Goal: Task Accomplishment & Management: Manage account settings

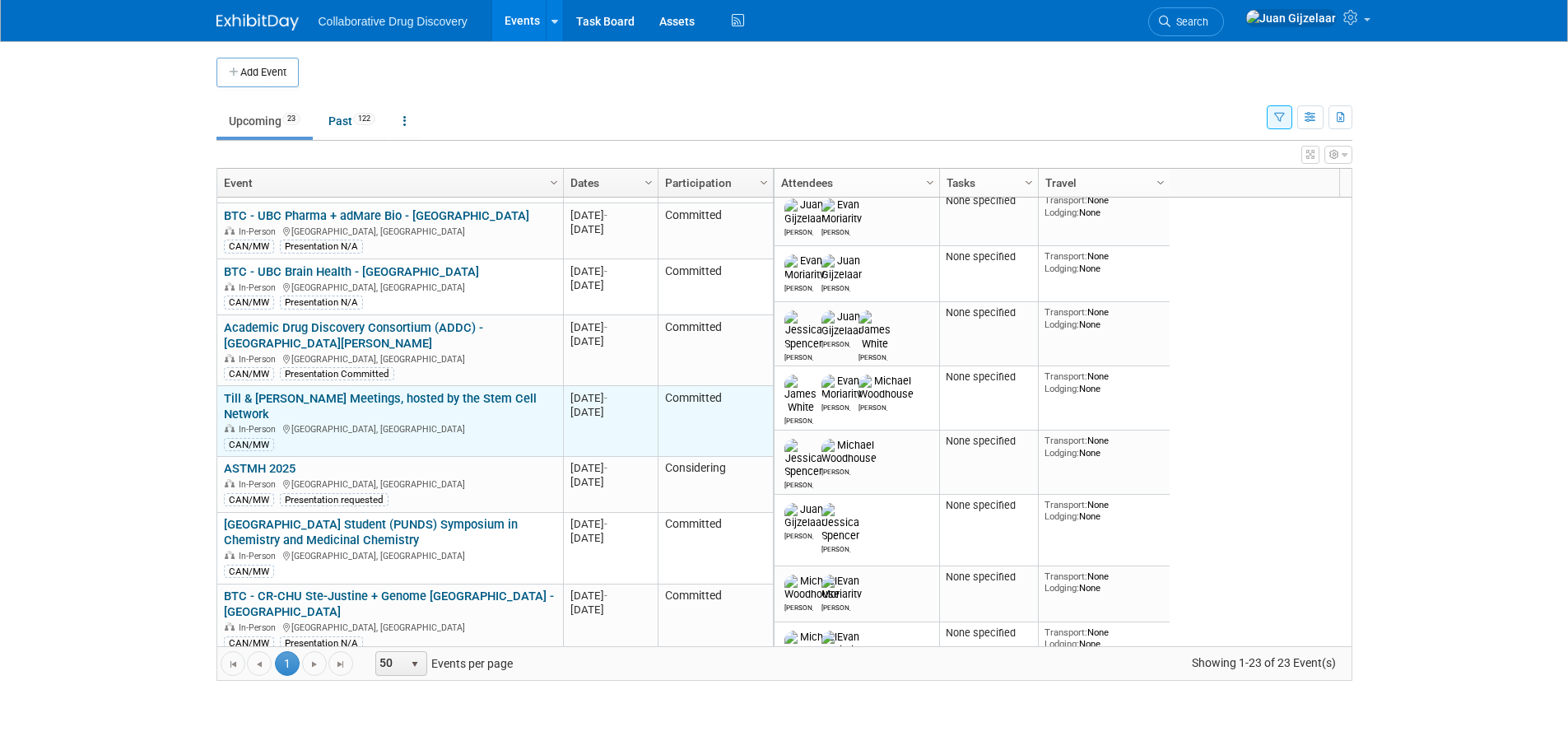
scroll to position [852, 0]
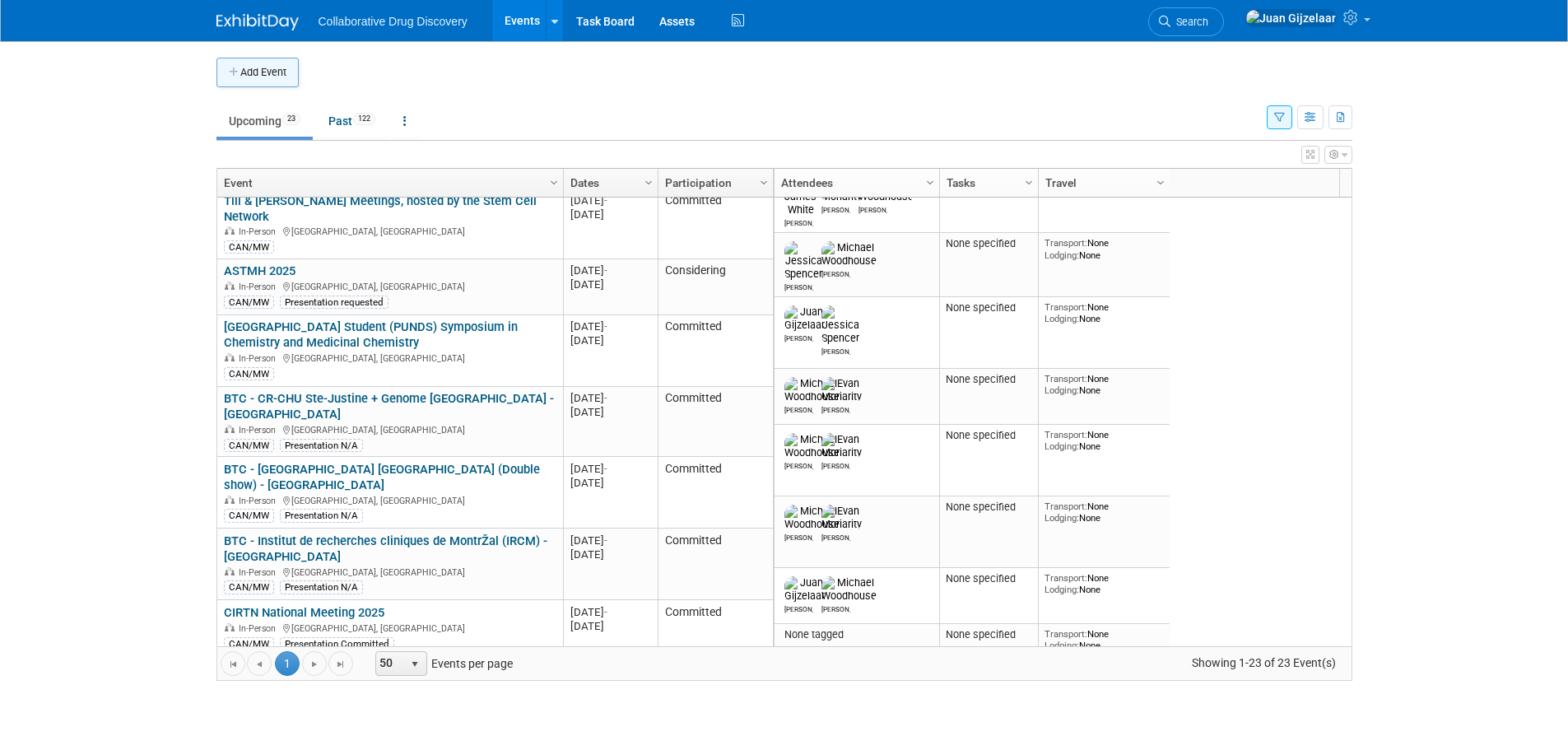
click at [270, 79] on button "Add Event" at bounding box center [258, 72] width 83 height 29
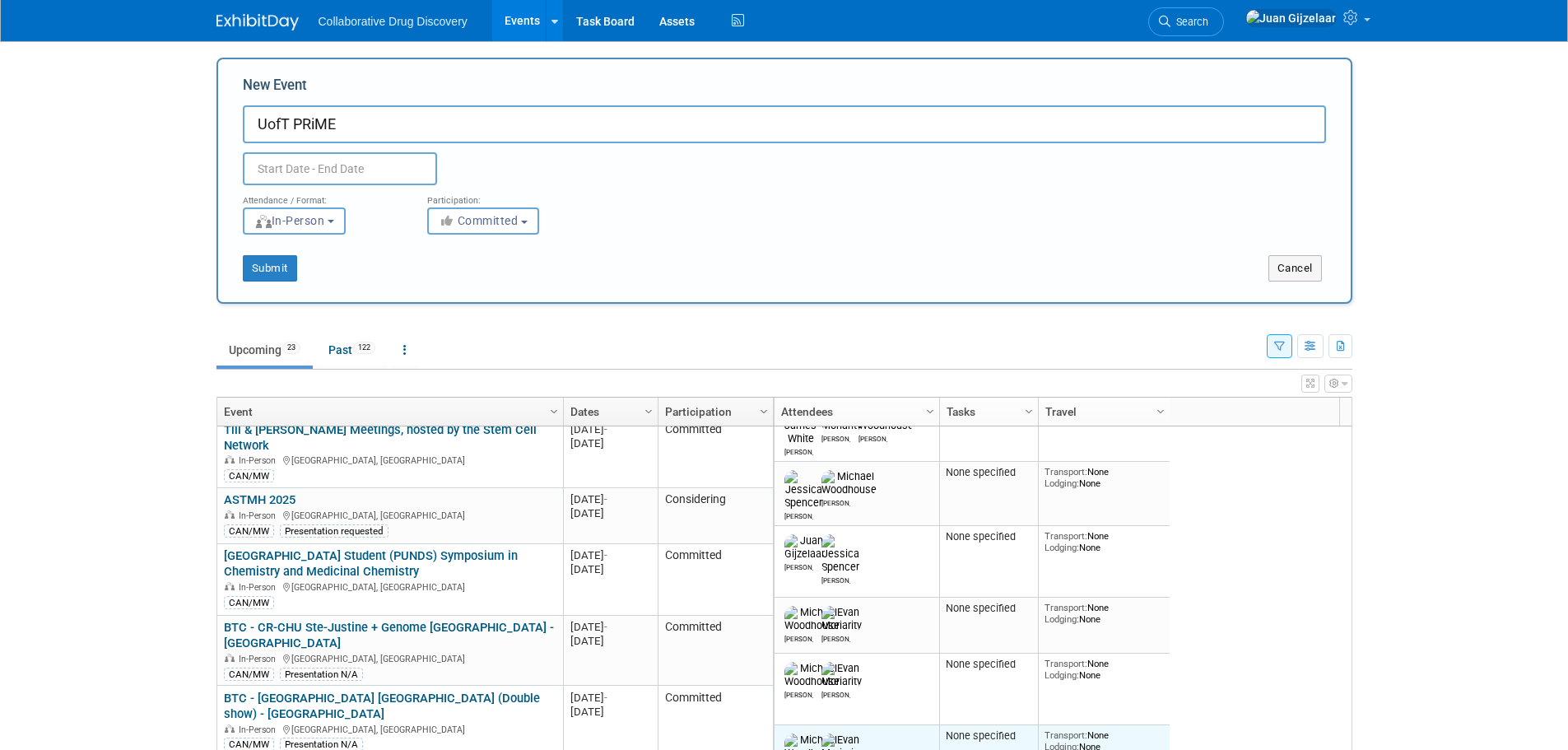
type input "UofT PRiME"
click at [278, 172] on input "text" at bounding box center [339, 168] width 195 height 33
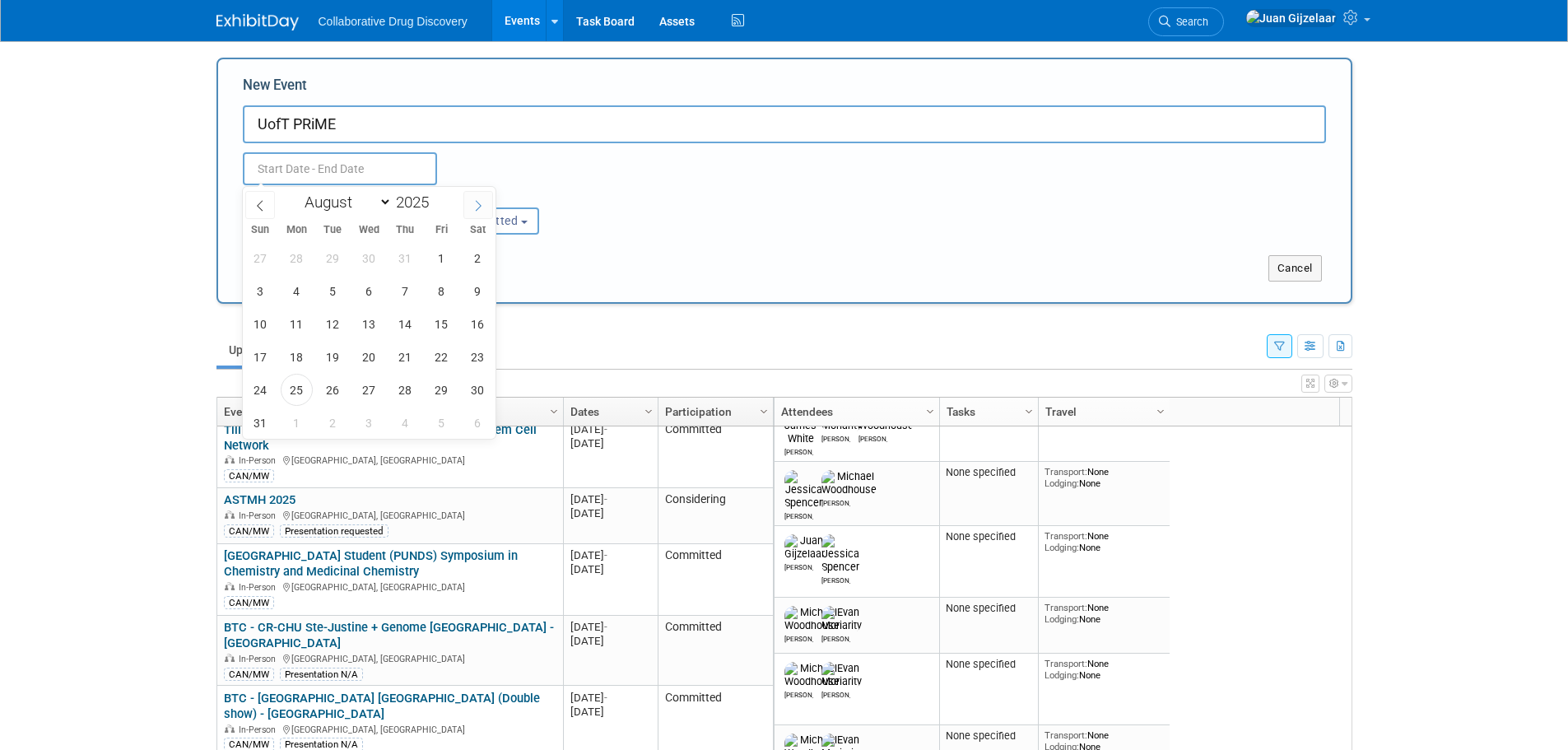
click at [475, 203] on icon at bounding box center [478, 205] width 12 height 12
select select "8"
click at [301, 358] on span "22" at bounding box center [297, 356] width 32 height 32
type input "Sep 22, 2025 to Sep 22, 2025"
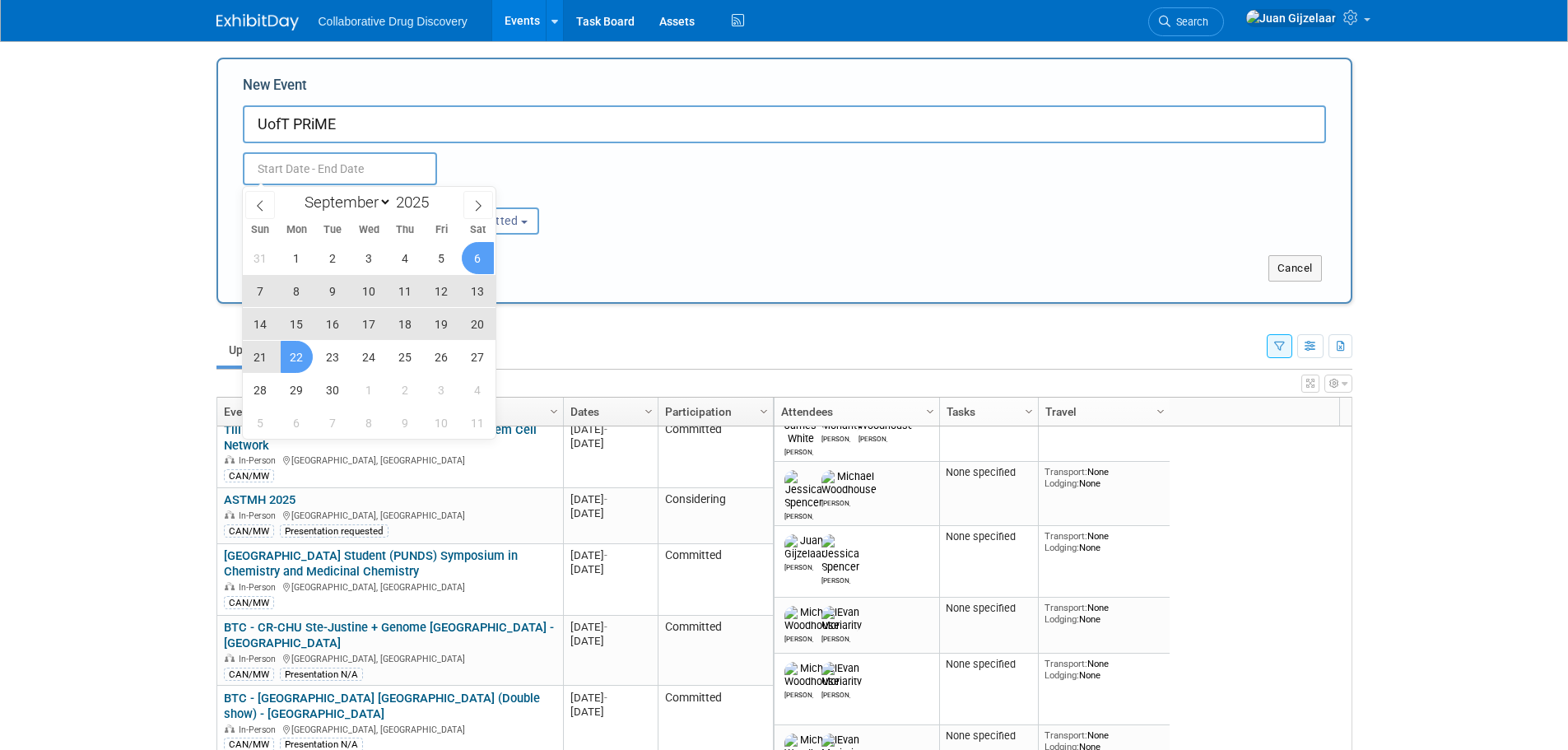
type input "Sep 22, 2025 to Sep 22, 2025"
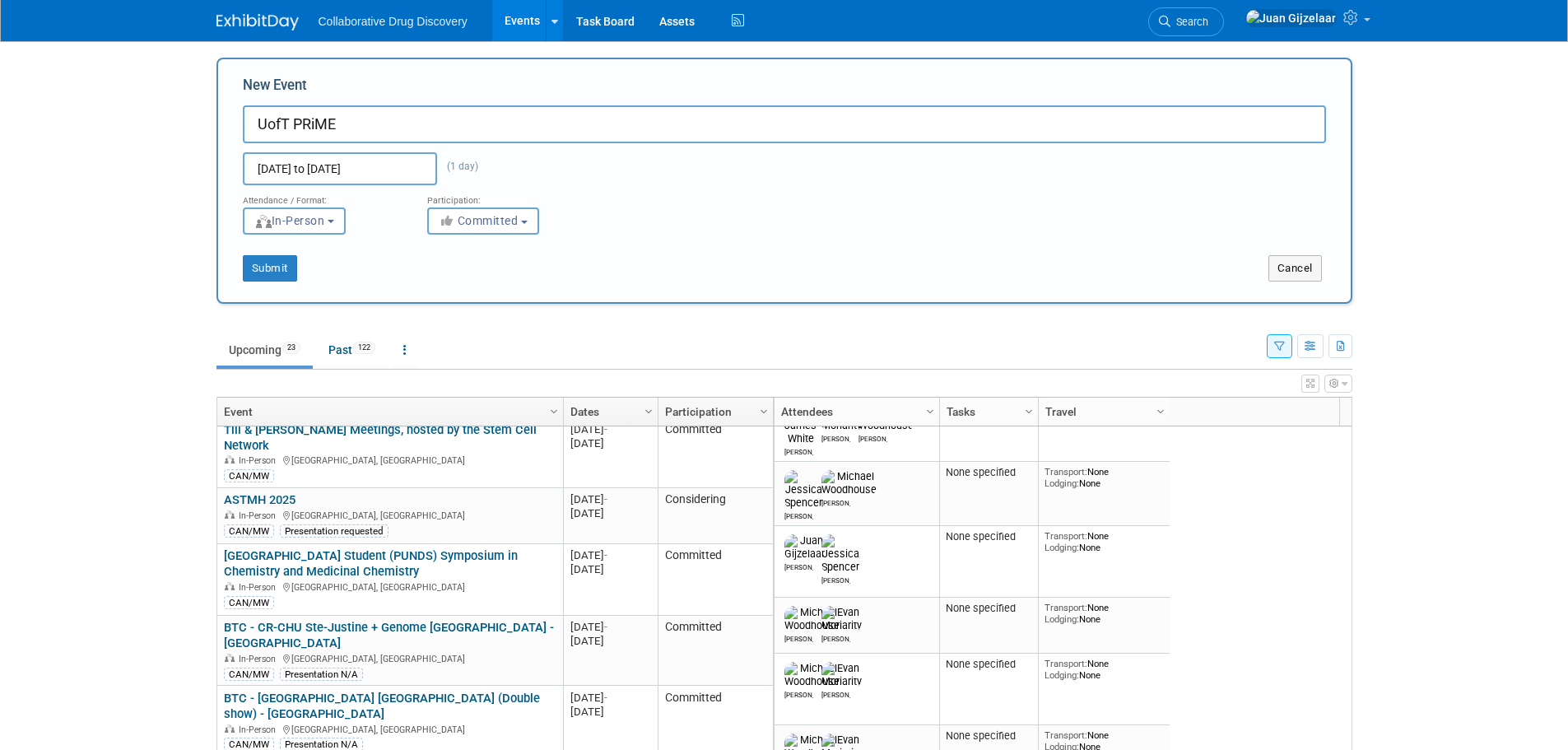
click at [668, 195] on div "Attendance / Format: <img src="https://www.exhibitday.com/Images/Format-InPerso…" at bounding box center [784, 210] width 1108 height 50
click at [512, 219] on span "Committed" at bounding box center [479, 220] width 80 height 13
click at [490, 251] on label "Committed" at bounding box center [490, 255] width 108 height 21
click at [442, 251] on input "Committed" at bounding box center [437, 256] width 11 height 11
click at [274, 274] on button "Submit" at bounding box center [269, 268] width 54 height 27
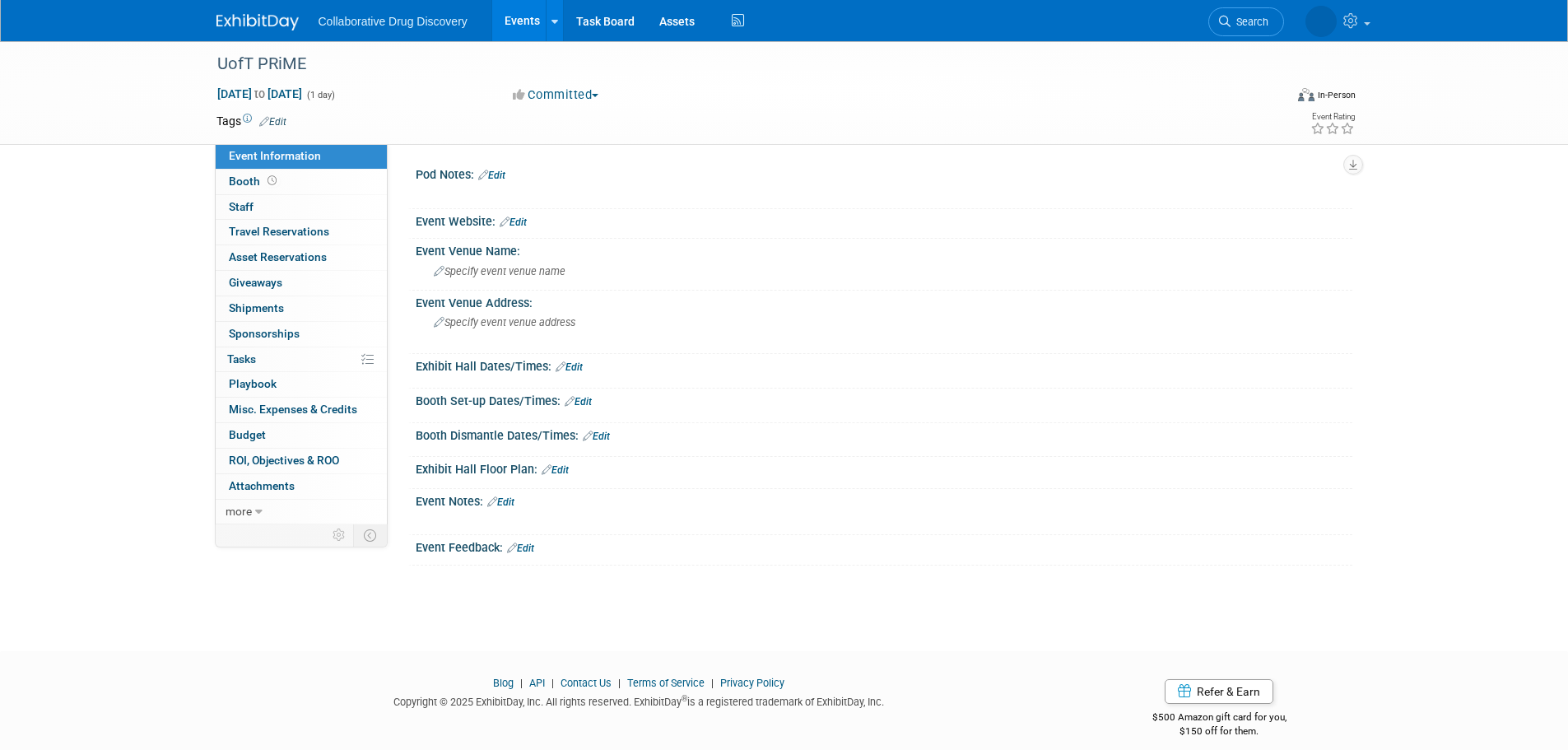
click at [280, 122] on link "Edit" at bounding box center [273, 122] width 28 height 12
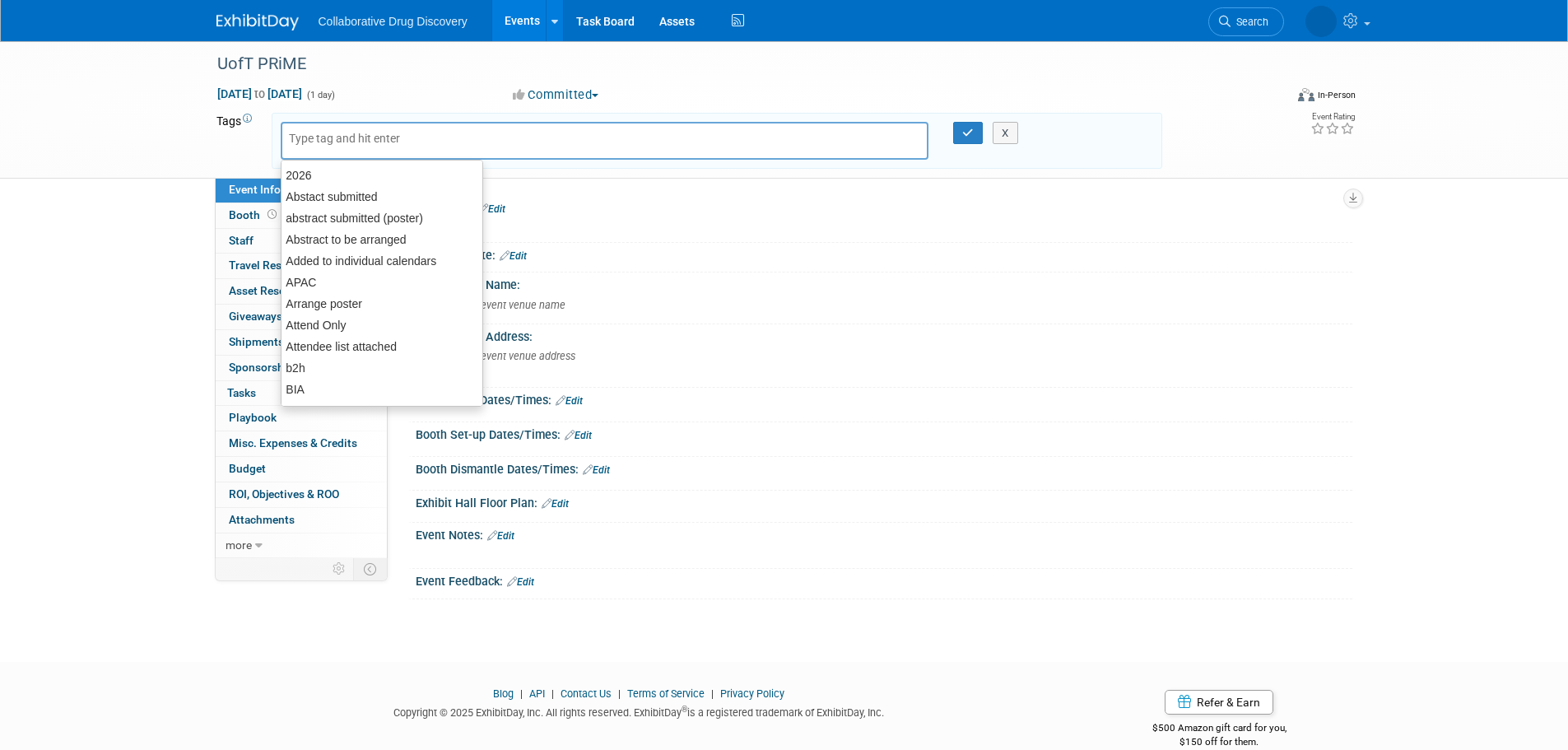
click at [350, 142] on input "text" at bounding box center [354, 138] width 131 height 17
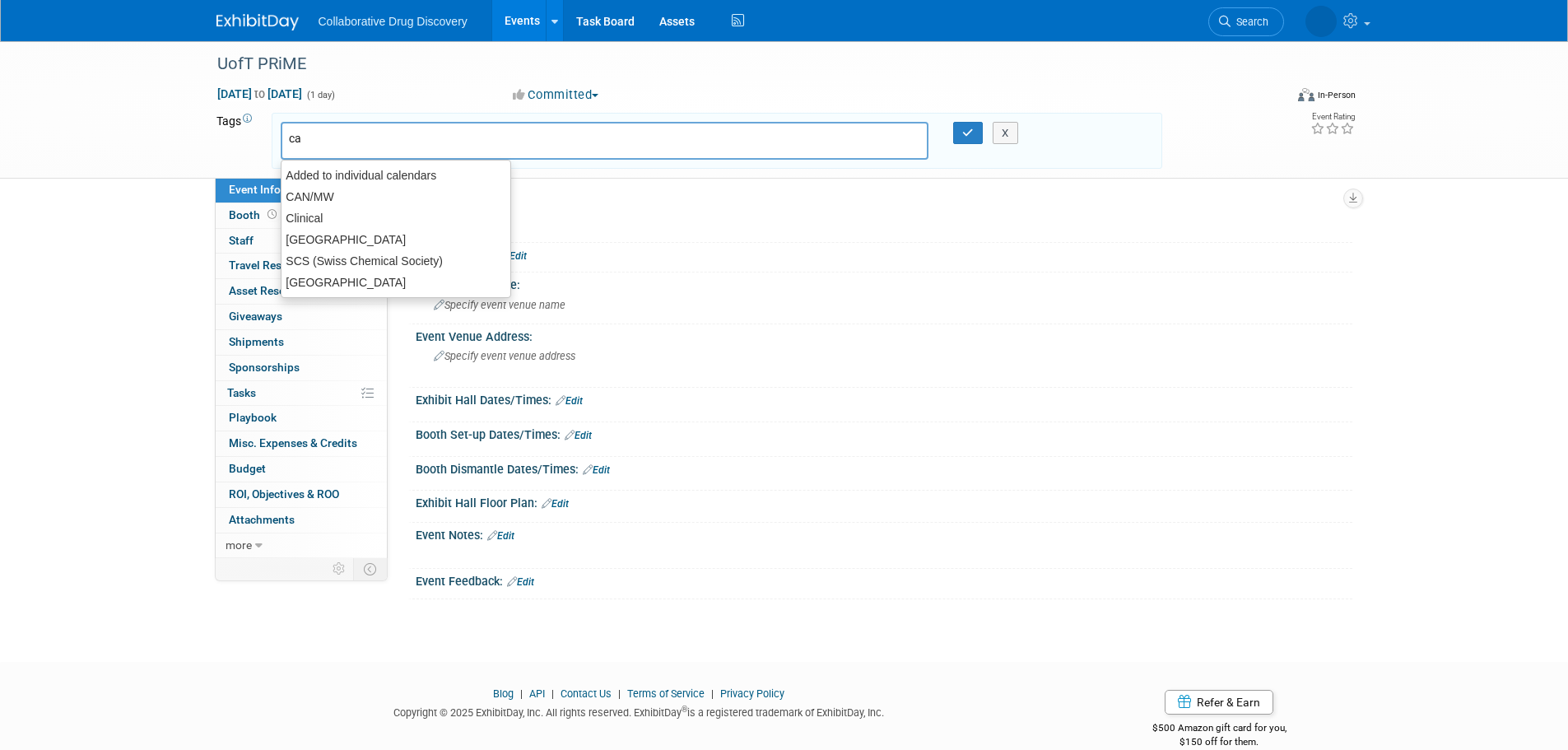
type input "can"
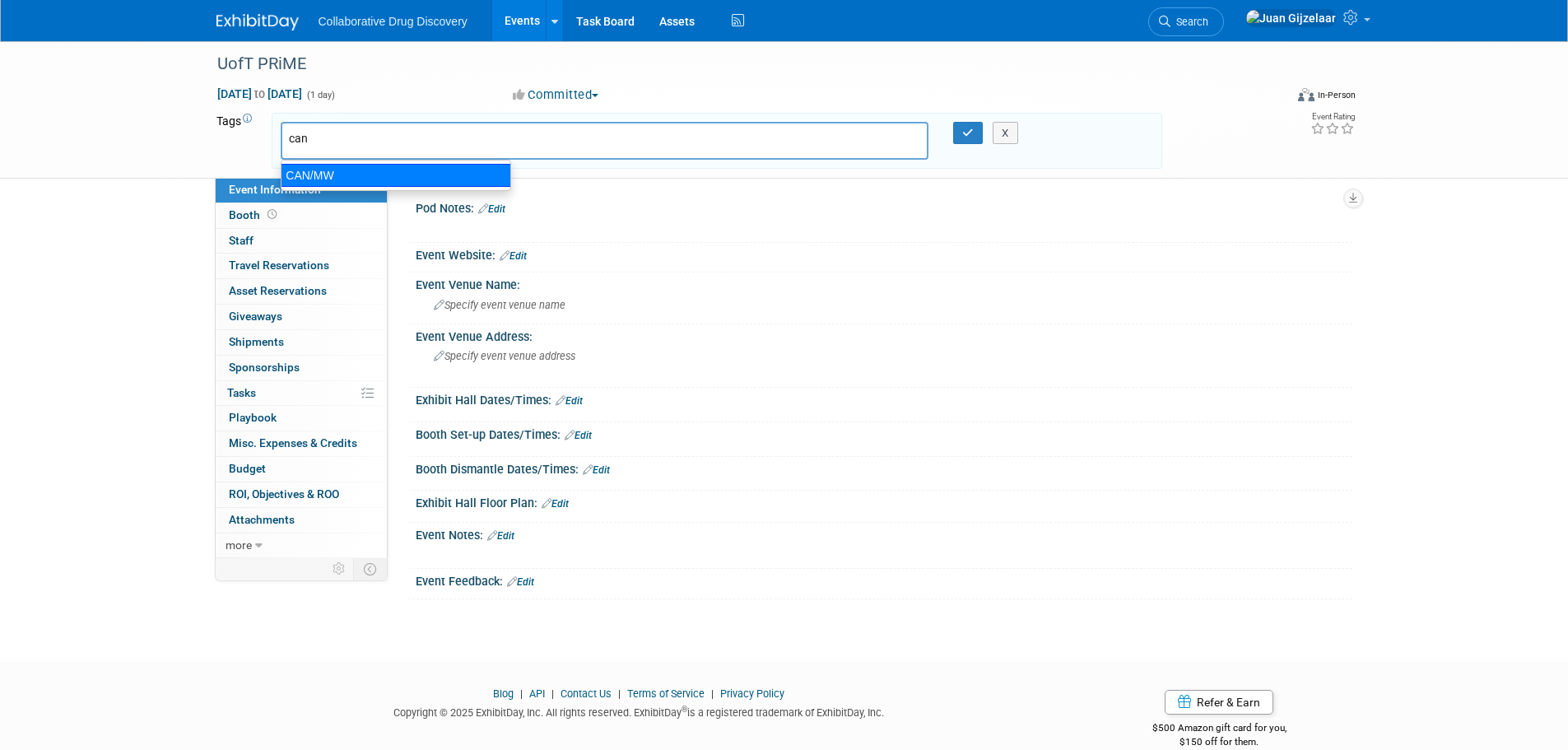
click at [396, 174] on div "CAN/MW" at bounding box center [395, 175] width 230 height 23
type input "CAN/MW"
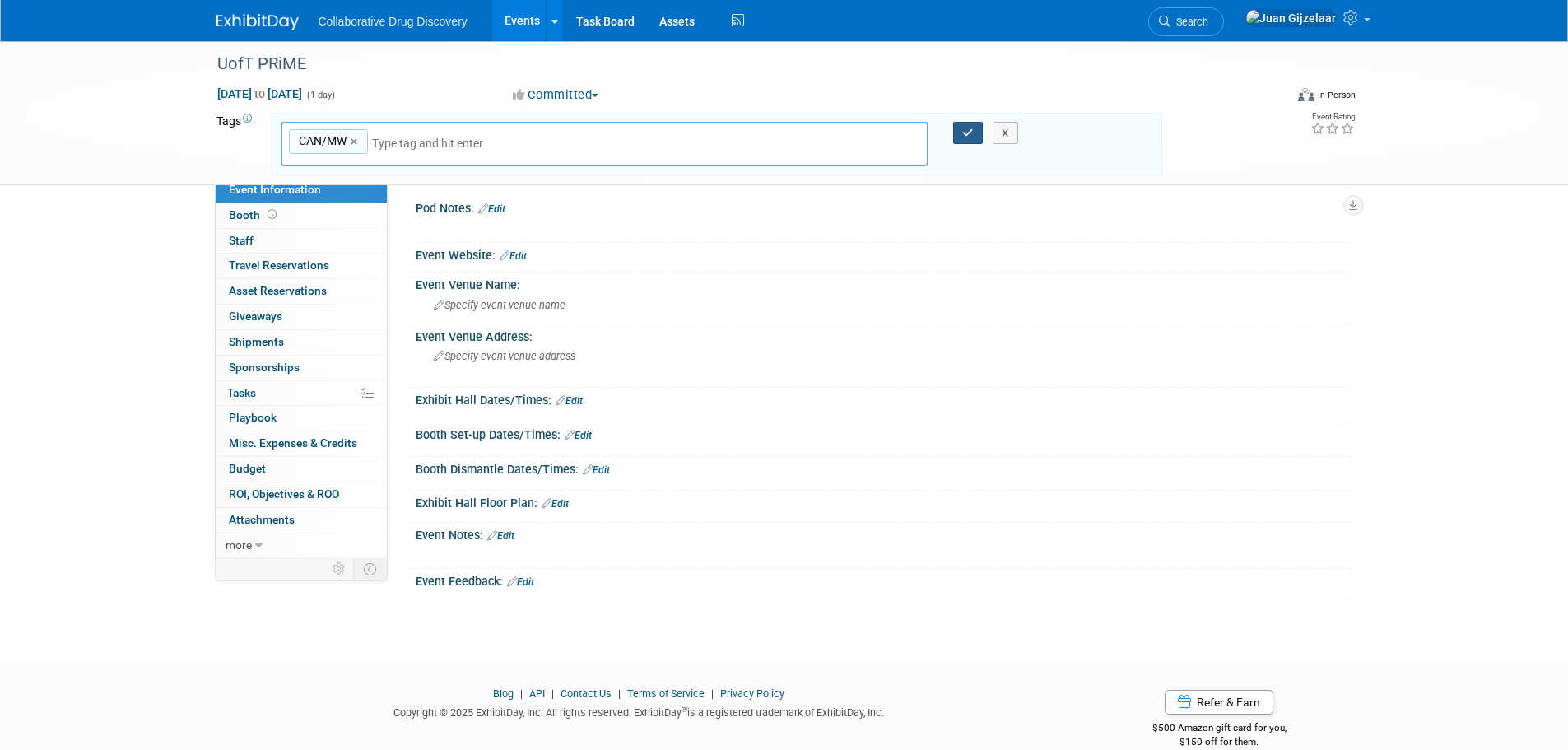
click at [967, 136] on icon "button" at bounding box center [967, 133] width 12 height 11
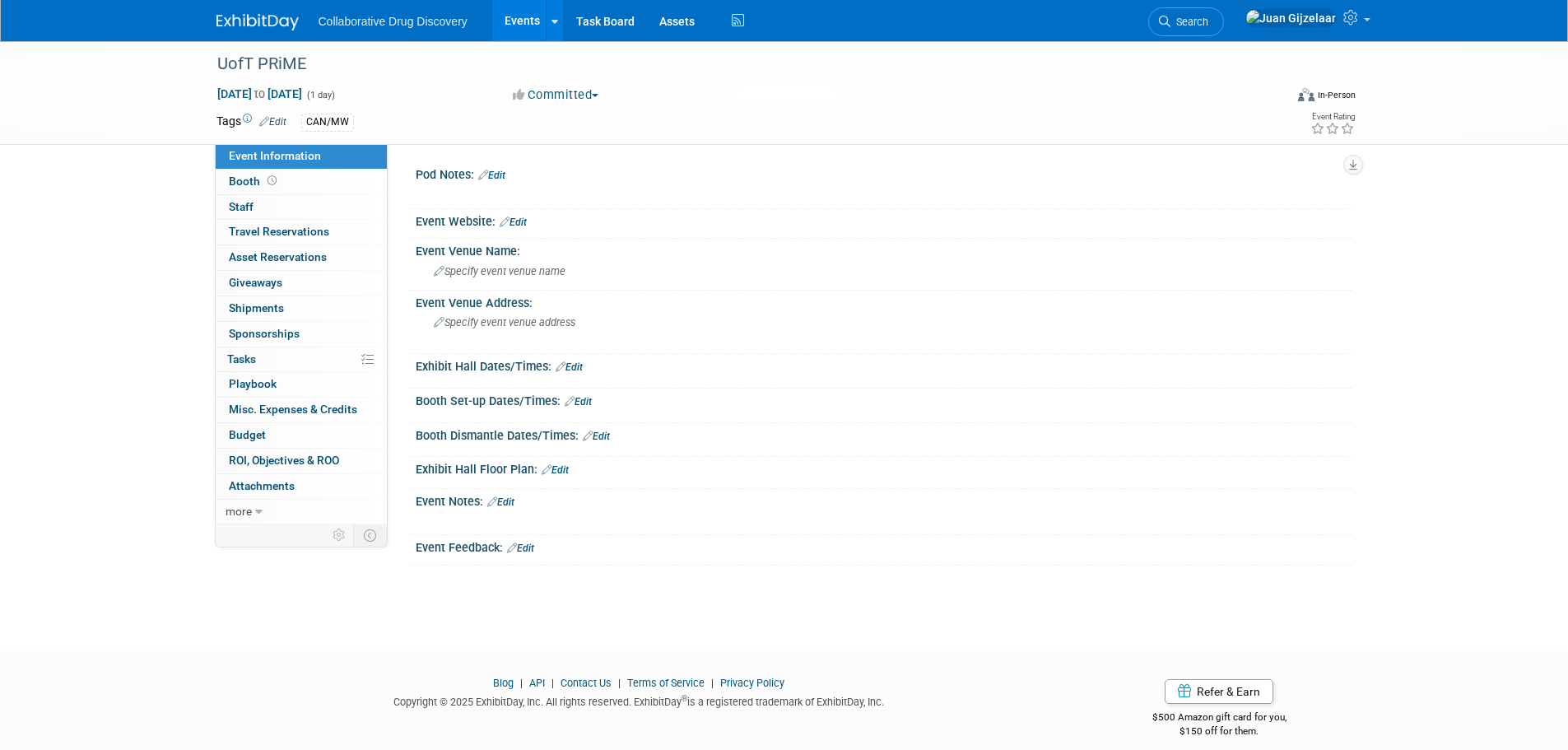
click at [519, 223] on link "Edit" at bounding box center [513, 222] width 28 height 12
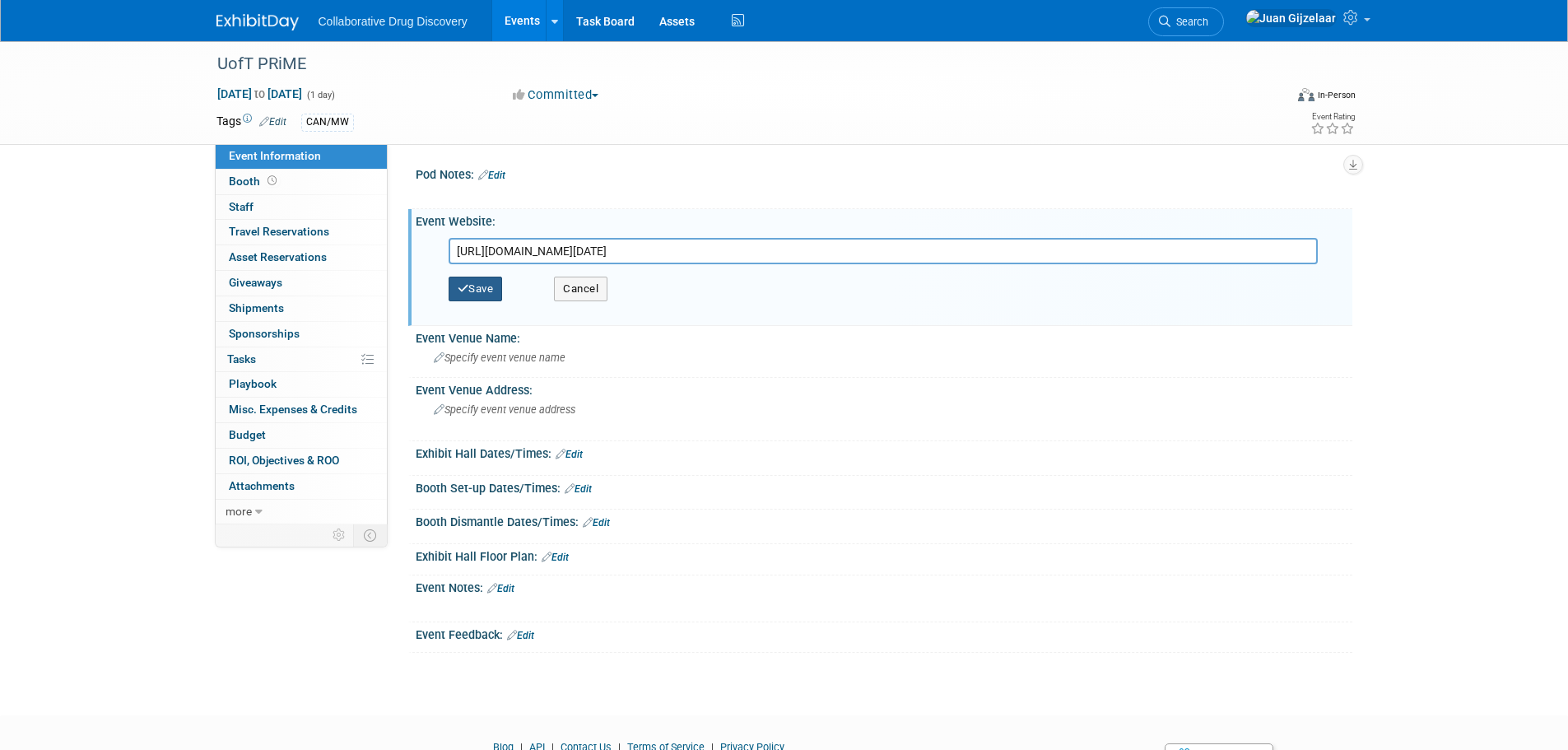
type input "[URL][DOMAIN_NAME][DATE]"
click at [486, 282] on button "Save" at bounding box center [475, 289] width 54 height 25
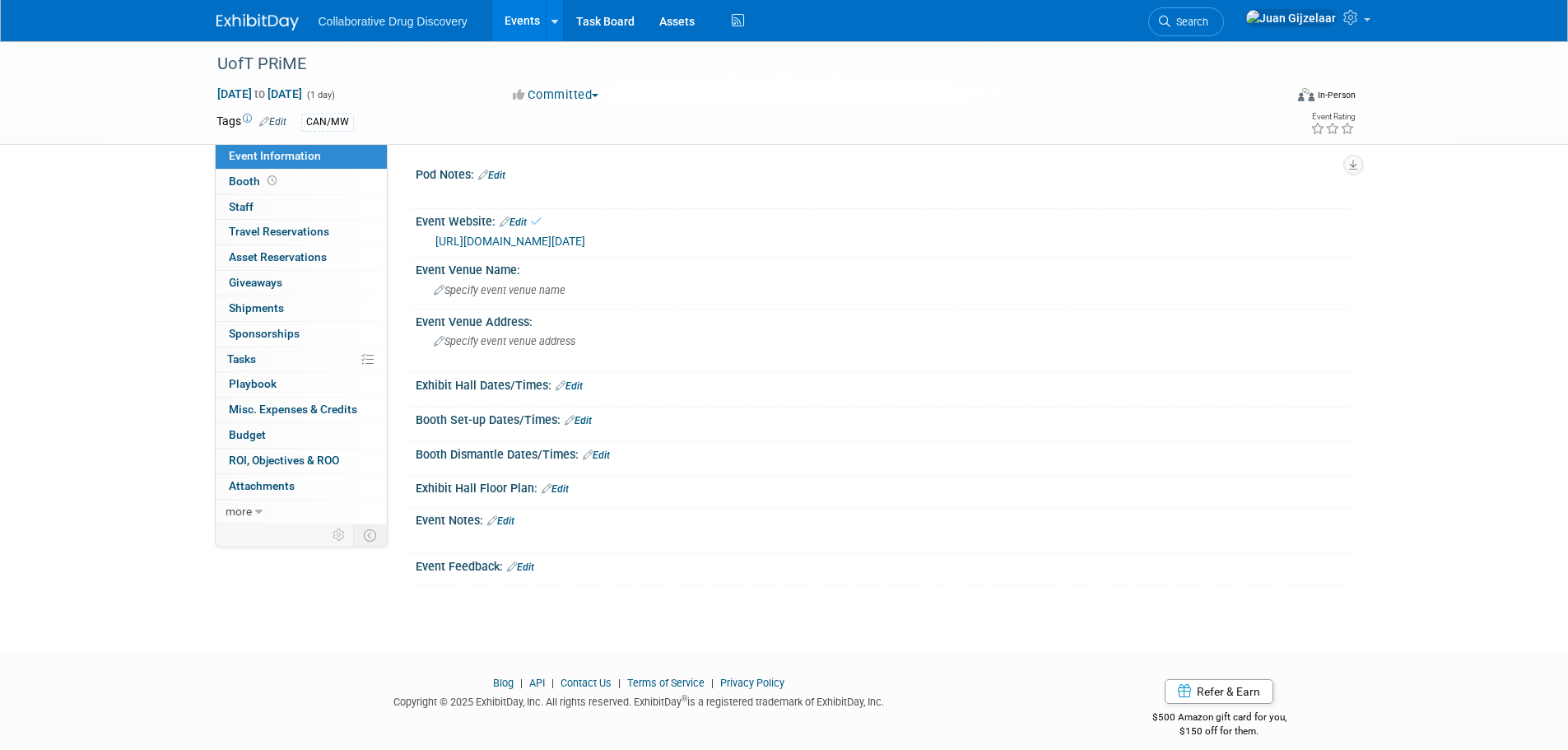
click at [505, 176] on link "Edit" at bounding box center [491, 175] width 28 height 12
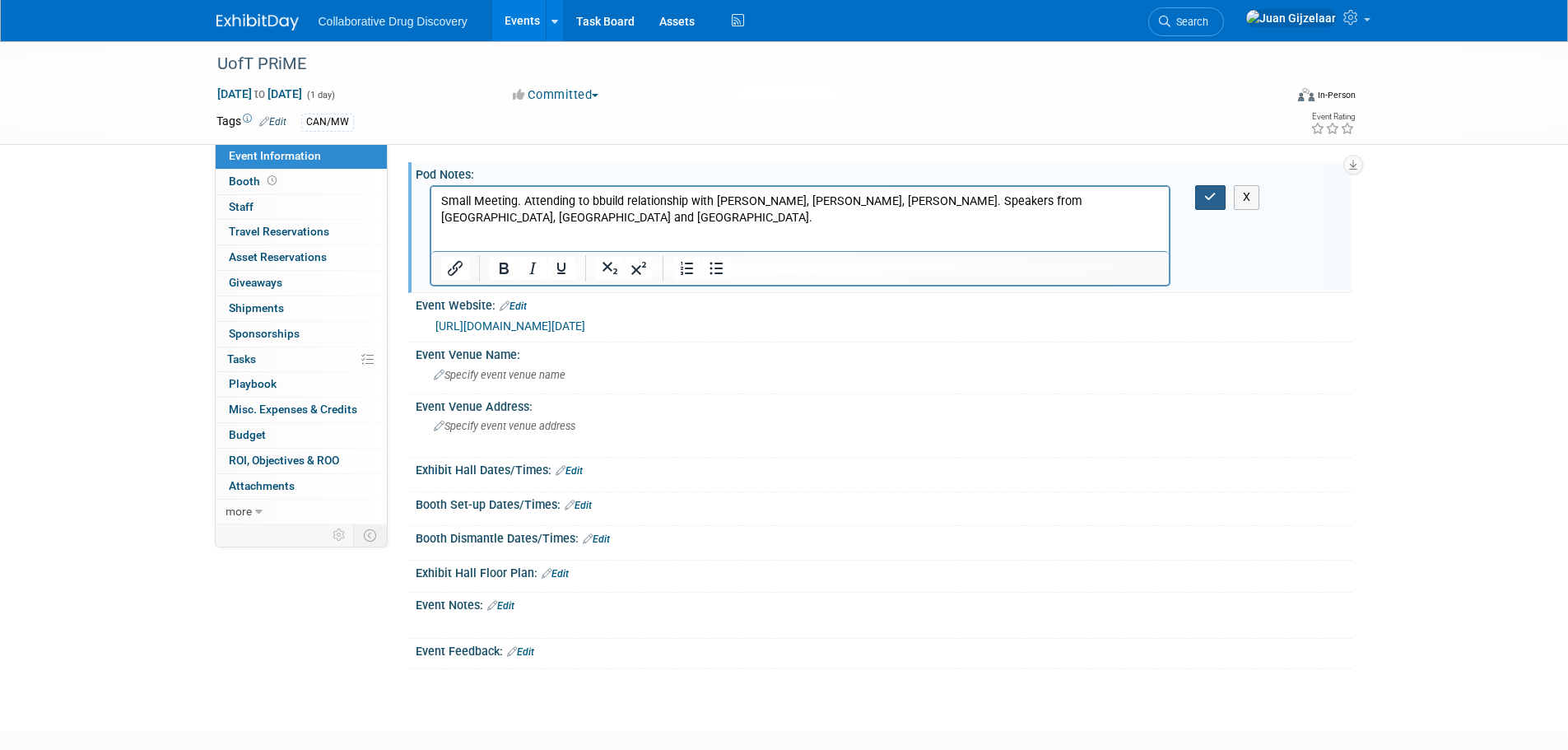
click at [1205, 195] on icon "button" at bounding box center [1210, 196] width 12 height 12
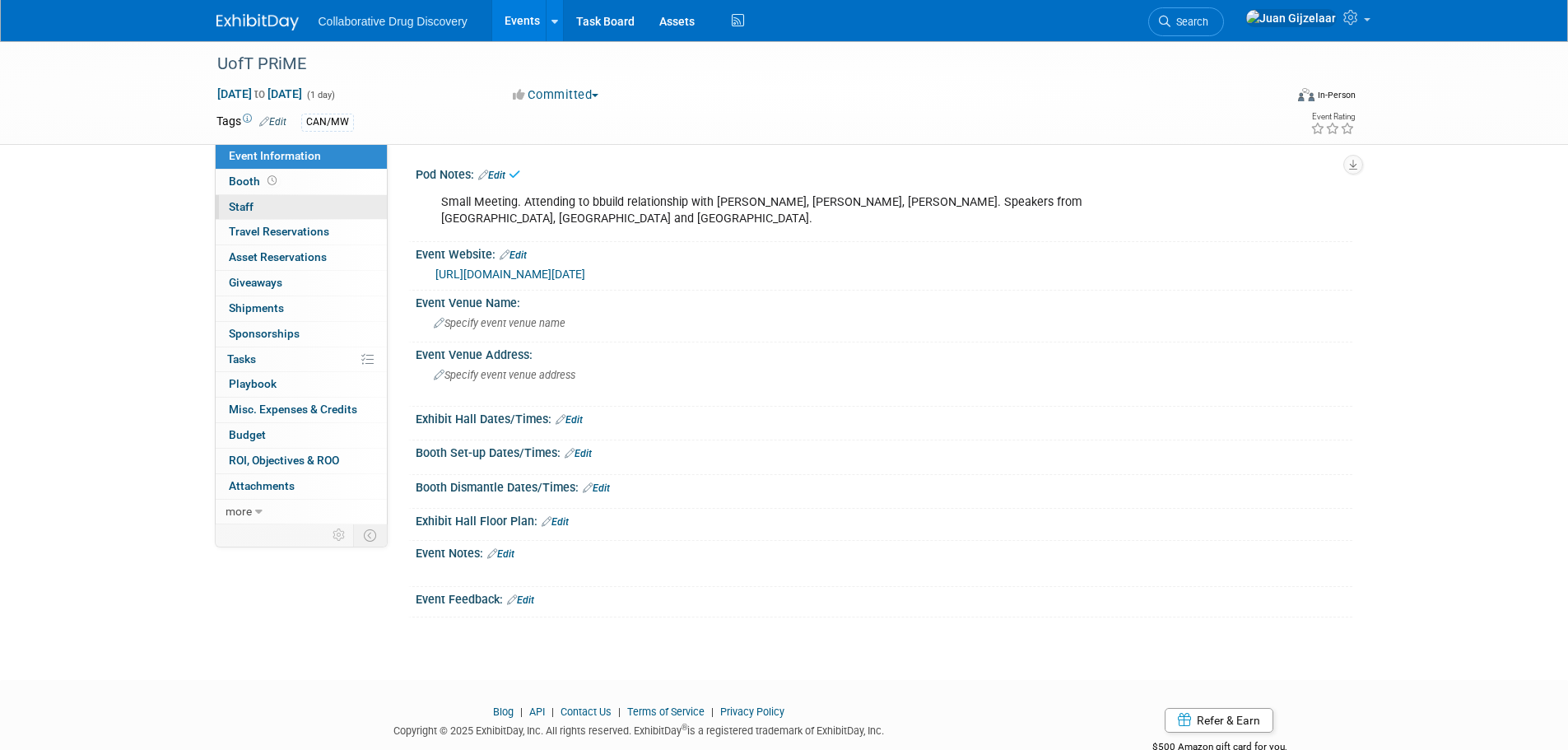
click at [293, 202] on link "0 Staff 0" at bounding box center [301, 208] width 171 height 25
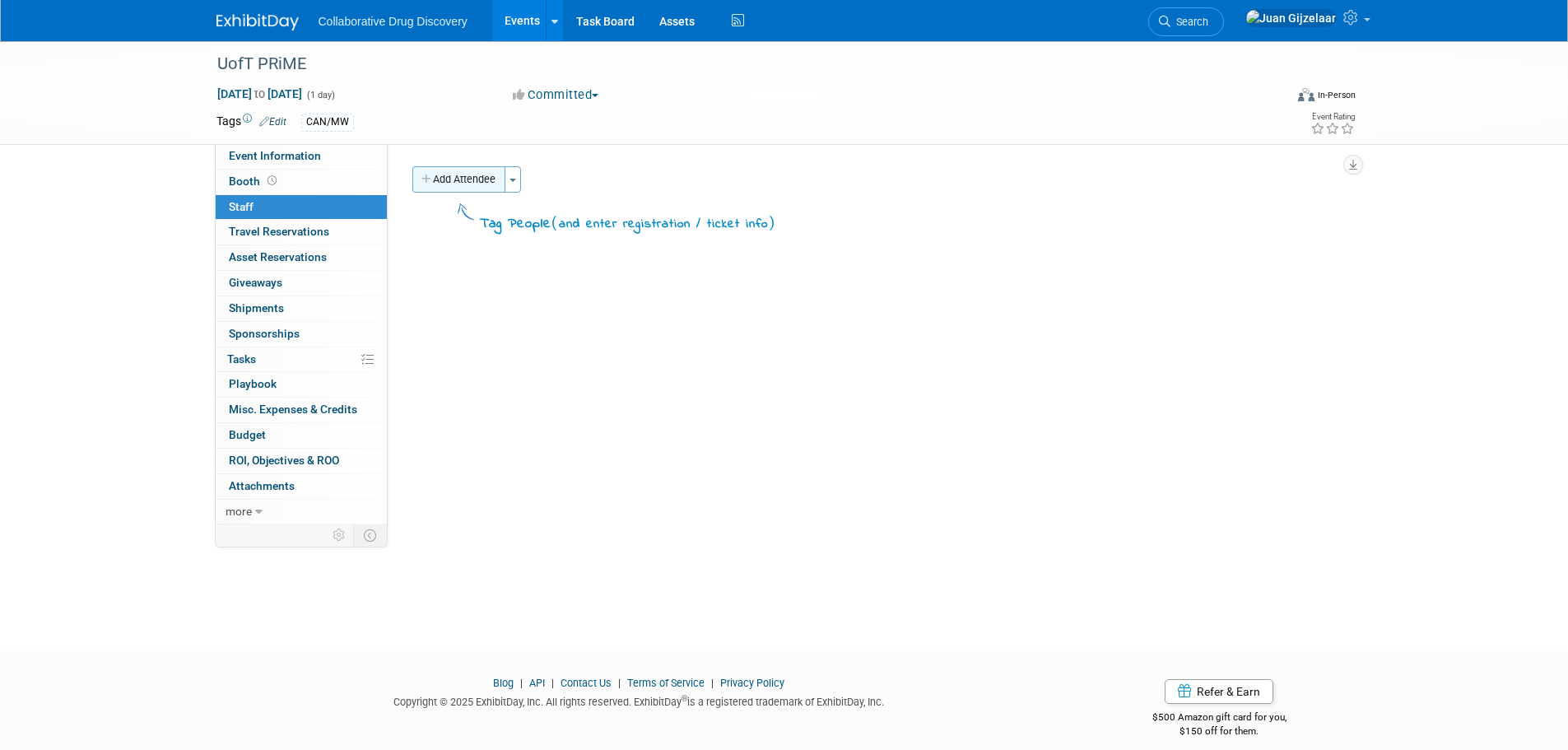
click at [470, 186] on button "Add Attendee" at bounding box center [458, 180] width 93 height 27
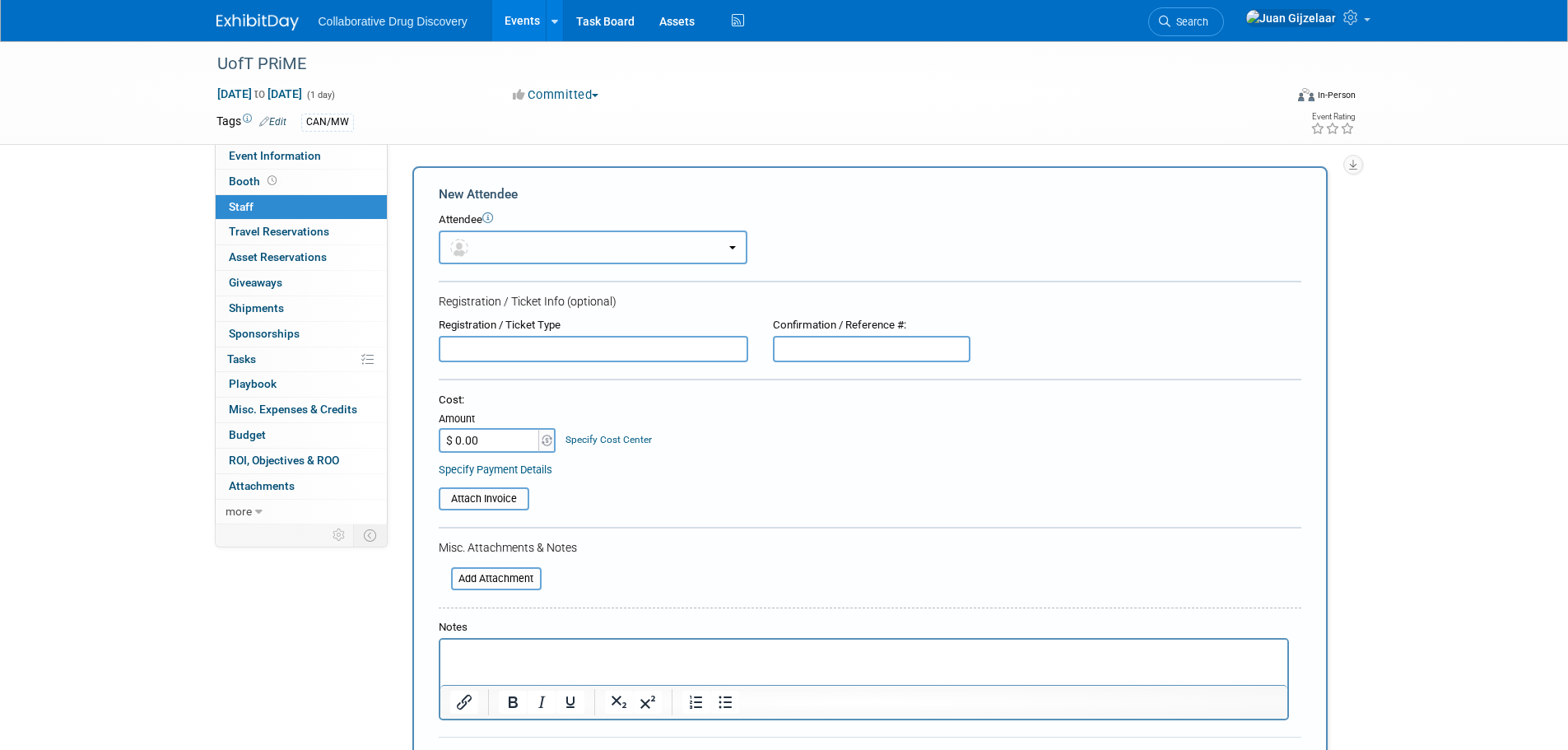
click at [582, 247] on button "button" at bounding box center [593, 247] width 308 height 34
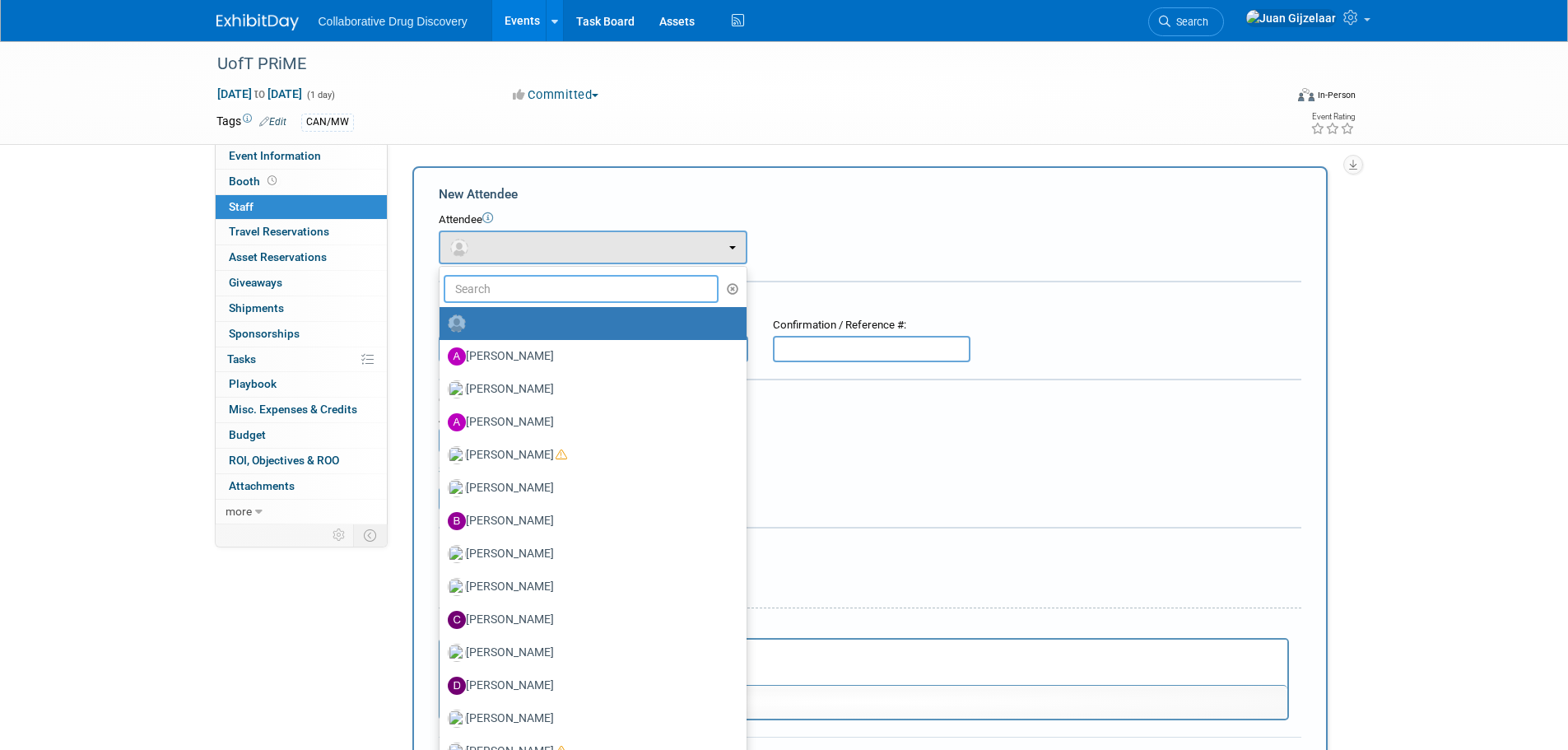
click at [533, 282] on input "text" at bounding box center [581, 288] width 275 height 28
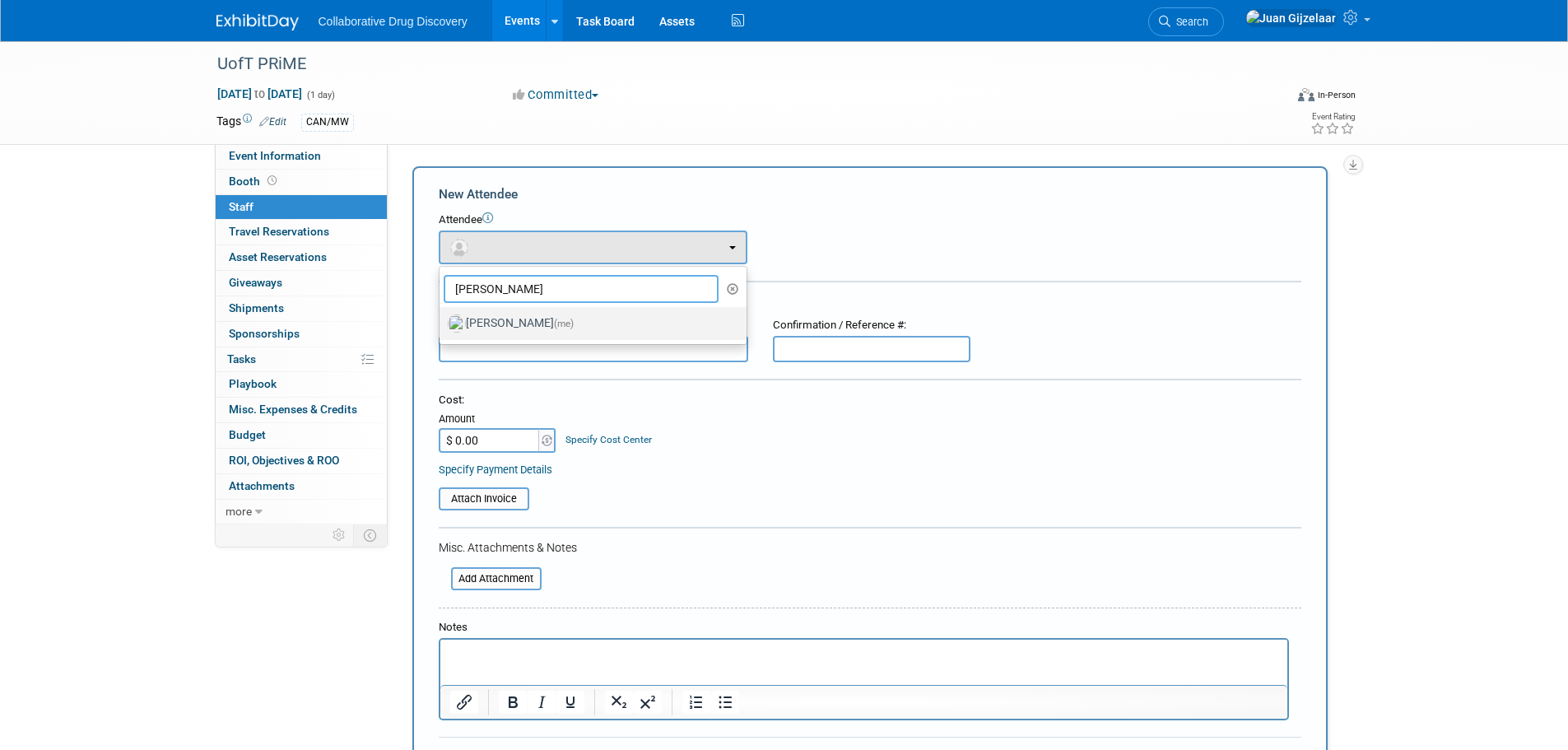
type input "juan"
click at [523, 327] on label "Juan Gijzelaar (me)" at bounding box center [589, 323] width 283 height 27
click at [442, 327] on input "Juan Gijzelaar (me)" at bounding box center [436, 322] width 11 height 11
select select "b961d4fc-704f-4e20-acee-990297b6cd45"
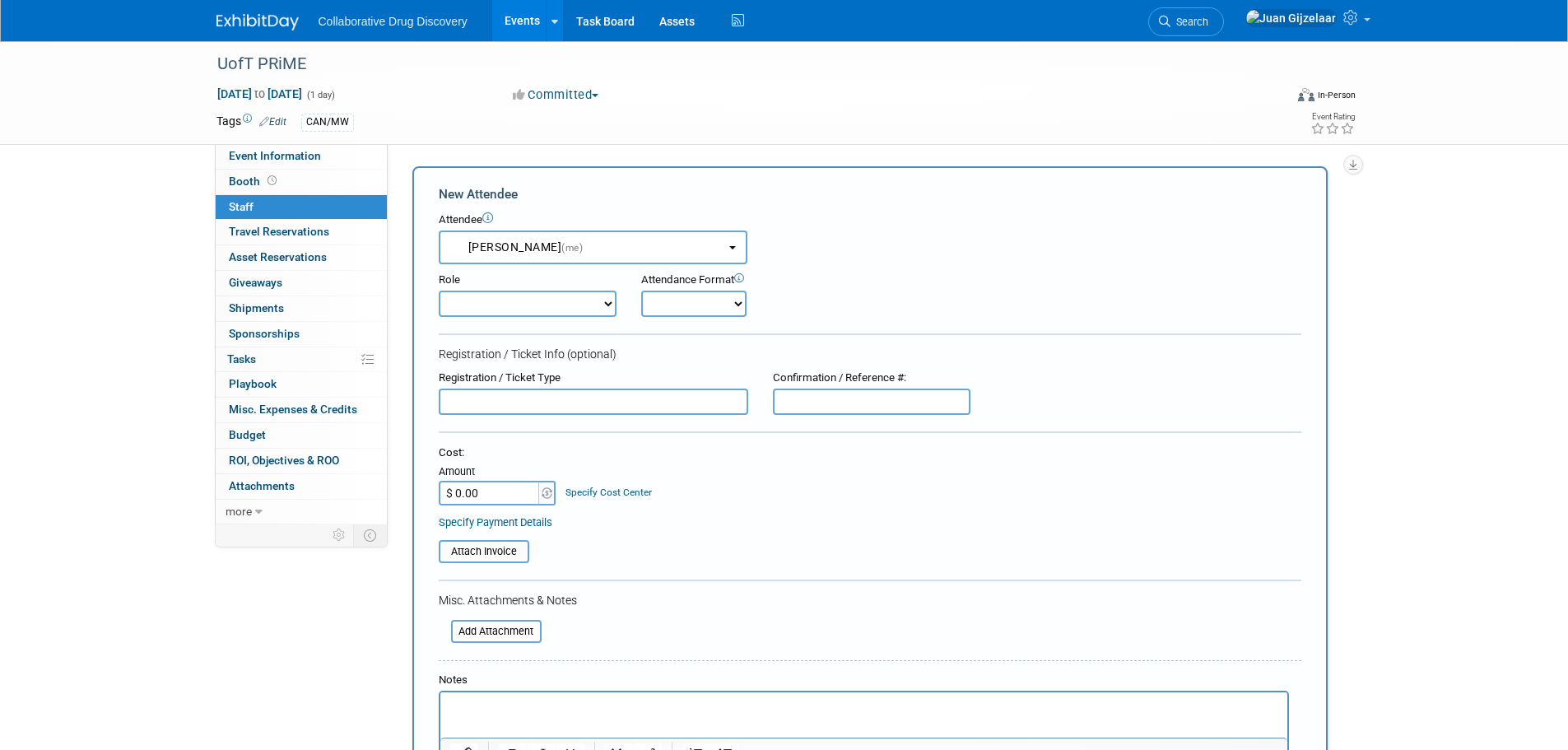
click at [508, 307] on select "Considering Demonstrator Host Planner Presenter Sales Representative Set-up/Dis…" at bounding box center [528, 304] width 178 height 27
select select "4"
click at [439, 291] on select "Considering Demonstrator Host Planner Presenter Sales Representative Set-up/Dis…" at bounding box center [528, 304] width 178 height 27
click at [688, 308] on select "Onsite Remote" at bounding box center [694, 304] width 106 height 27
select select "1"
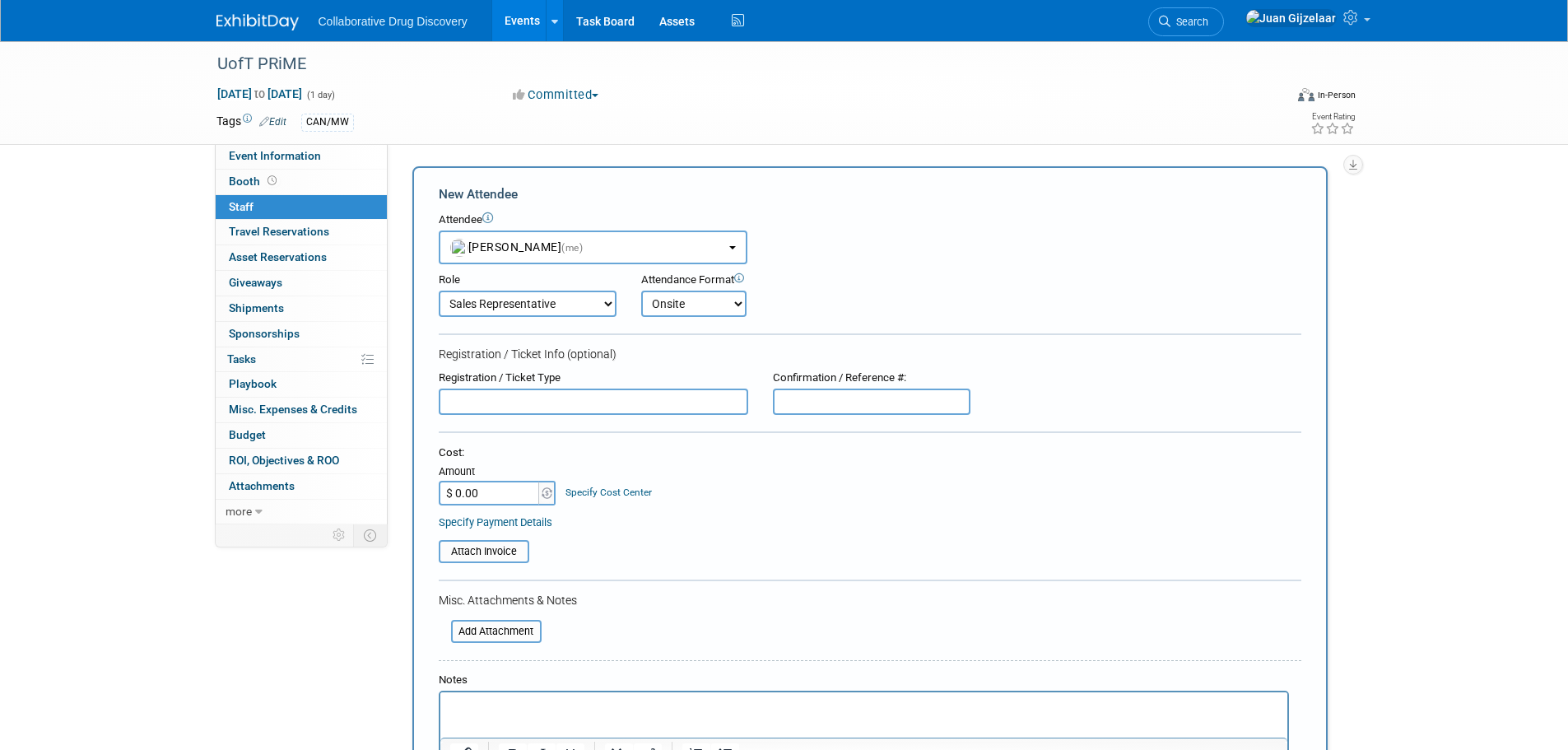
click at [641, 291] on select "Onsite Remote" at bounding box center [694, 304] width 106 height 27
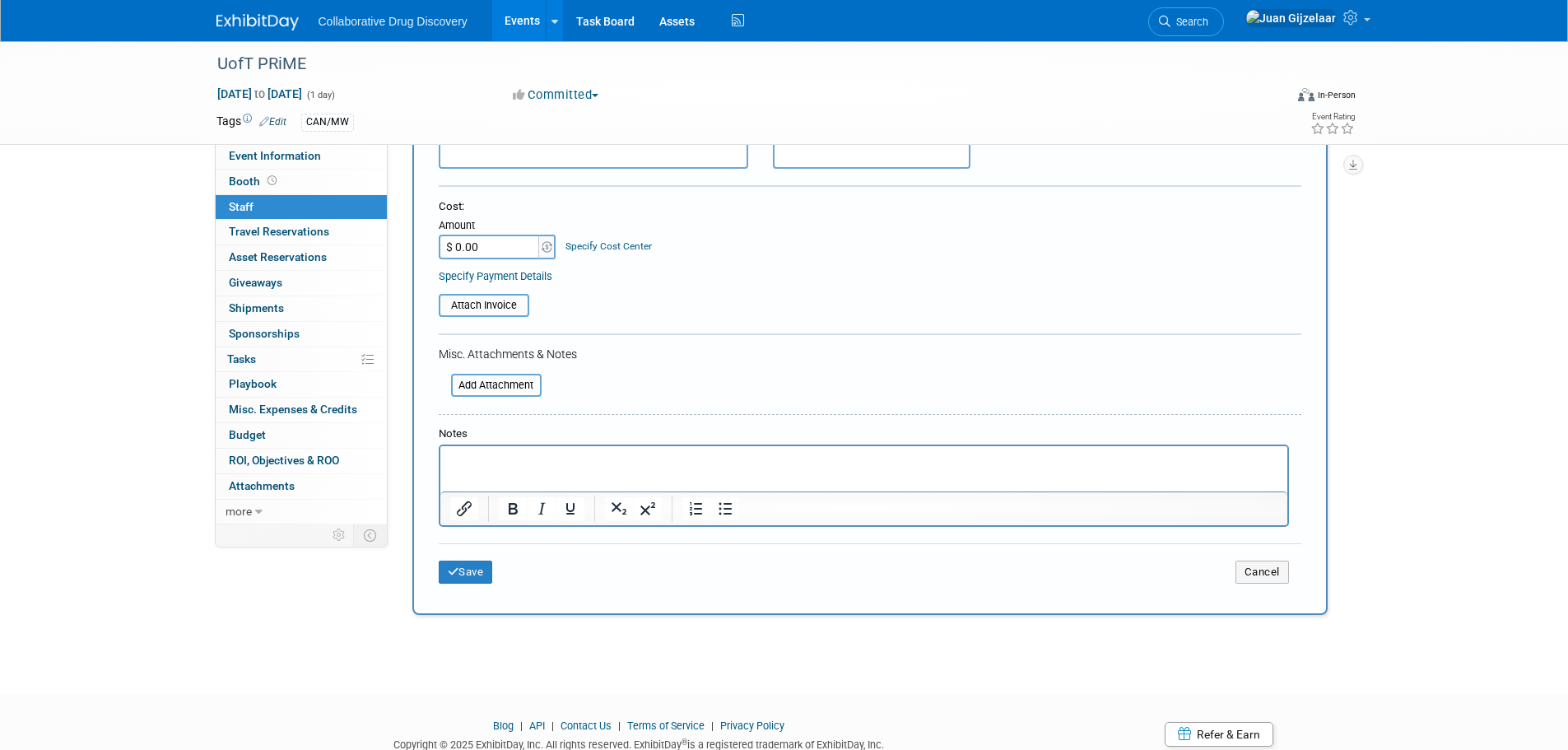
scroll to position [247, 0]
click at [476, 577] on button "Save" at bounding box center [466, 571] width 54 height 23
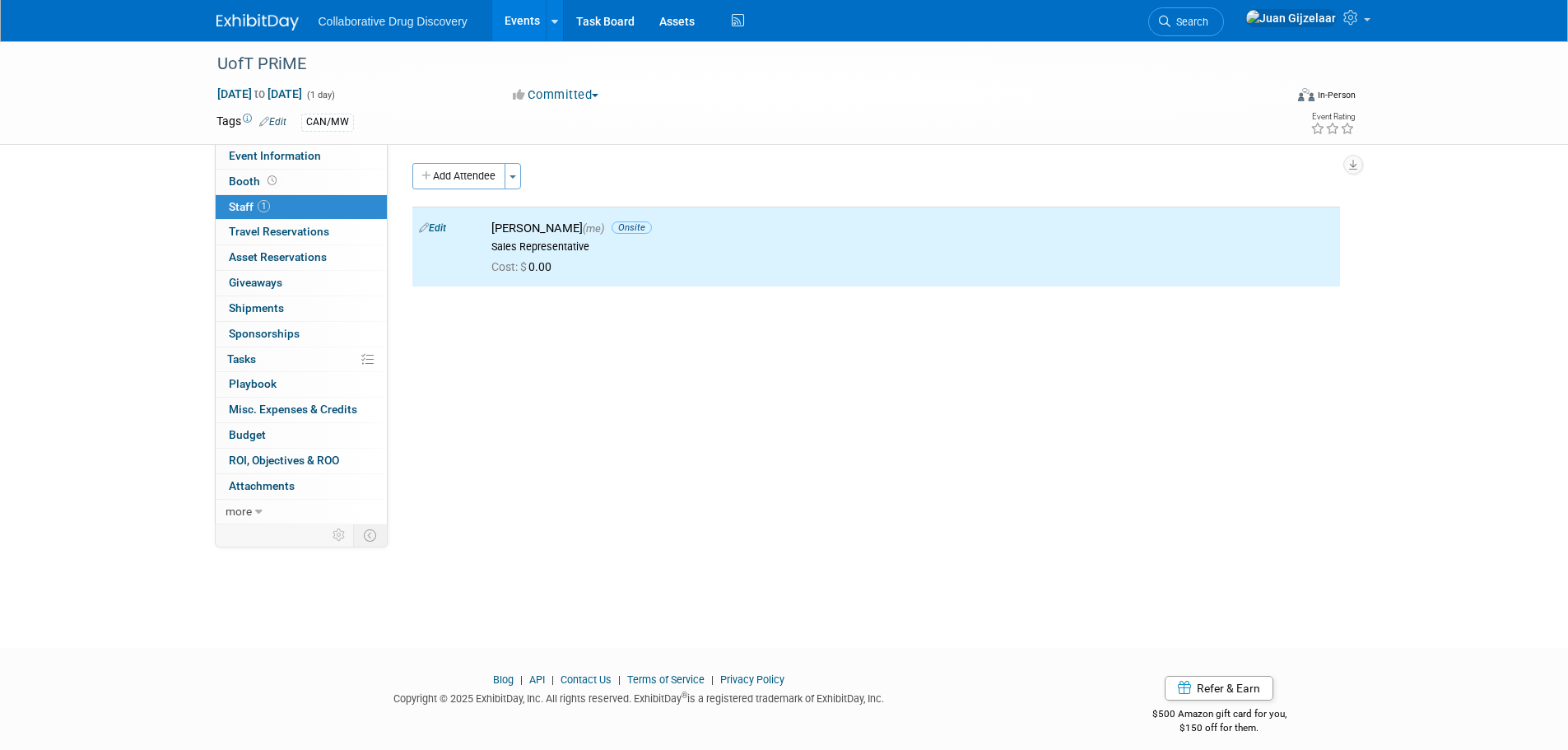
scroll to position [0, 0]
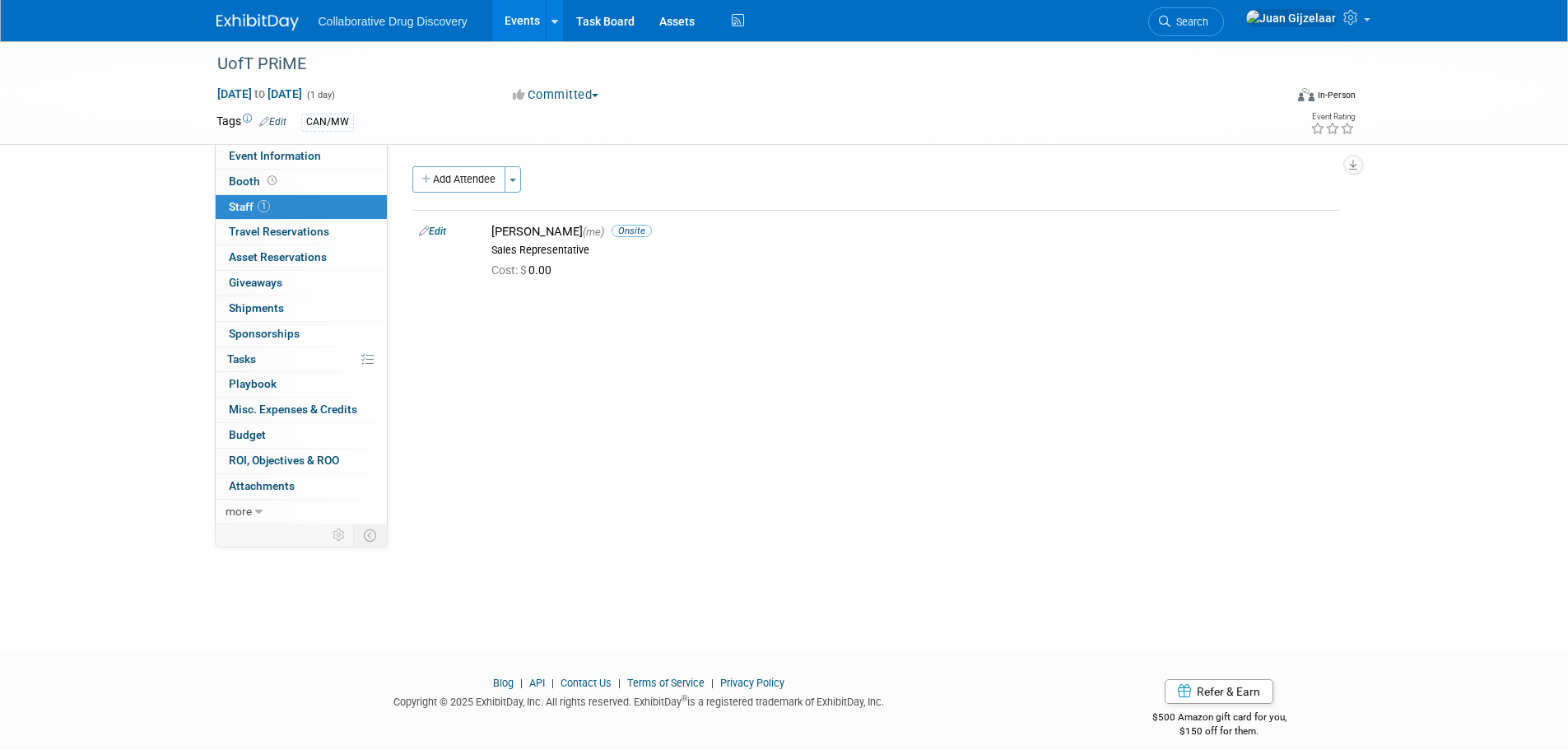
click at [243, 25] on img at bounding box center [258, 22] width 83 height 17
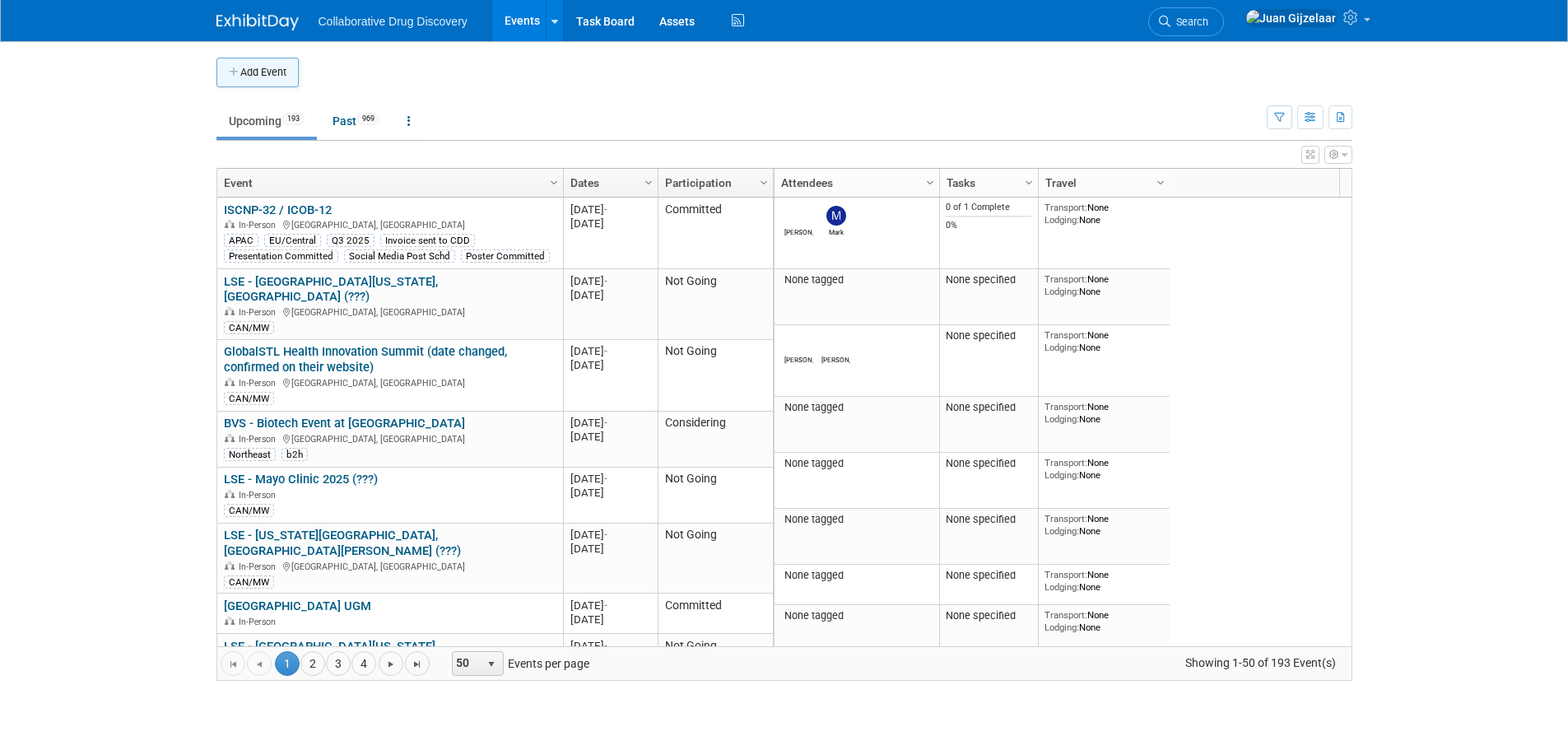
click at [266, 71] on button "Add Event" at bounding box center [258, 72] width 83 height 29
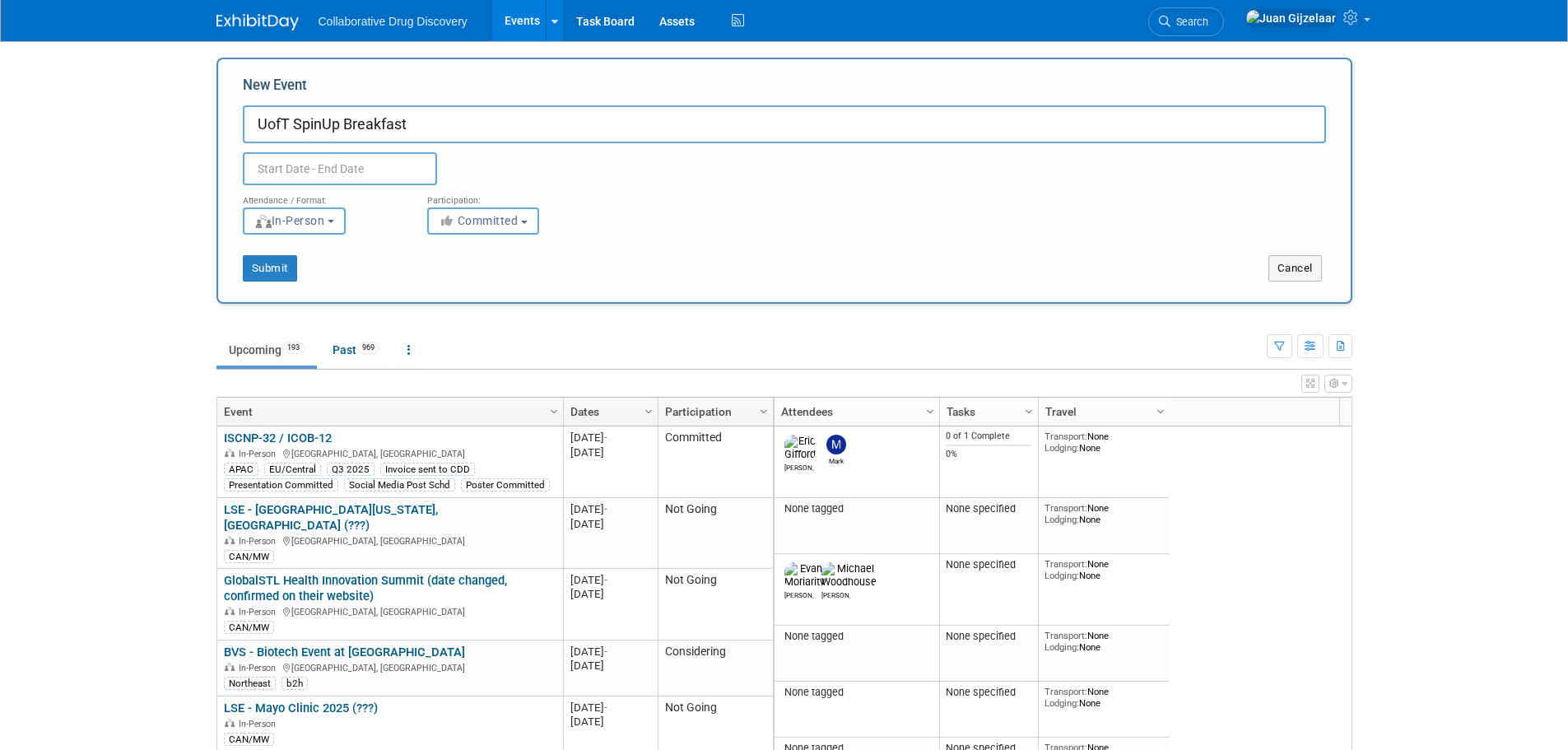
type input "UofT SpinUp Breakfast"
click at [298, 165] on input "text" at bounding box center [339, 168] width 195 height 33
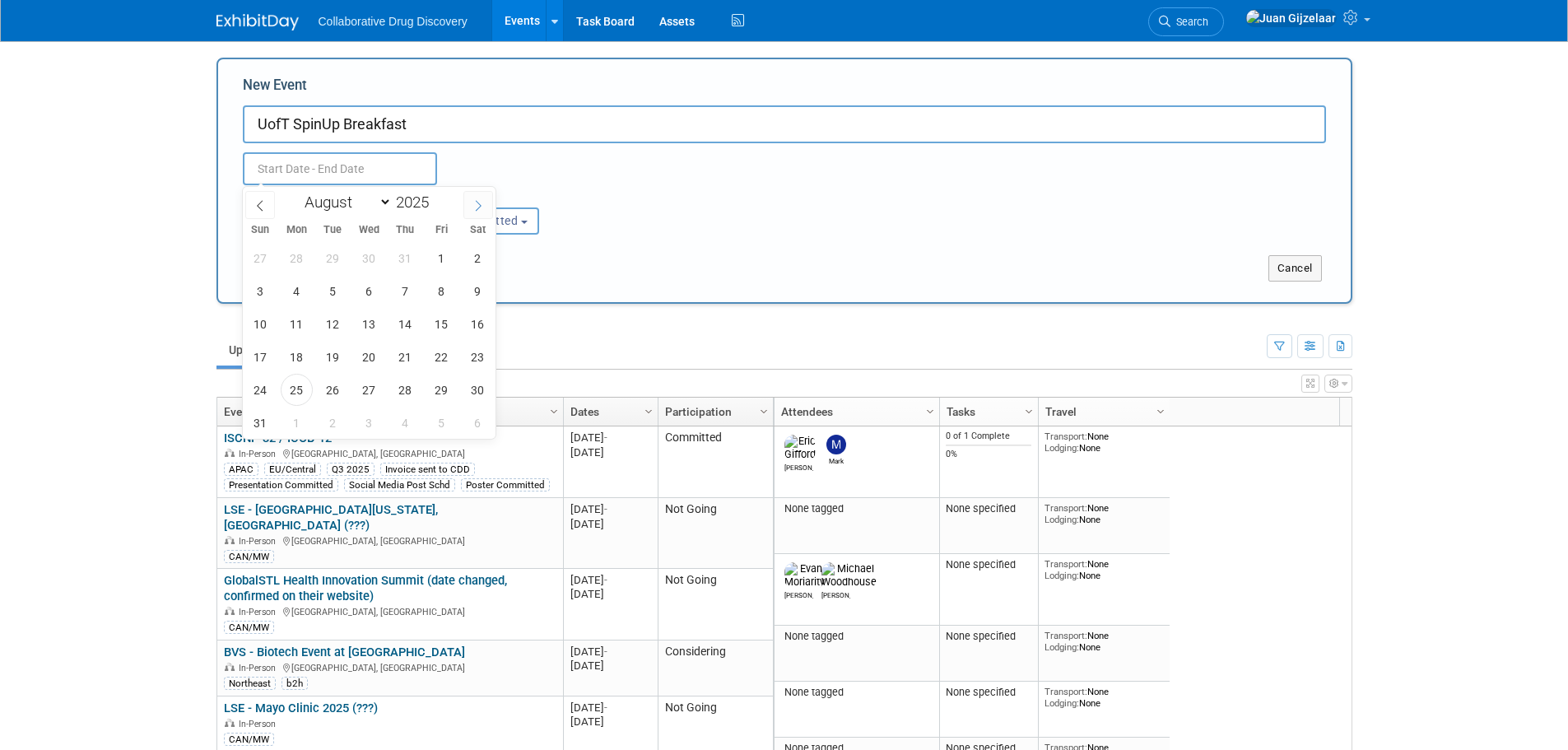
click at [474, 200] on icon at bounding box center [478, 205] width 12 height 12
select select "8"
click at [340, 327] on span "16" at bounding box center [333, 323] width 32 height 32
click at [328, 324] on span "16" at bounding box center [333, 323] width 32 height 32
type input "[DATE] to [DATE]"
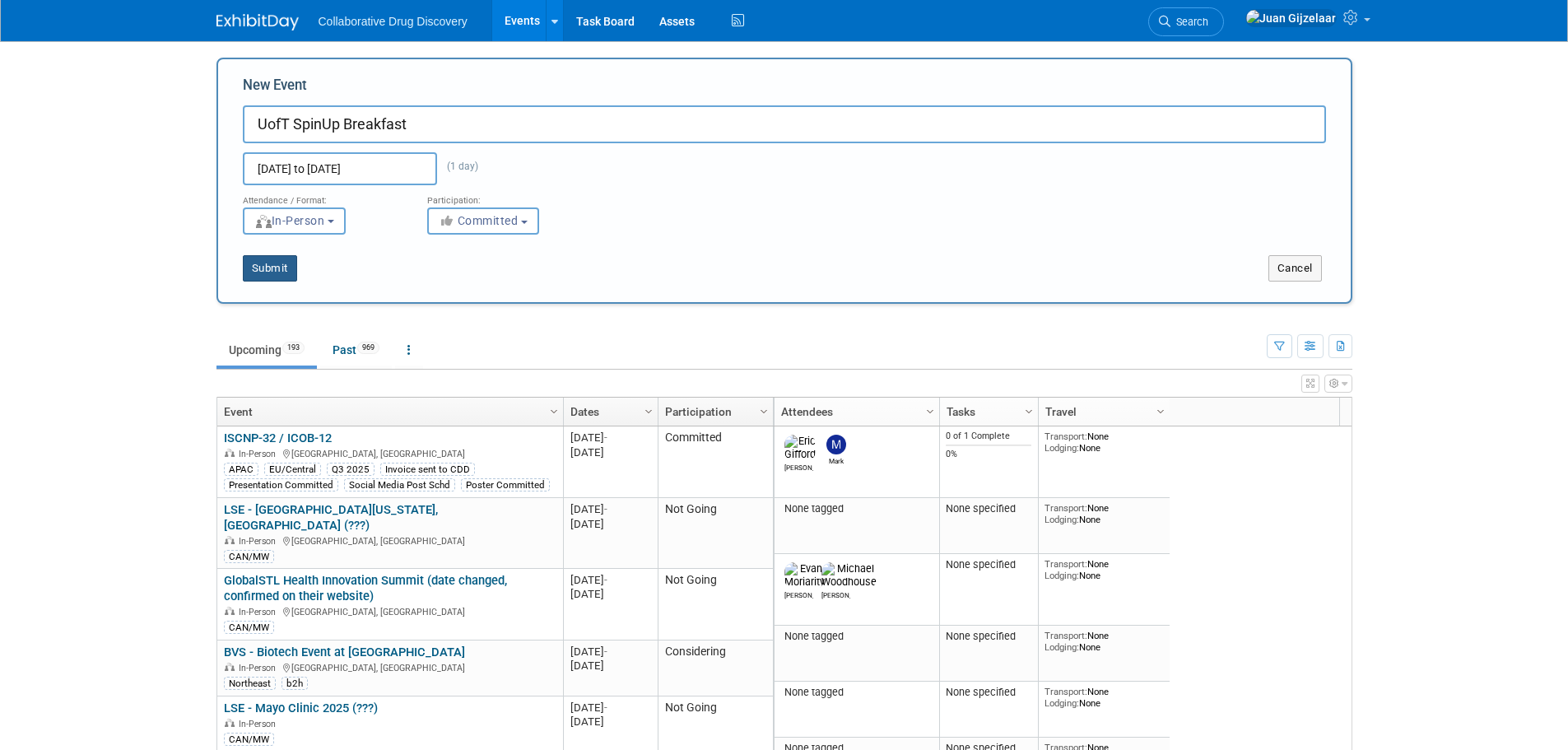
click at [267, 274] on button "Submit" at bounding box center [269, 268] width 54 height 27
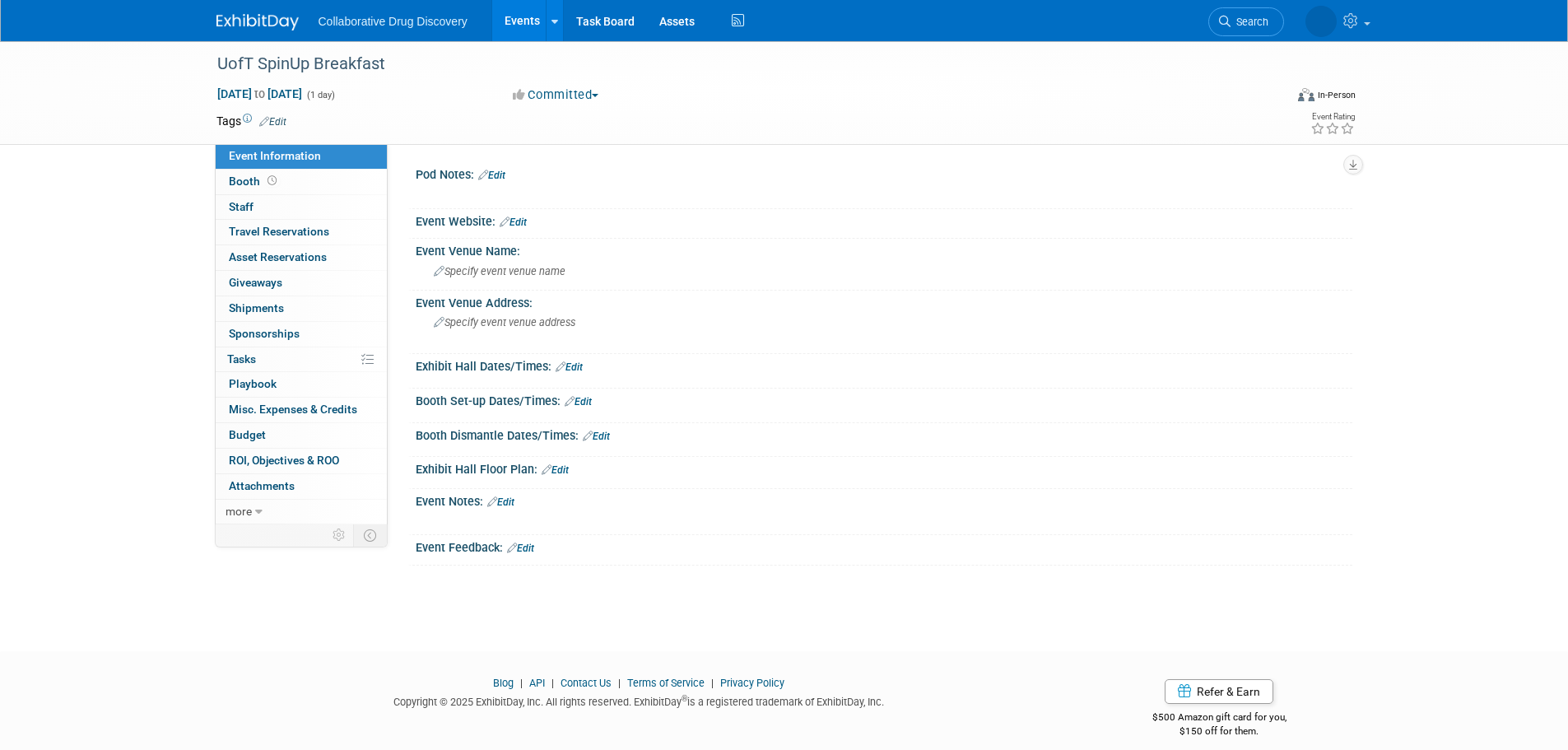
click at [276, 124] on link "Edit" at bounding box center [273, 122] width 28 height 12
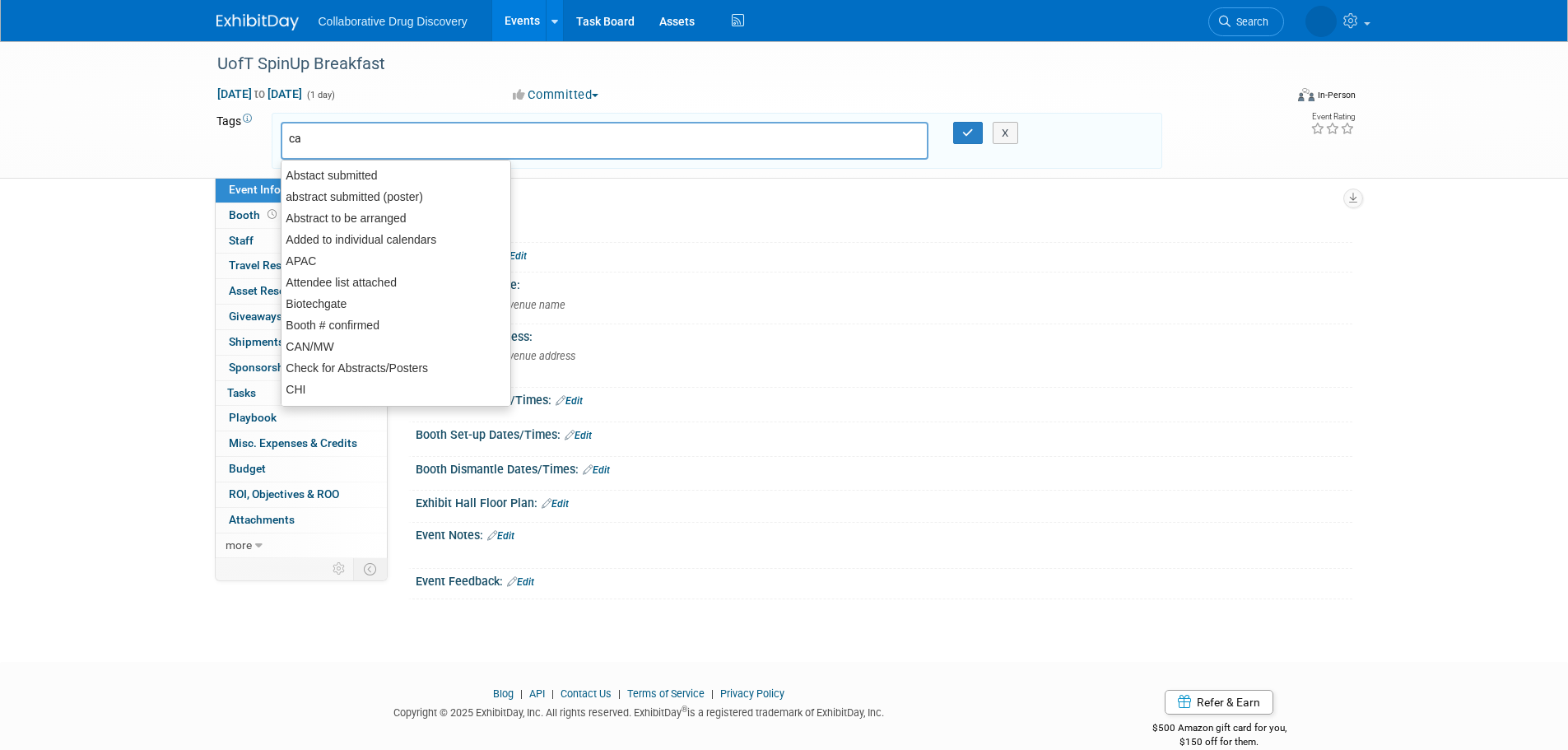
type input "can"
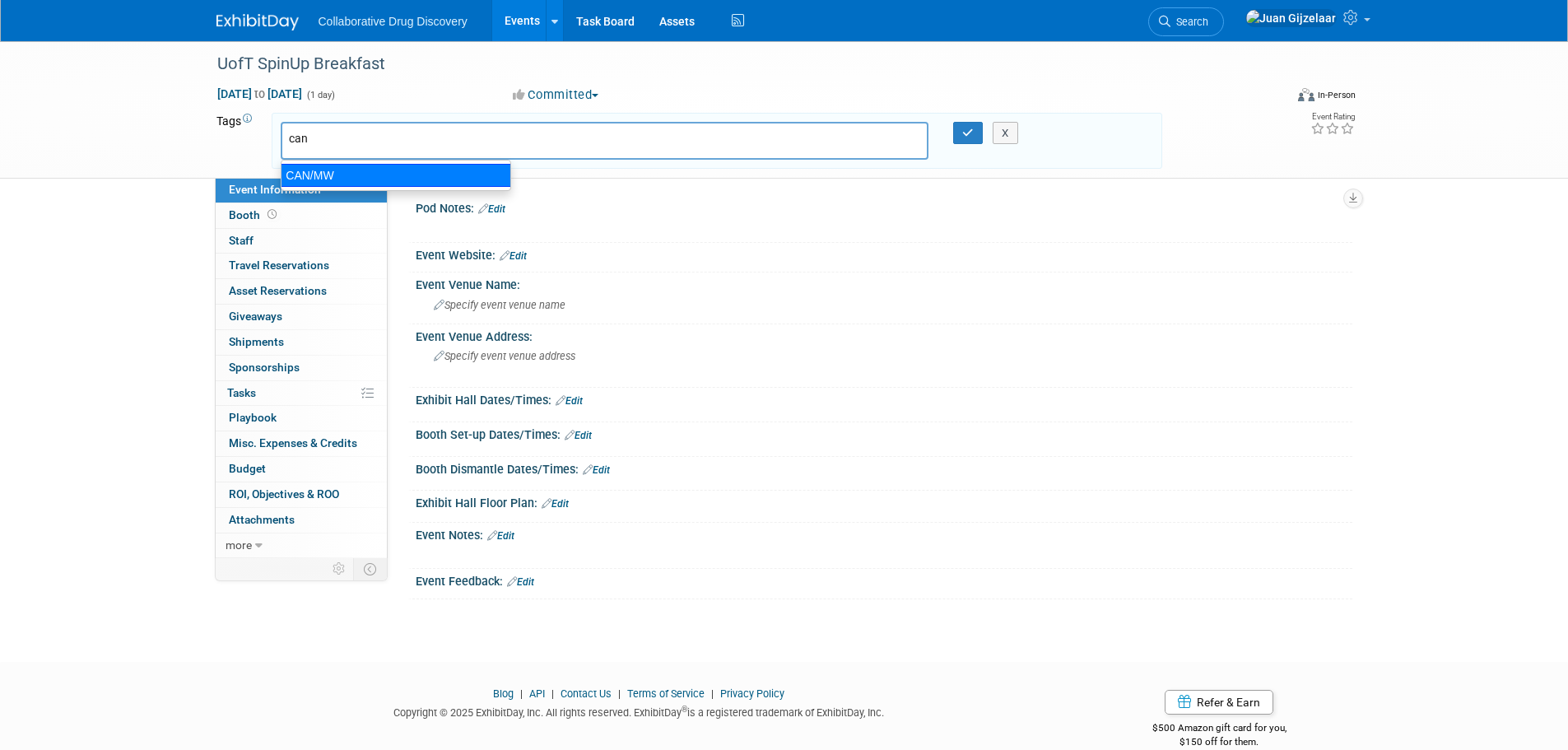
click at [326, 176] on div "CAN/MW" at bounding box center [395, 175] width 230 height 23
type input "CAN/MW"
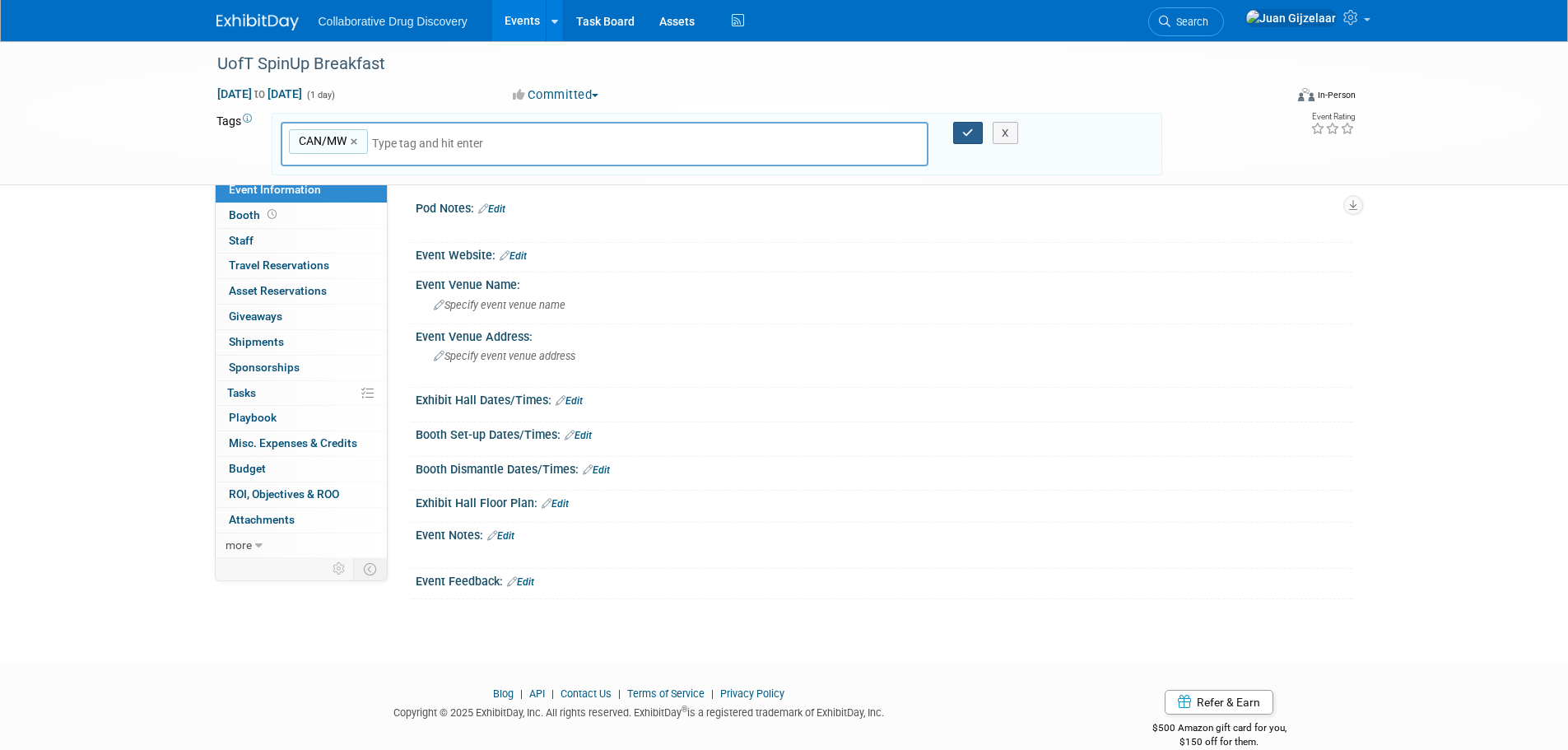
click at [965, 137] on icon "button" at bounding box center [967, 133] width 12 height 11
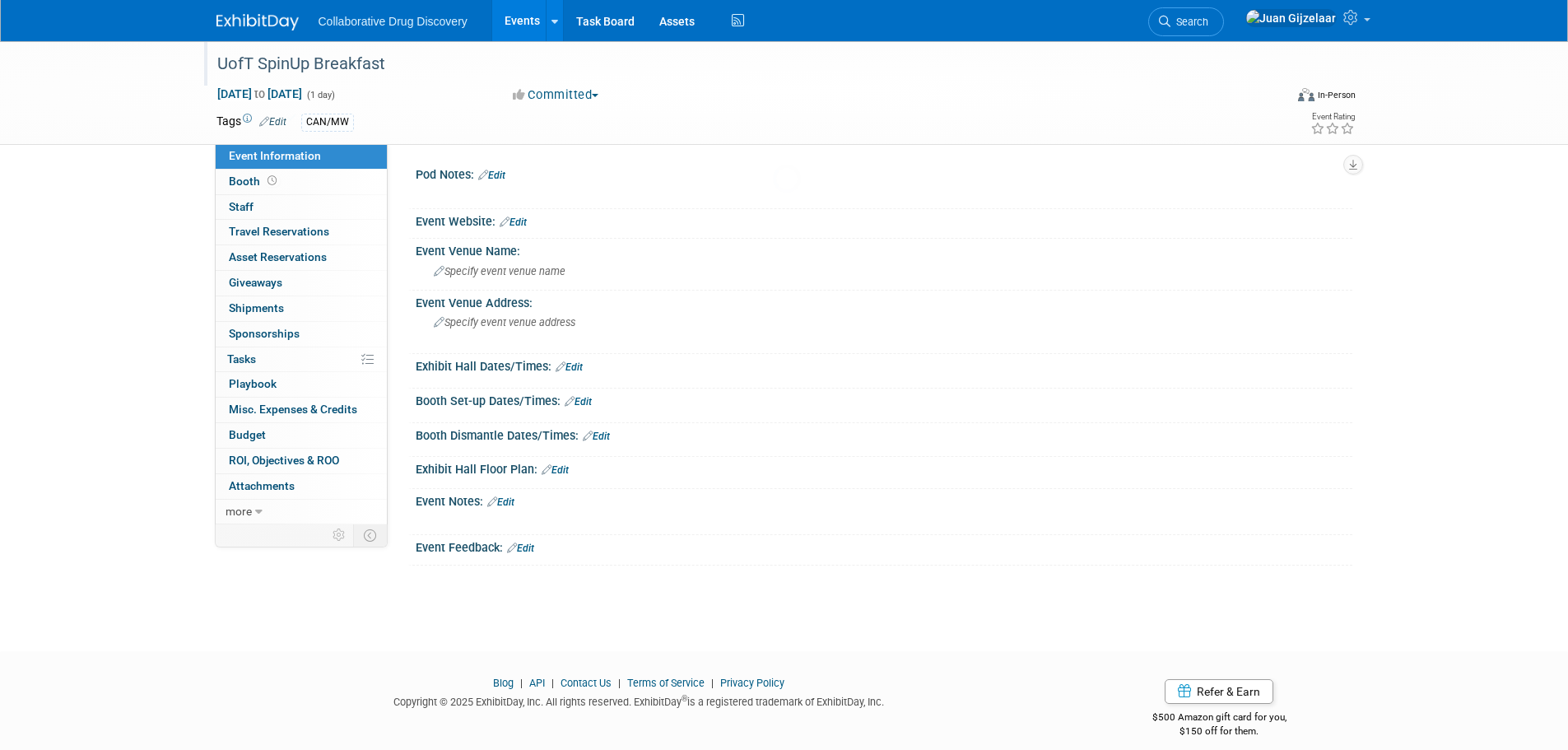
click at [374, 61] on div "UofT SpinUp Breakfast" at bounding box center [735, 64] width 1047 height 29
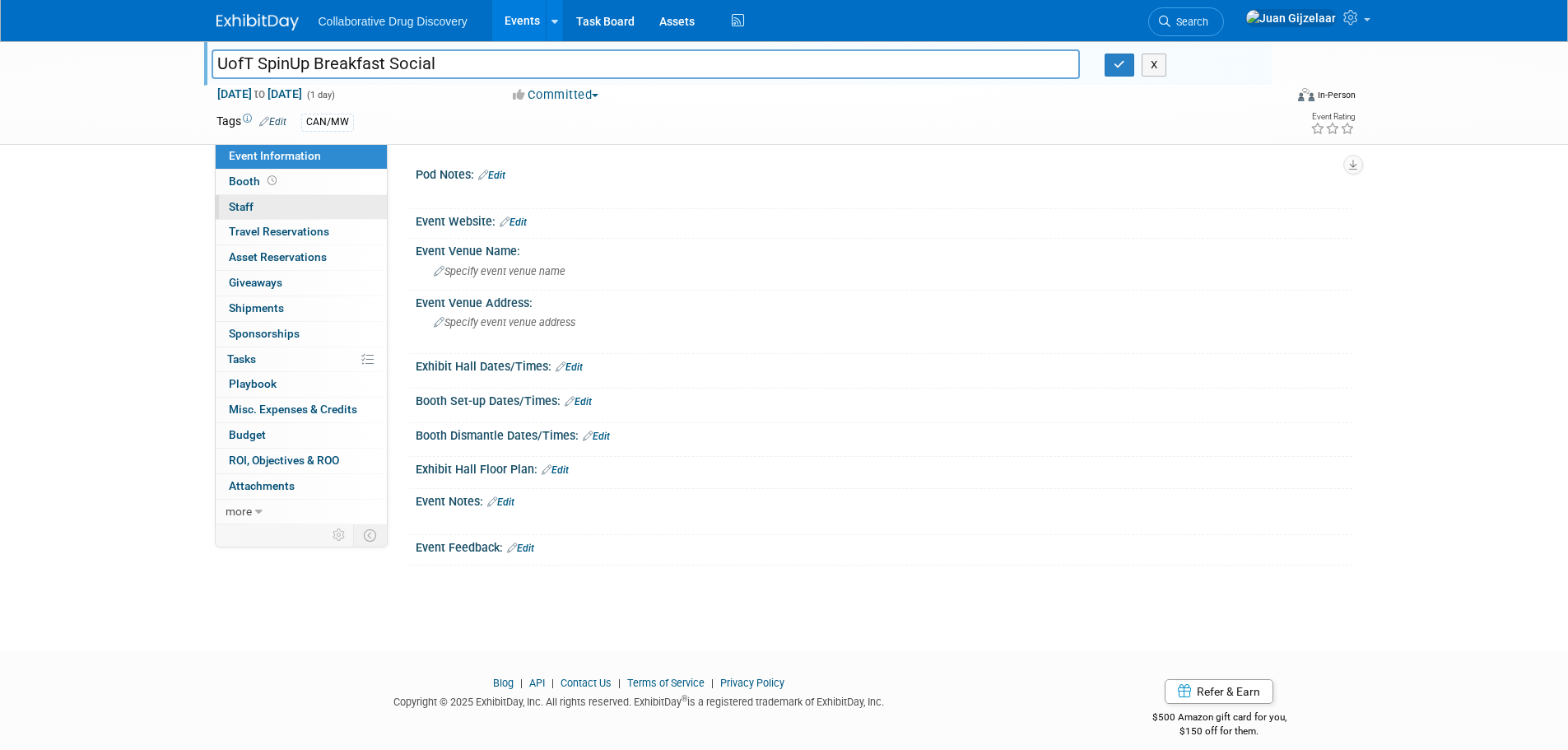
type input "UofT SpinUp Breakfast Social"
click at [241, 200] on span "Staff 0" at bounding box center [242, 206] width 25 height 13
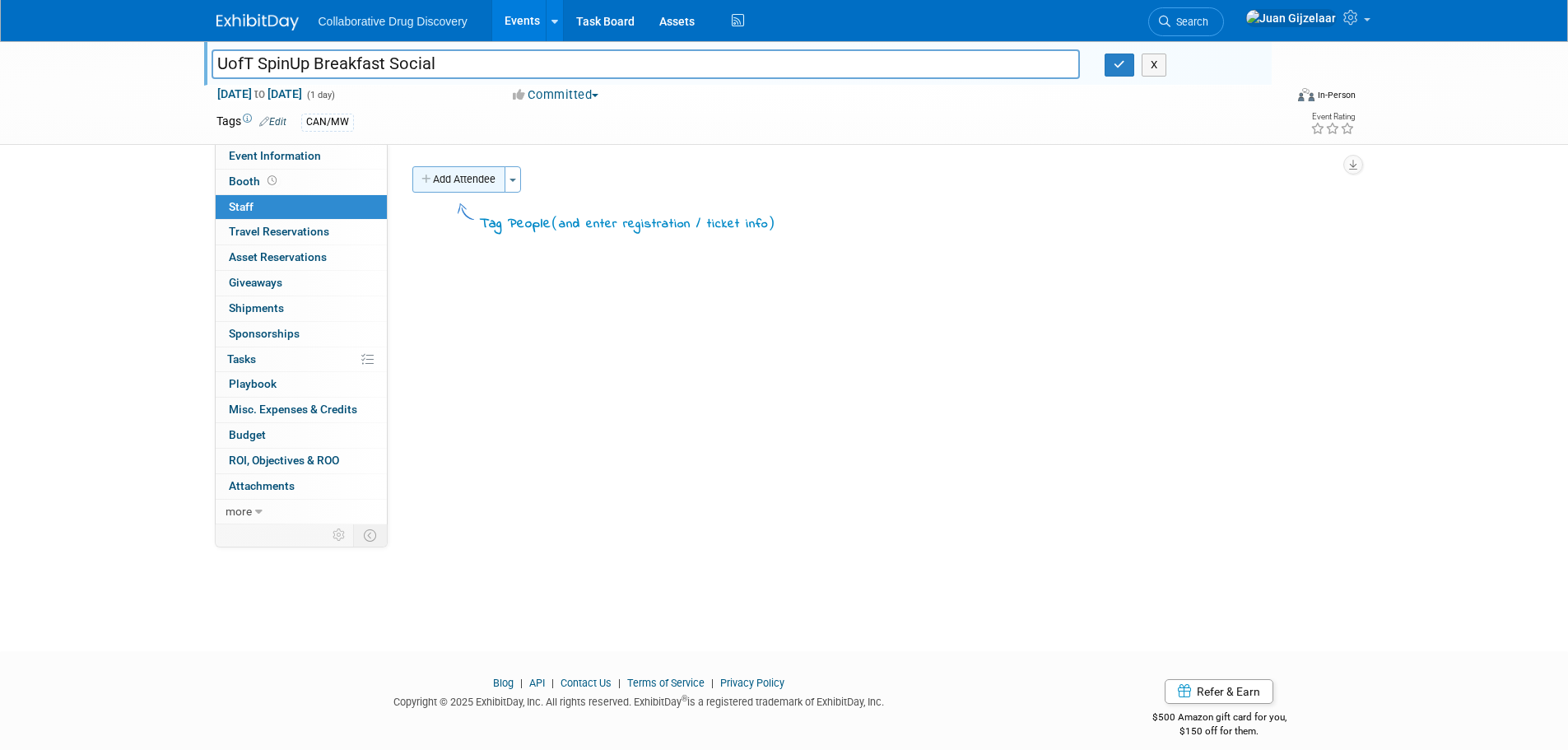
click at [468, 182] on button "Add Attendee" at bounding box center [458, 180] width 93 height 27
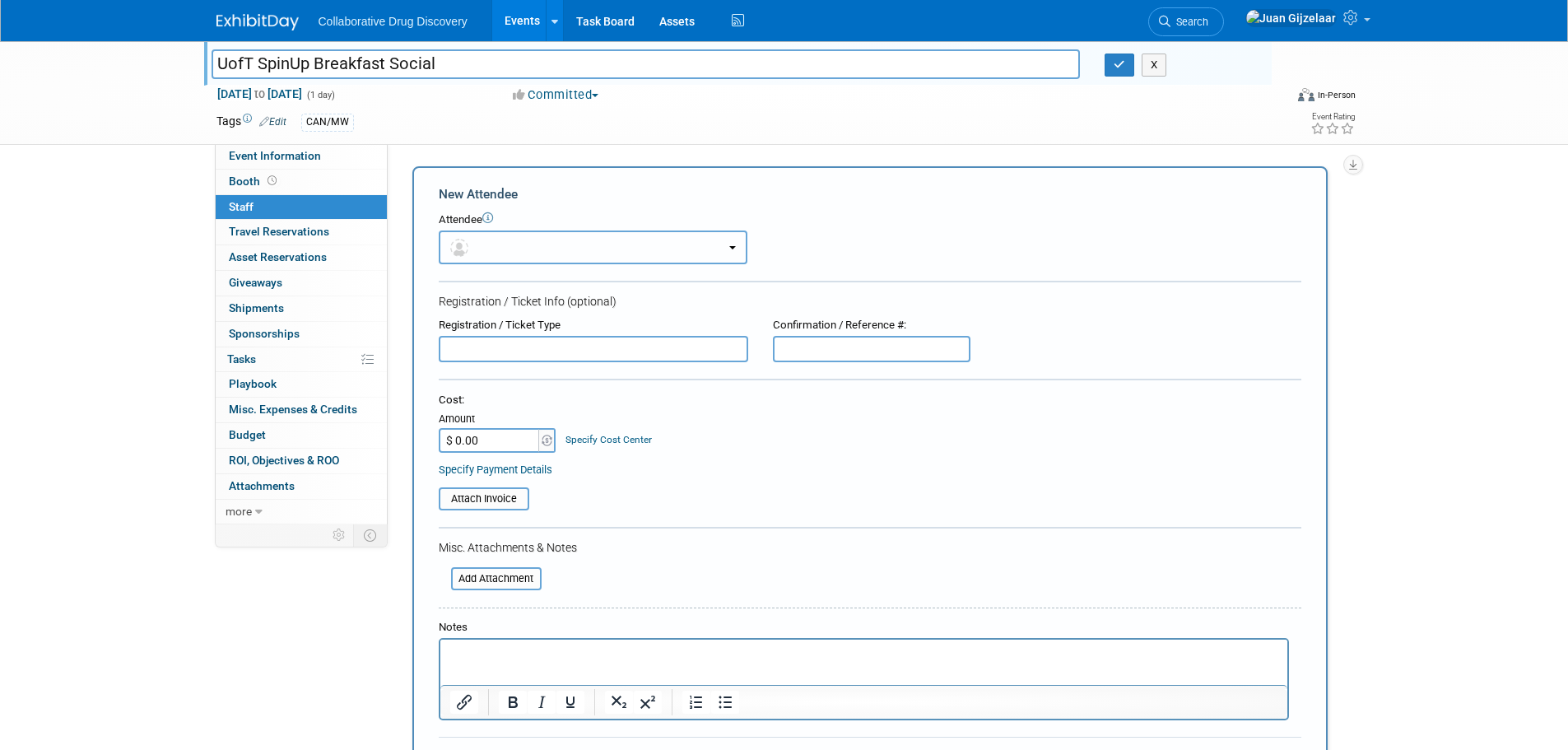
click at [519, 238] on button "button" at bounding box center [593, 247] width 308 height 34
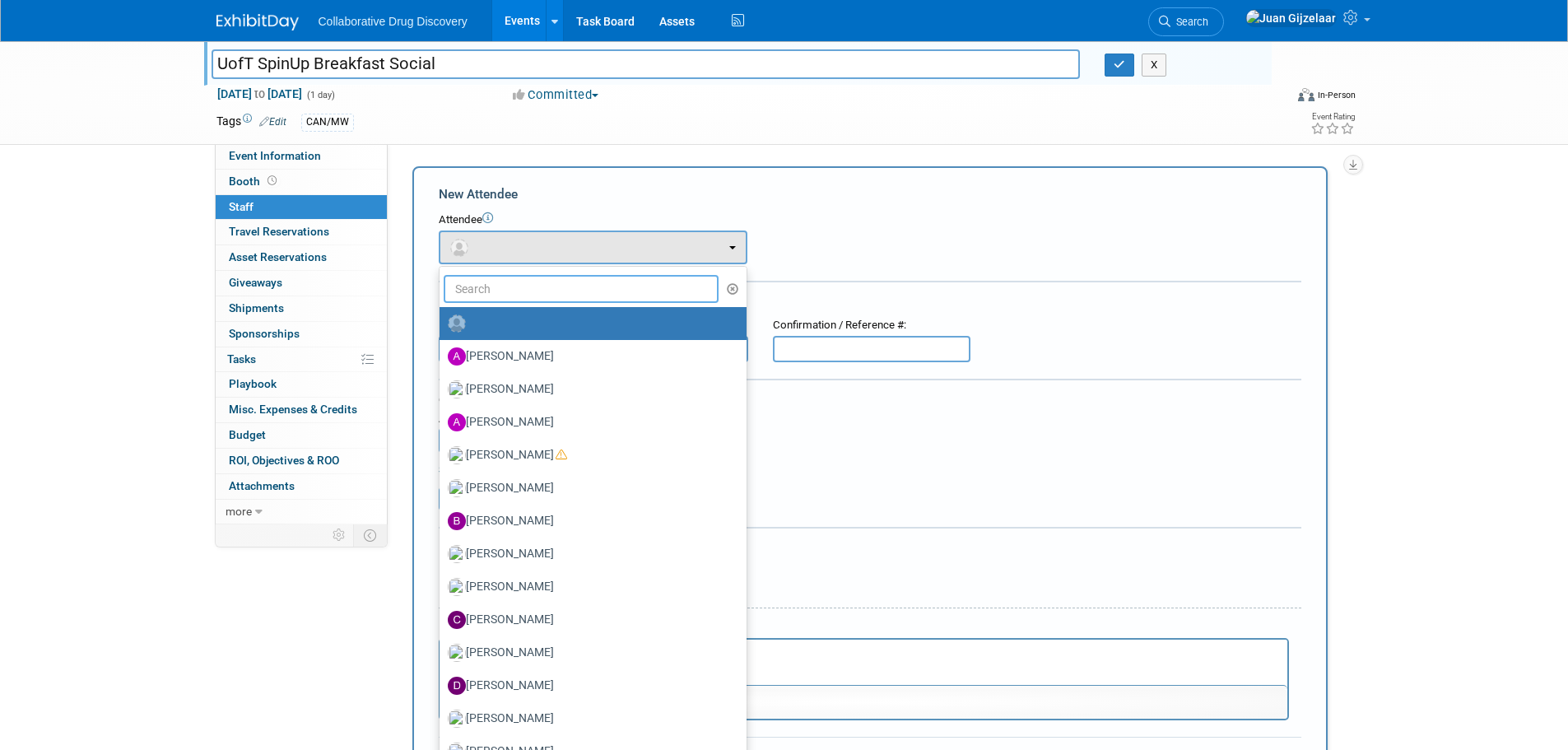
click at [522, 282] on input "text" at bounding box center [581, 288] width 275 height 28
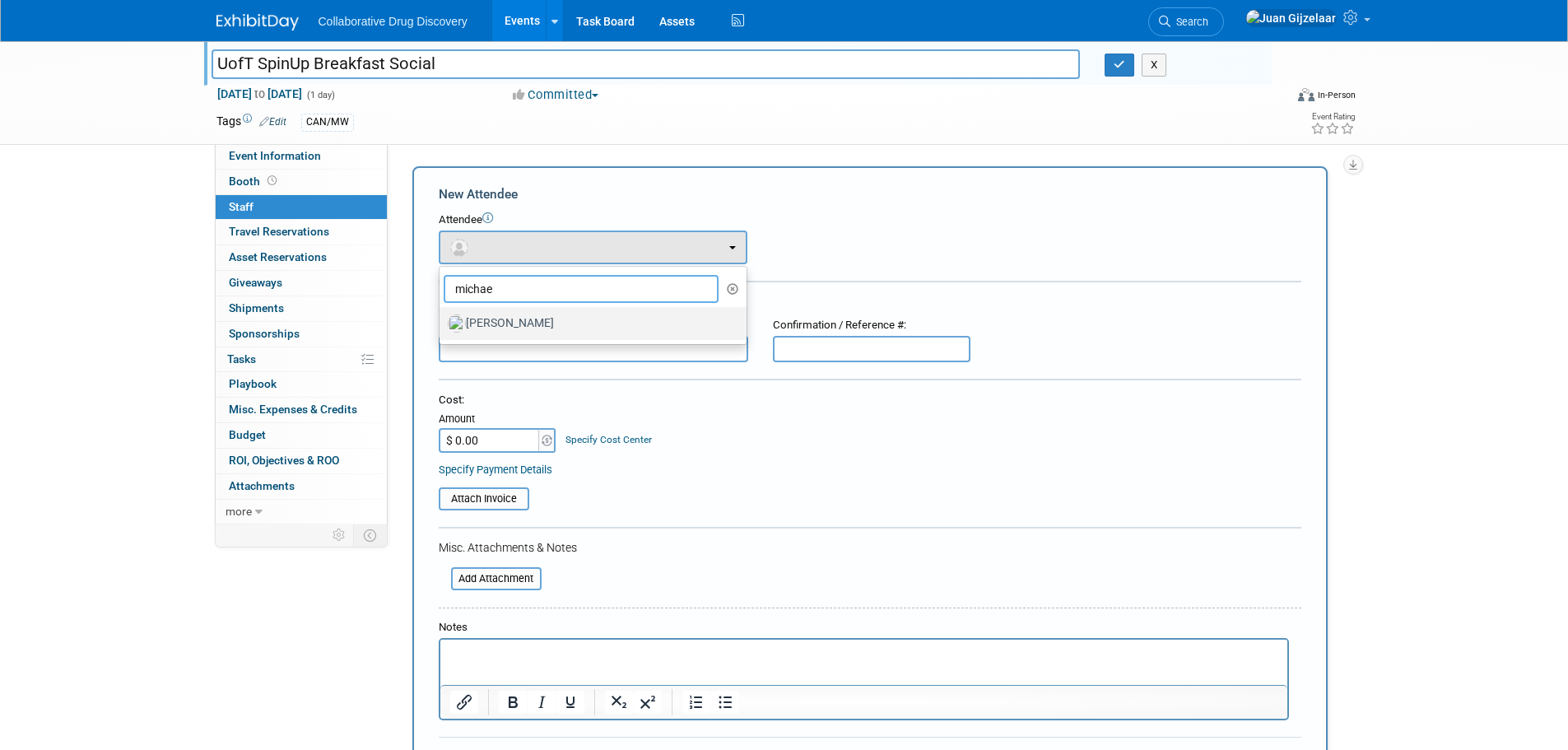
type input "michae"
click at [526, 334] on label "Michael Woodhouse" at bounding box center [589, 323] width 283 height 27
click at [442, 327] on input "Michael Woodhouse" at bounding box center [436, 322] width 11 height 11
select select "c3e81ee7-1082-46ec-8c9d-fb36e02a9795"
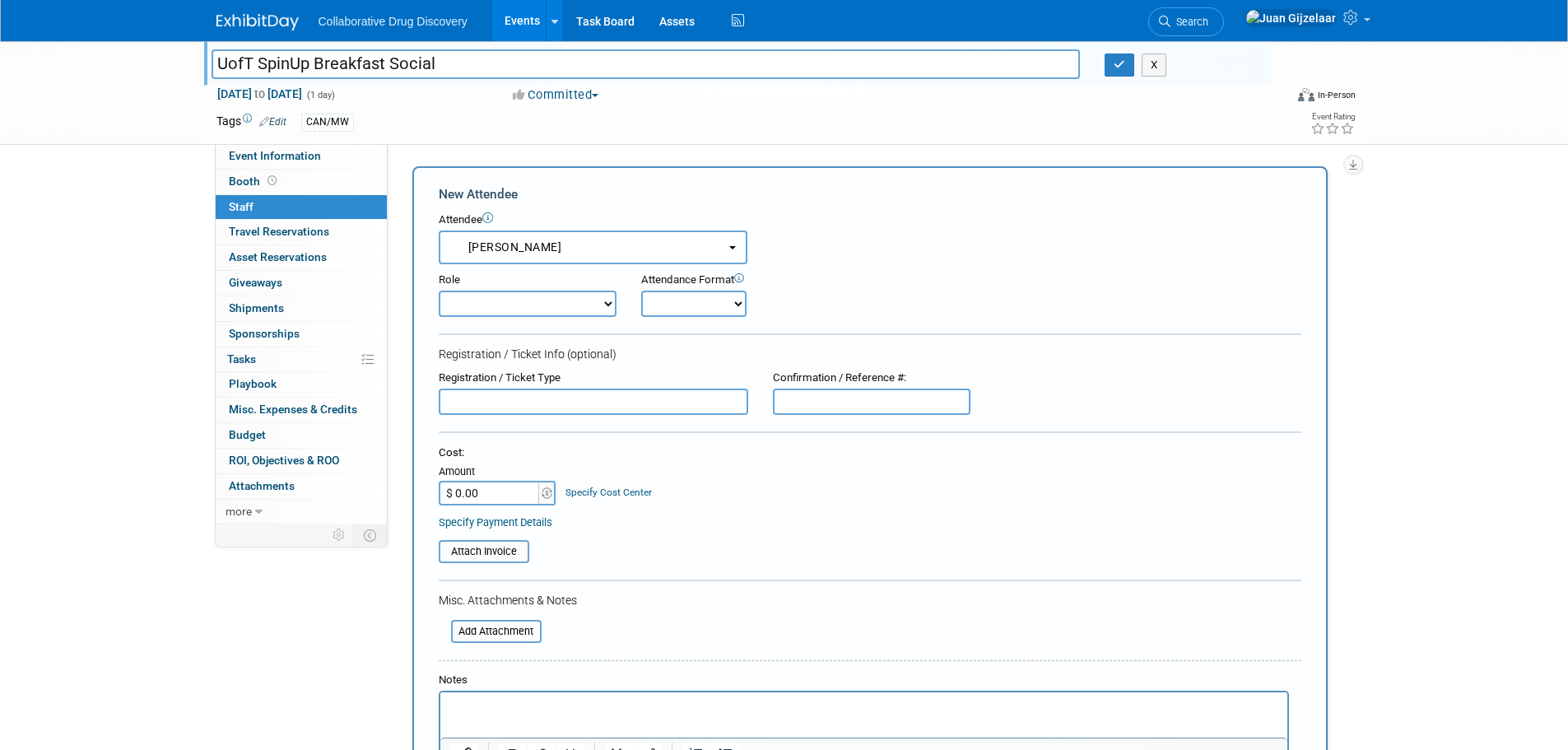
click at [535, 299] on select "Considering Demonstrator Host Planner Presenter Sales Representative Set-up/Dis…" at bounding box center [528, 304] width 178 height 27
select select "4"
click at [439, 291] on select "Considering Demonstrator Host Planner Presenter Sales Representative Set-up/Dis…" at bounding box center [528, 304] width 178 height 27
click at [658, 305] on select "Onsite Remote" at bounding box center [694, 304] width 106 height 27
select select "1"
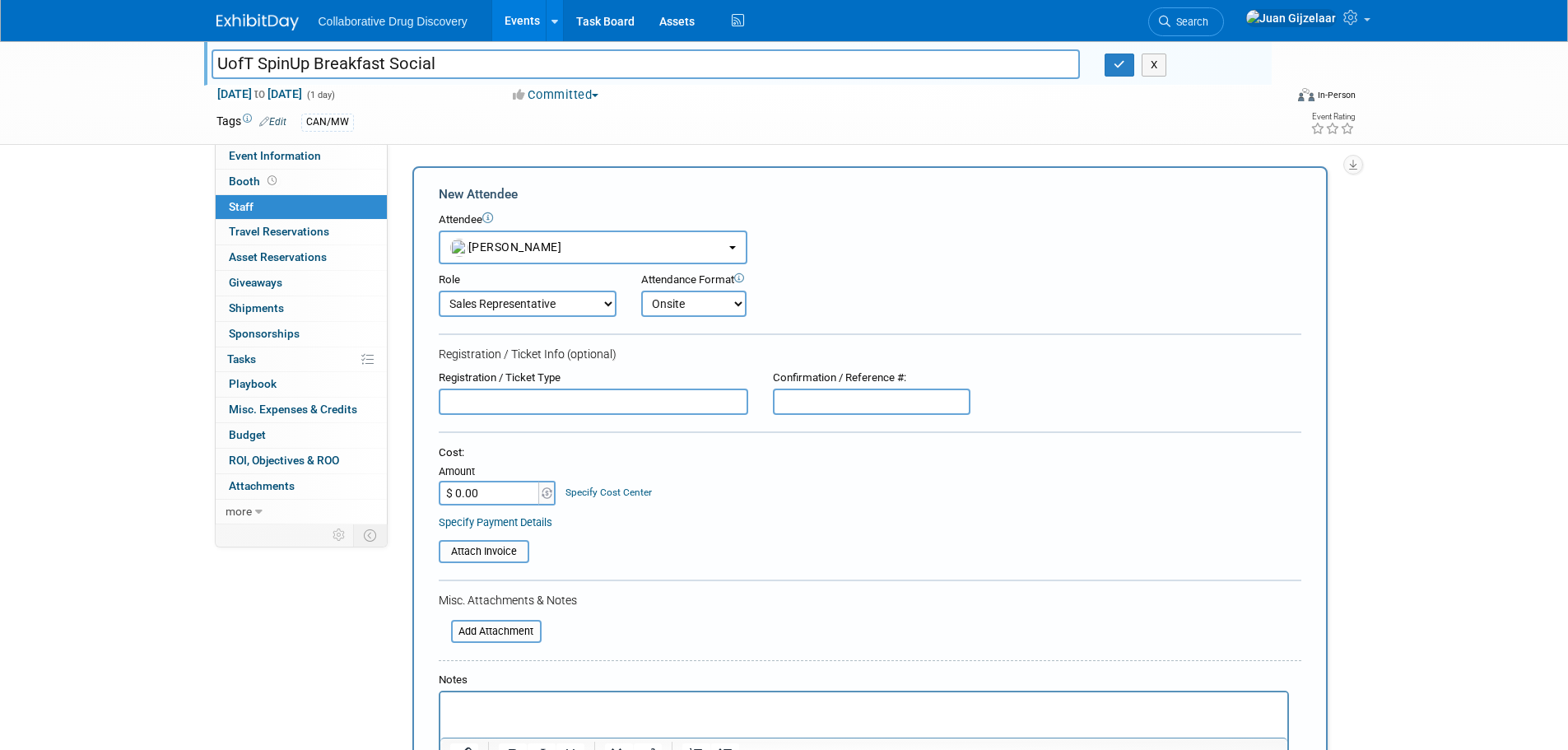
click at [641, 291] on select "Onsite Remote" at bounding box center [694, 304] width 106 height 27
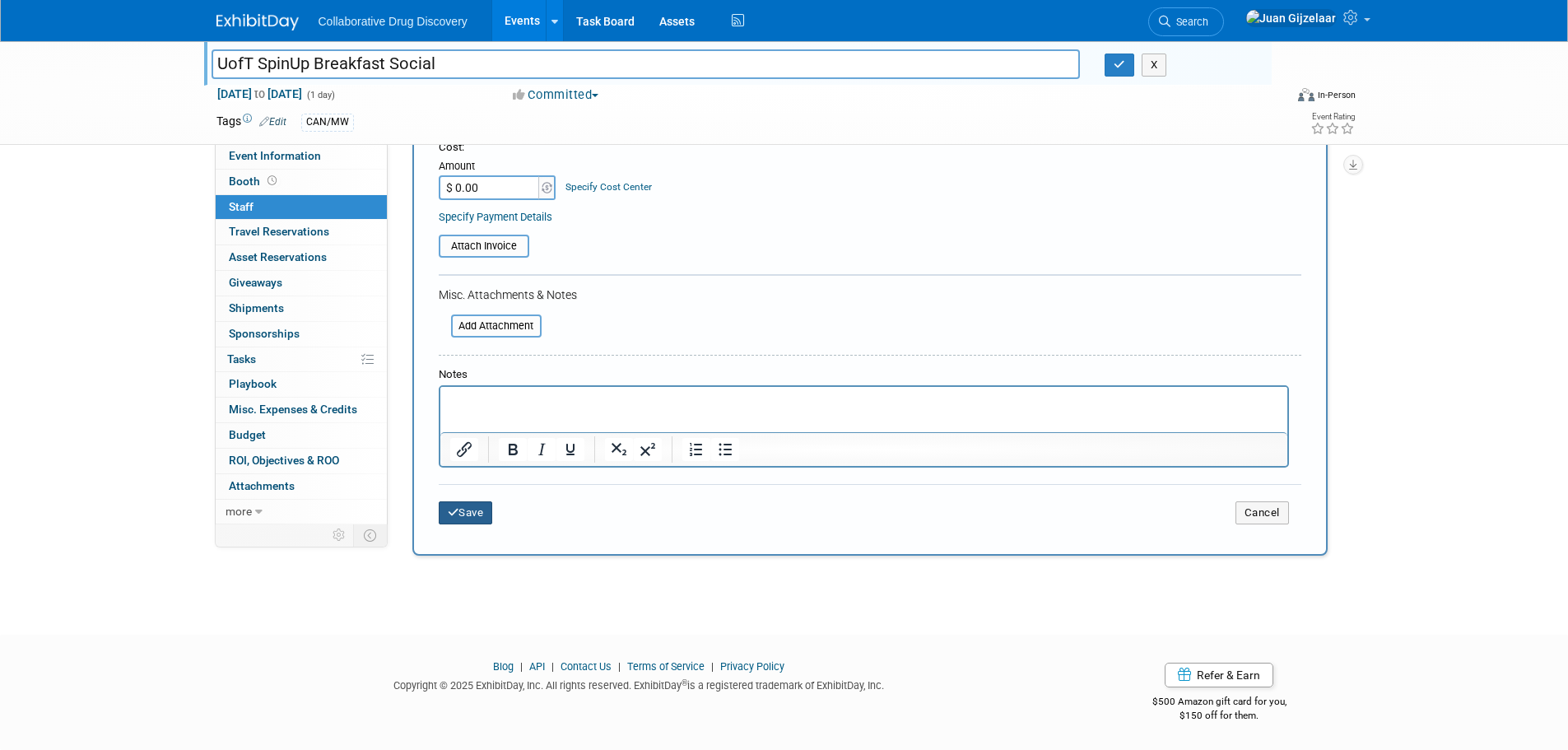
click at [464, 515] on button "Save" at bounding box center [466, 513] width 54 height 23
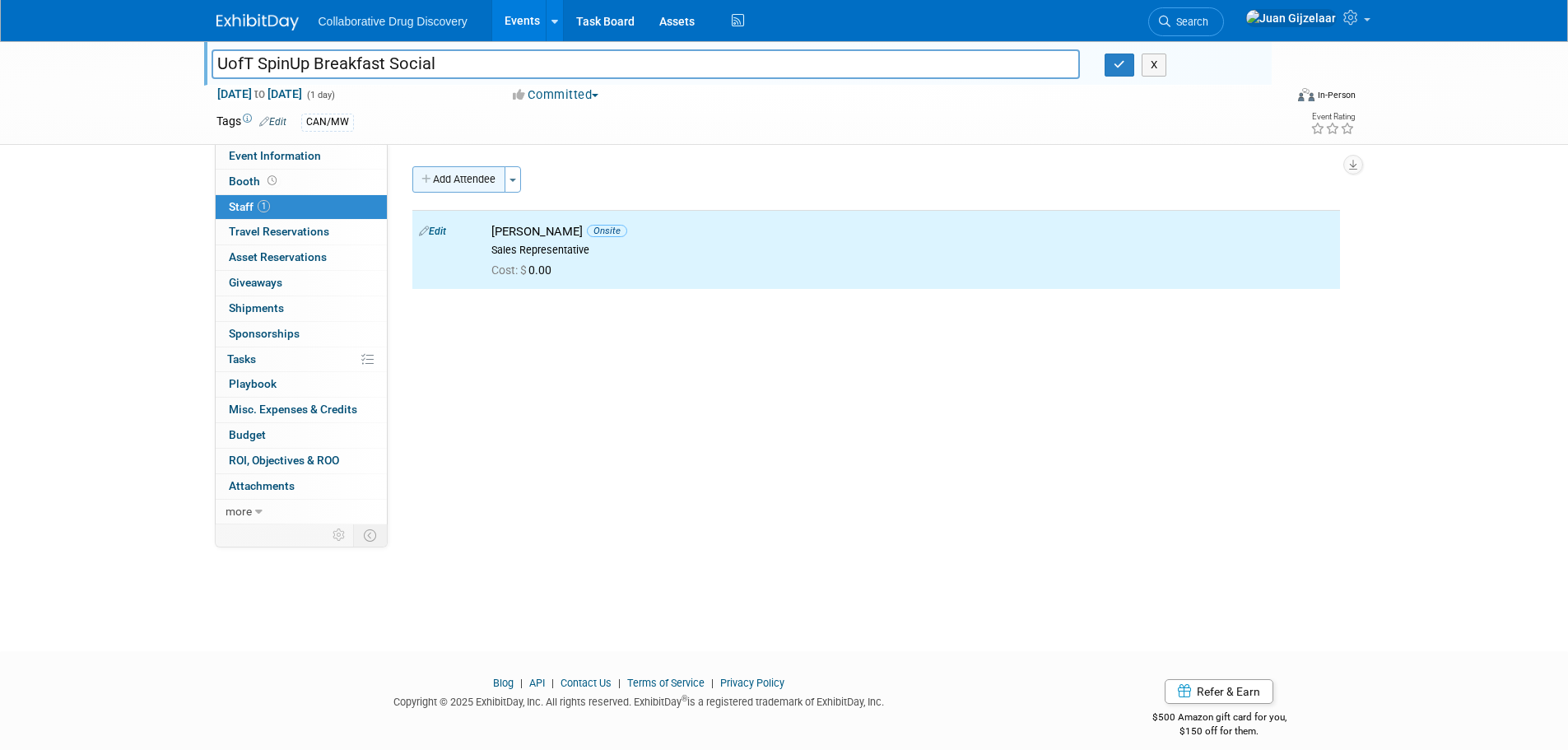
click at [460, 184] on button "Add Attendee" at bounding box center [458, 180] width 93 height 27
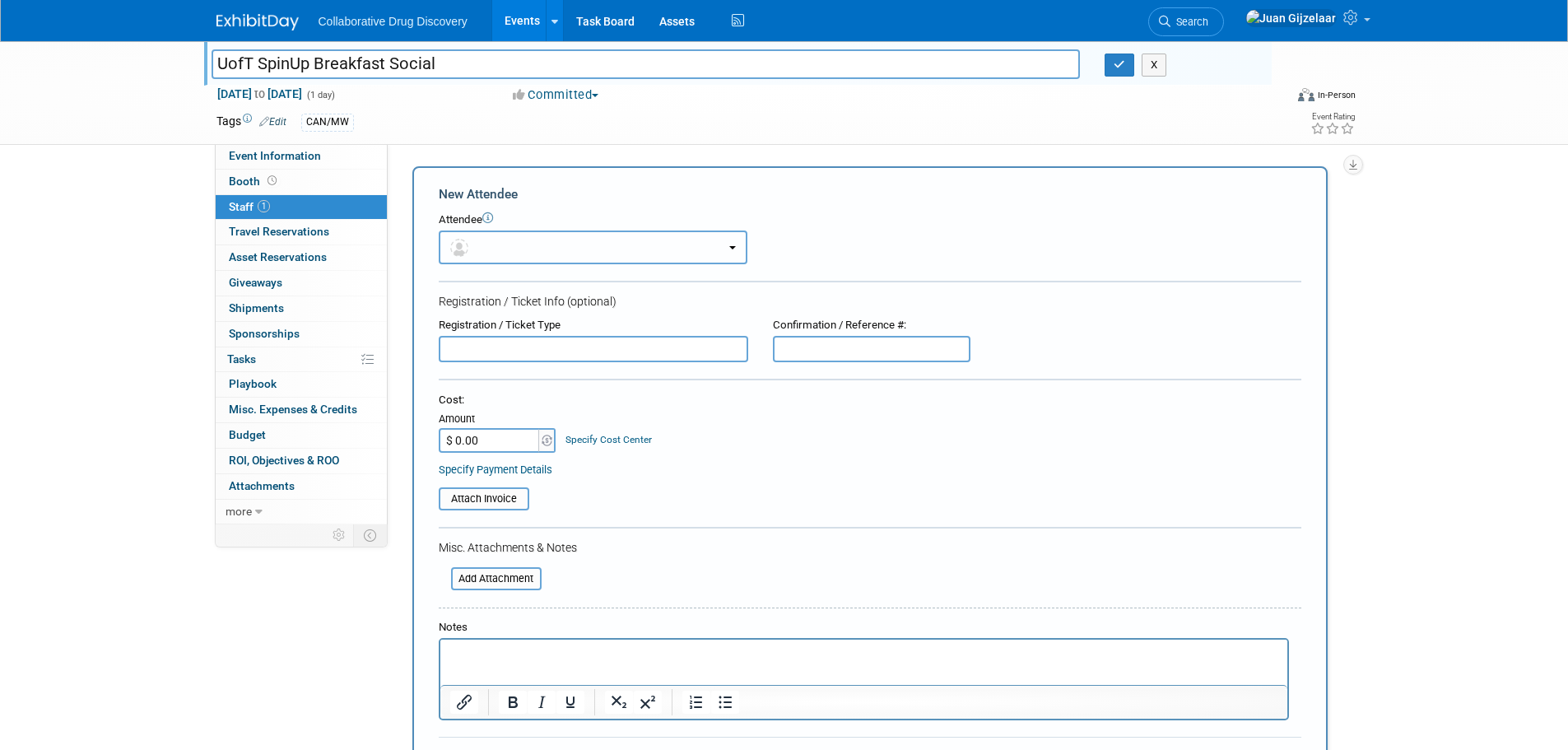
click at [532, 243] on button "button" at bounding box center [593, 247] width 308 height 34
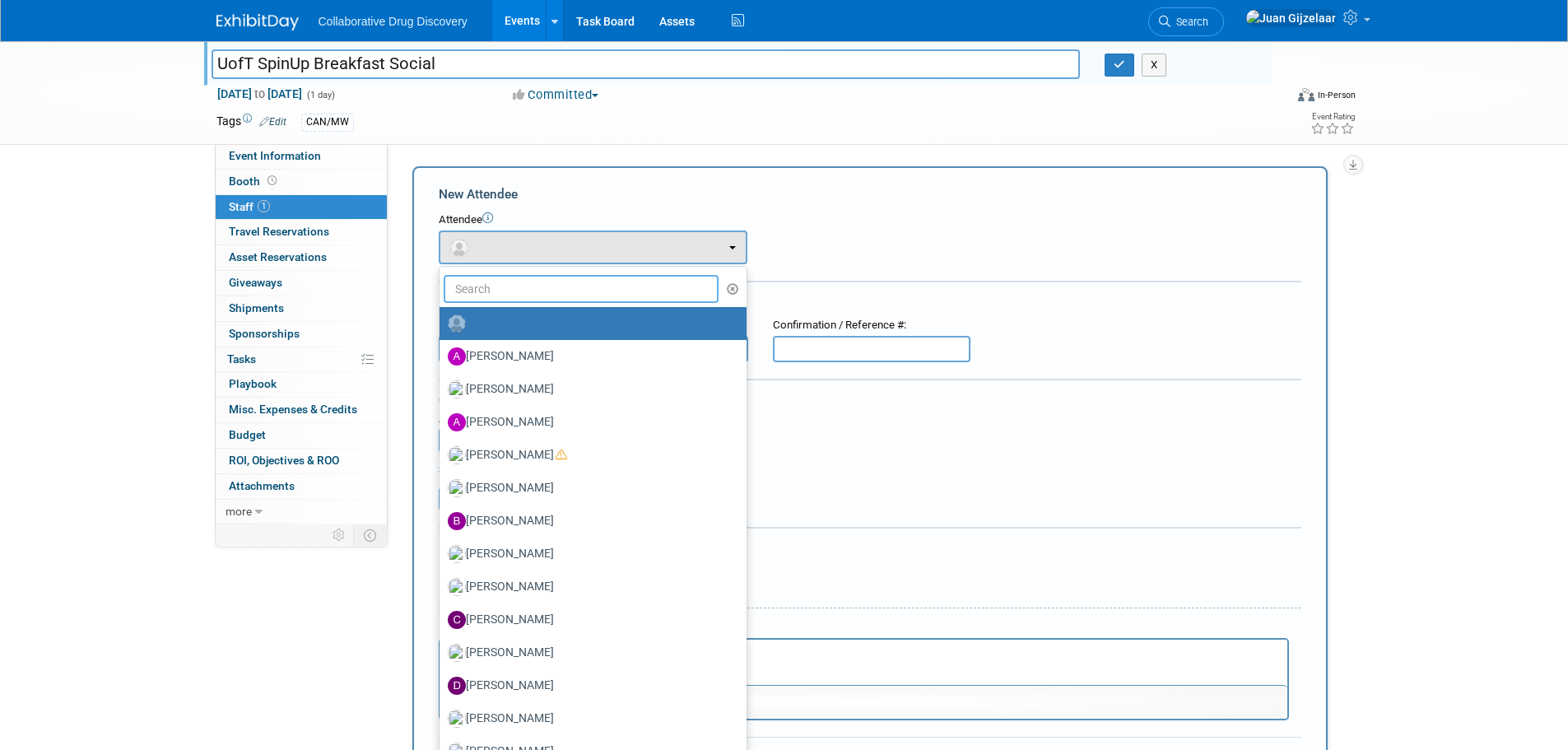
click at [535, 285] on input "text" at bounding box center [581, 288] width 275 height 28
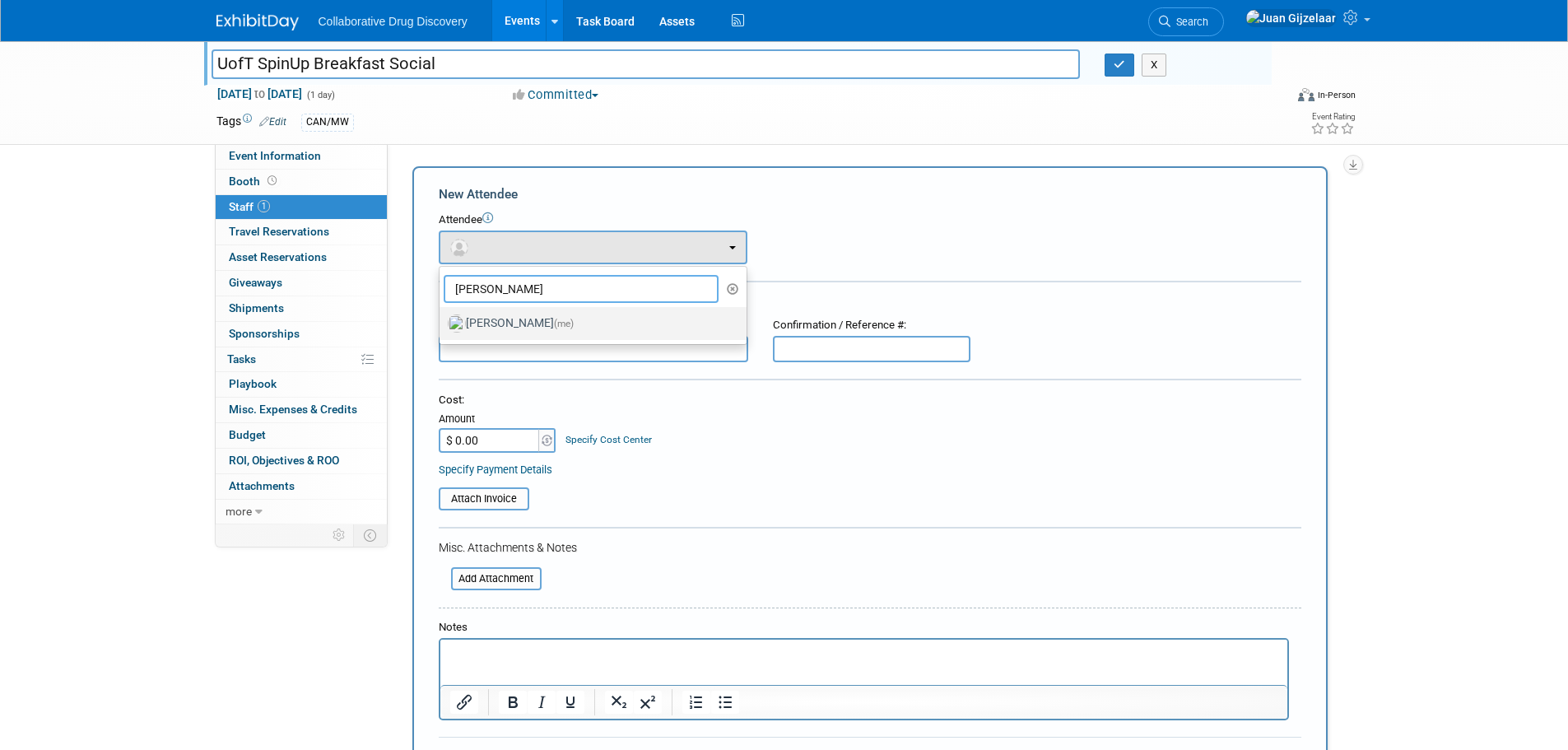
type input "juan"
click at [526, 323] on label "Juan Gijzelaar (me)" at bounding box center [589, 323] width 283 height 27
click at [442, 323] on input "Juan Gijzelaar (me)" at bounding box center [436, 322] width 11 height 11
select select "b961d4fc-704f-4e20-acee-990297b6cd45"
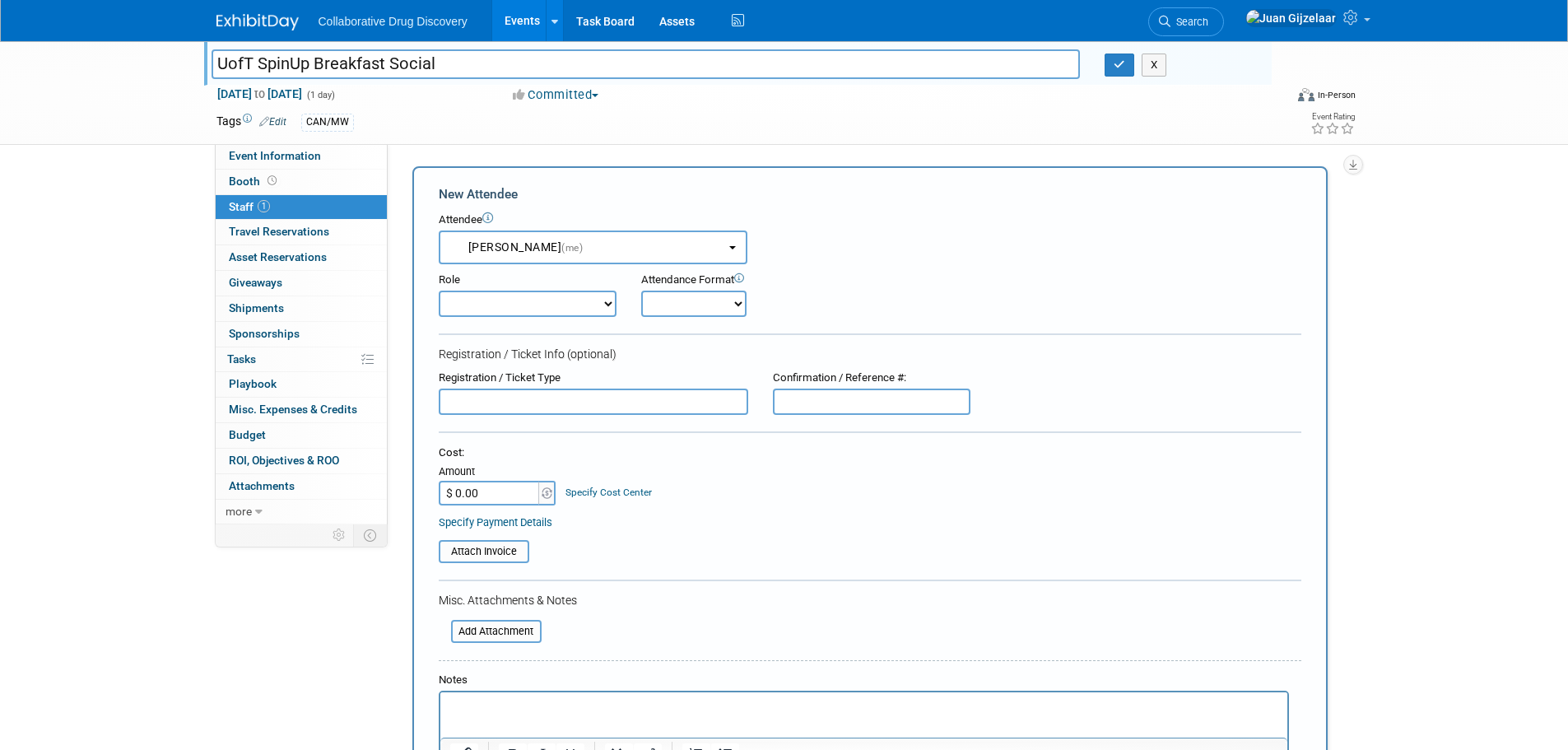
click at [515, 307] on select "Considering Demonstrator Host Planner Presenter Sales Representative Set-up/Dis…" at bounding box center [528, 304] width 178 height 27
select select "4"
click at [439, 291] on select "Considering Demonstrator Host Planner Presenter Sales Representative Set-up/Dis…" at bounding box center [528, 304] width 178 height 27
click at [737, 299] on select "Onsite Remote" at bounding box center [694, 304] width 106 height 27
select select "1"
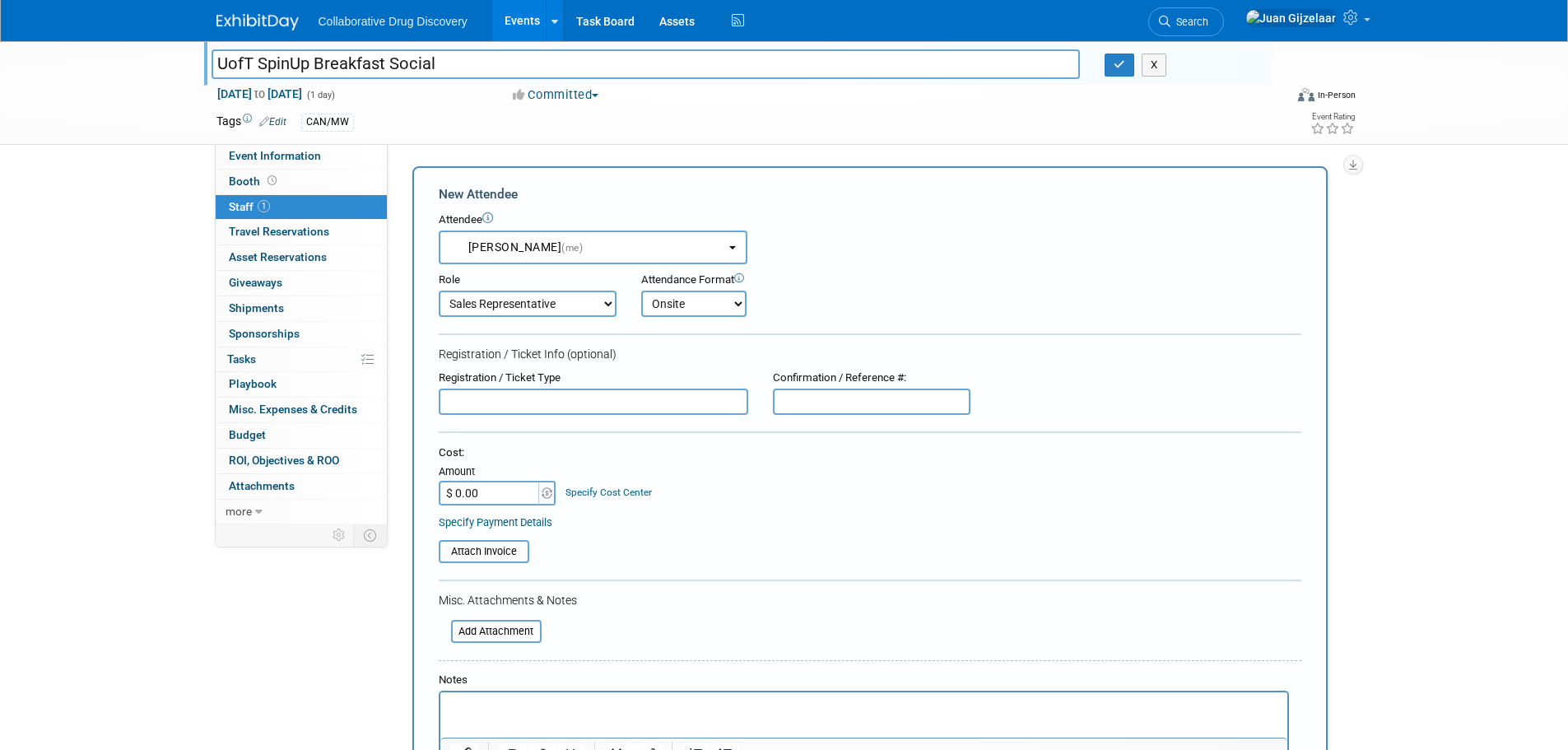
click at [641, 291] on select "Onsite Remote" at bounding box center [694, 304] width 106 height 27
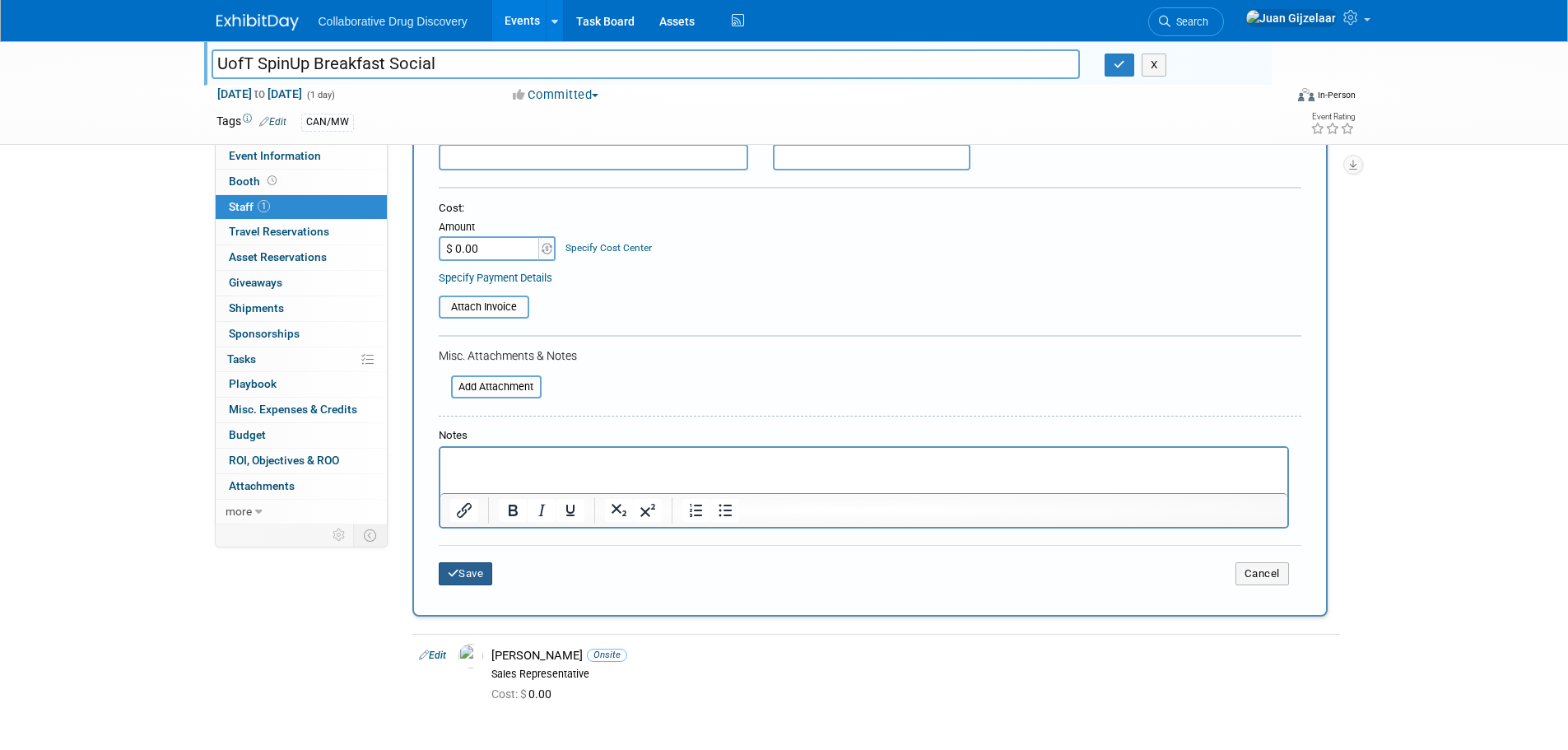
scroll to position [247, 0]
click at [471, 569] on button "Save" at bounding box center [466, 571] width 54 height 23
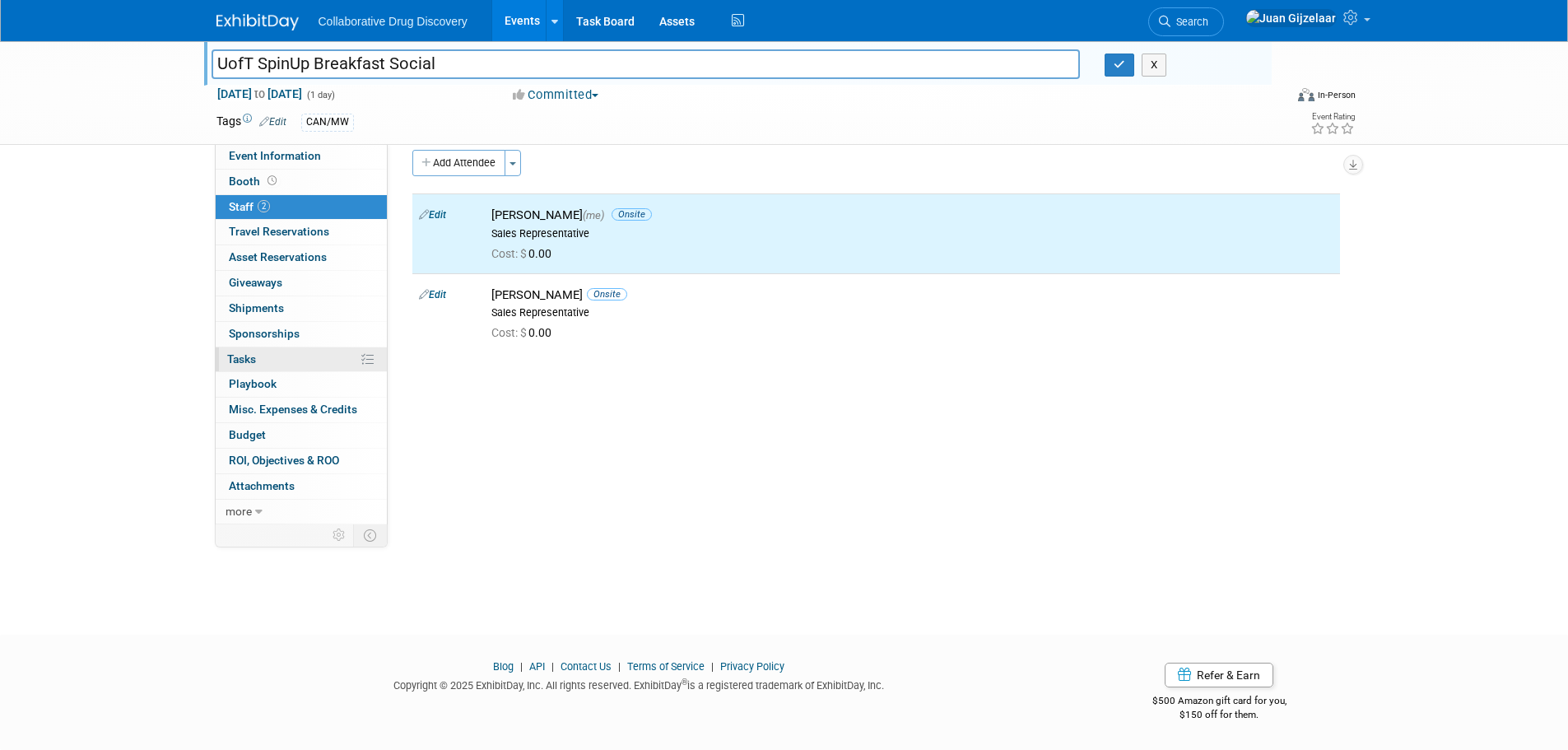
scroll to position [0, 0]
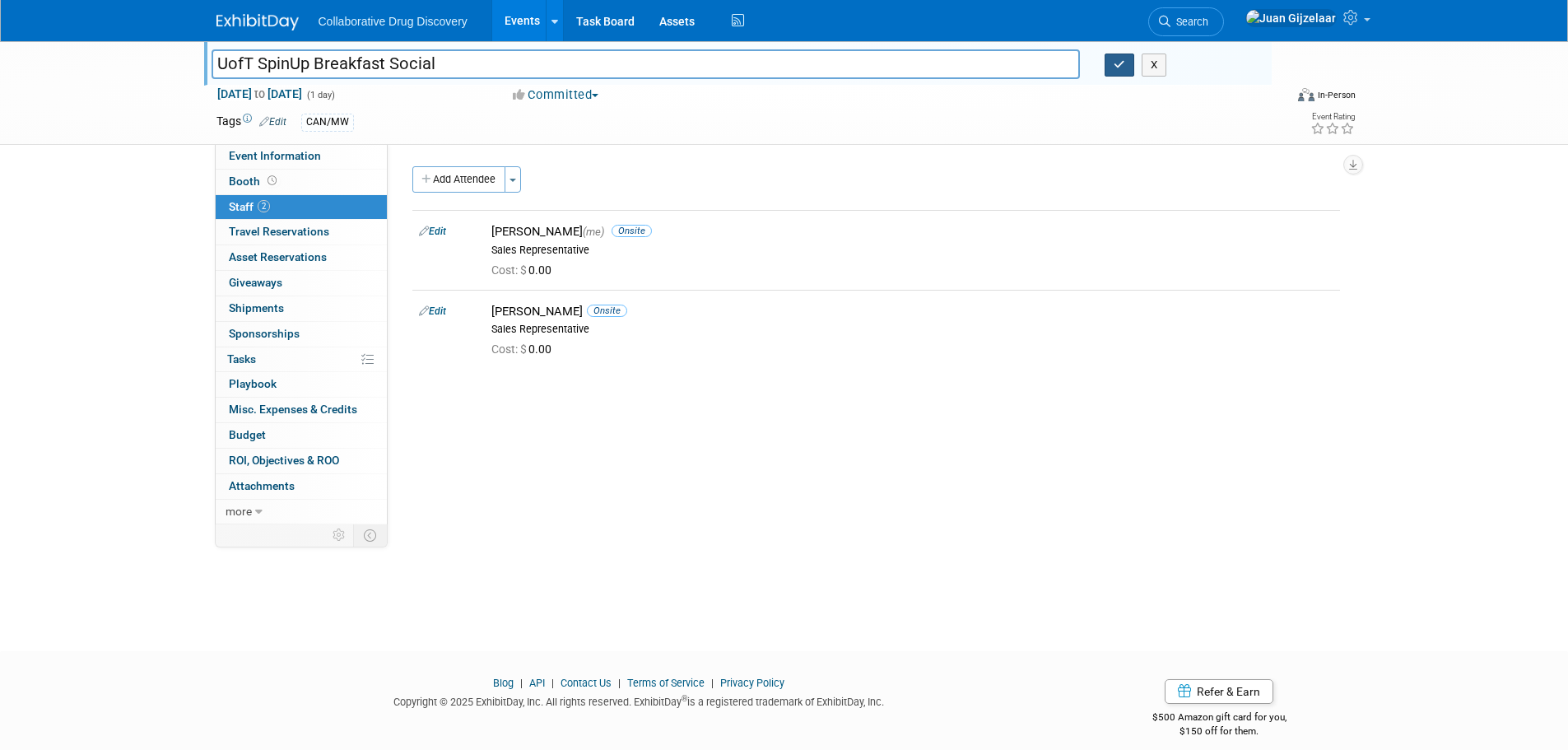
click at [1122, 68] on icon "button" at bounding box center [1118, 65] width 12 height 11
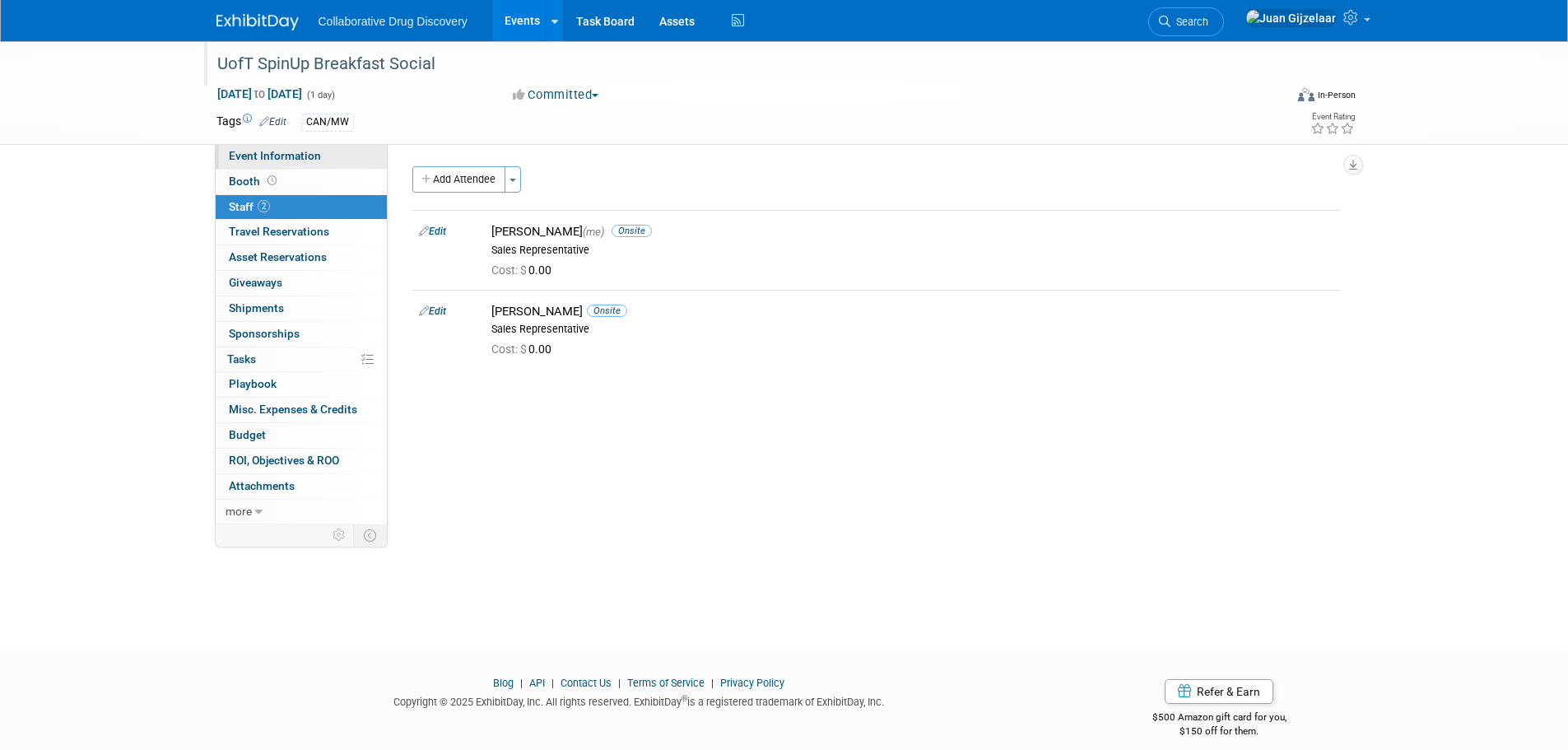
click at [282, 159] on span "Event Information" at bounding box center [275, 156] width 92 height 13
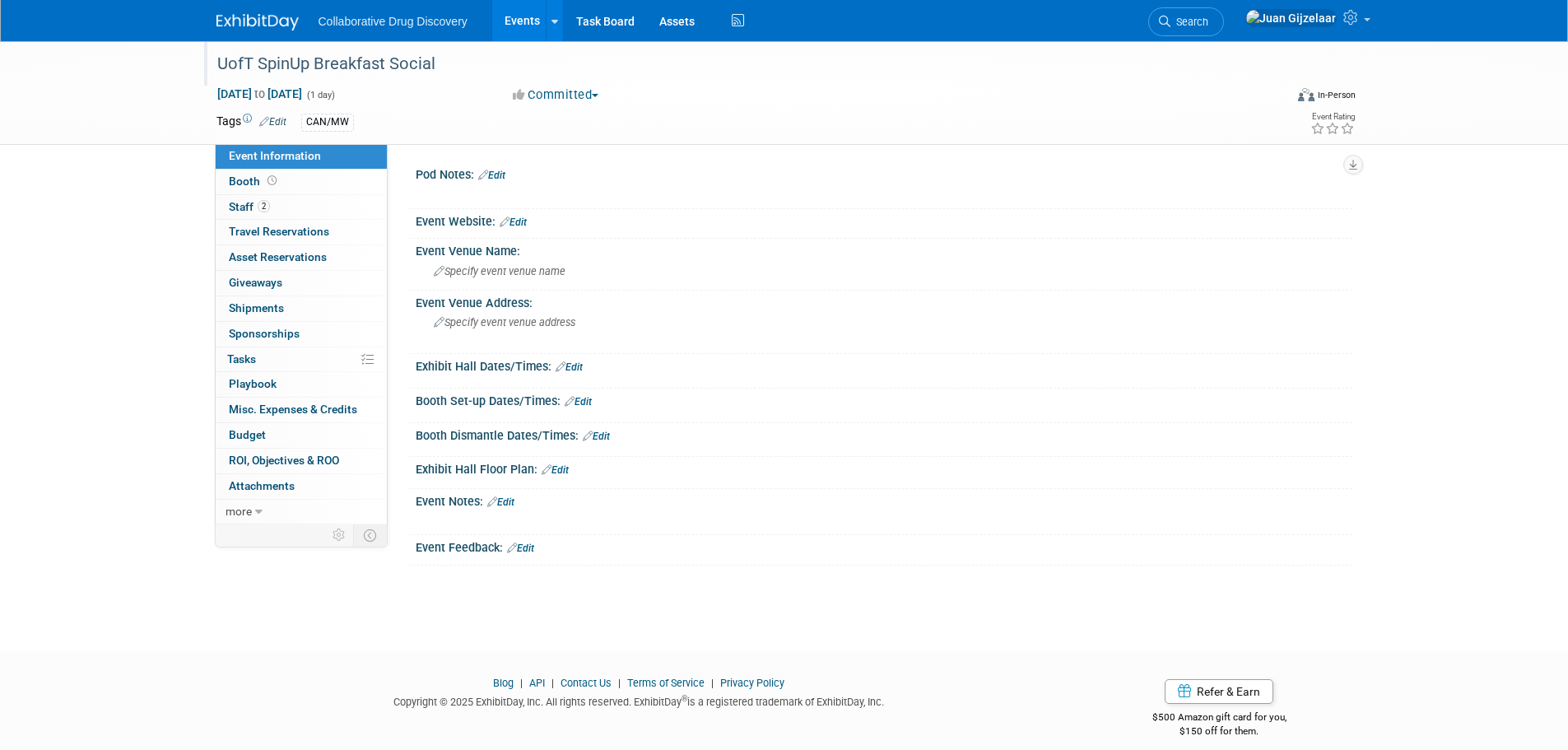
click at [505, 177] on link "Edit" at bounding box center [491, 175] width 28 height 12
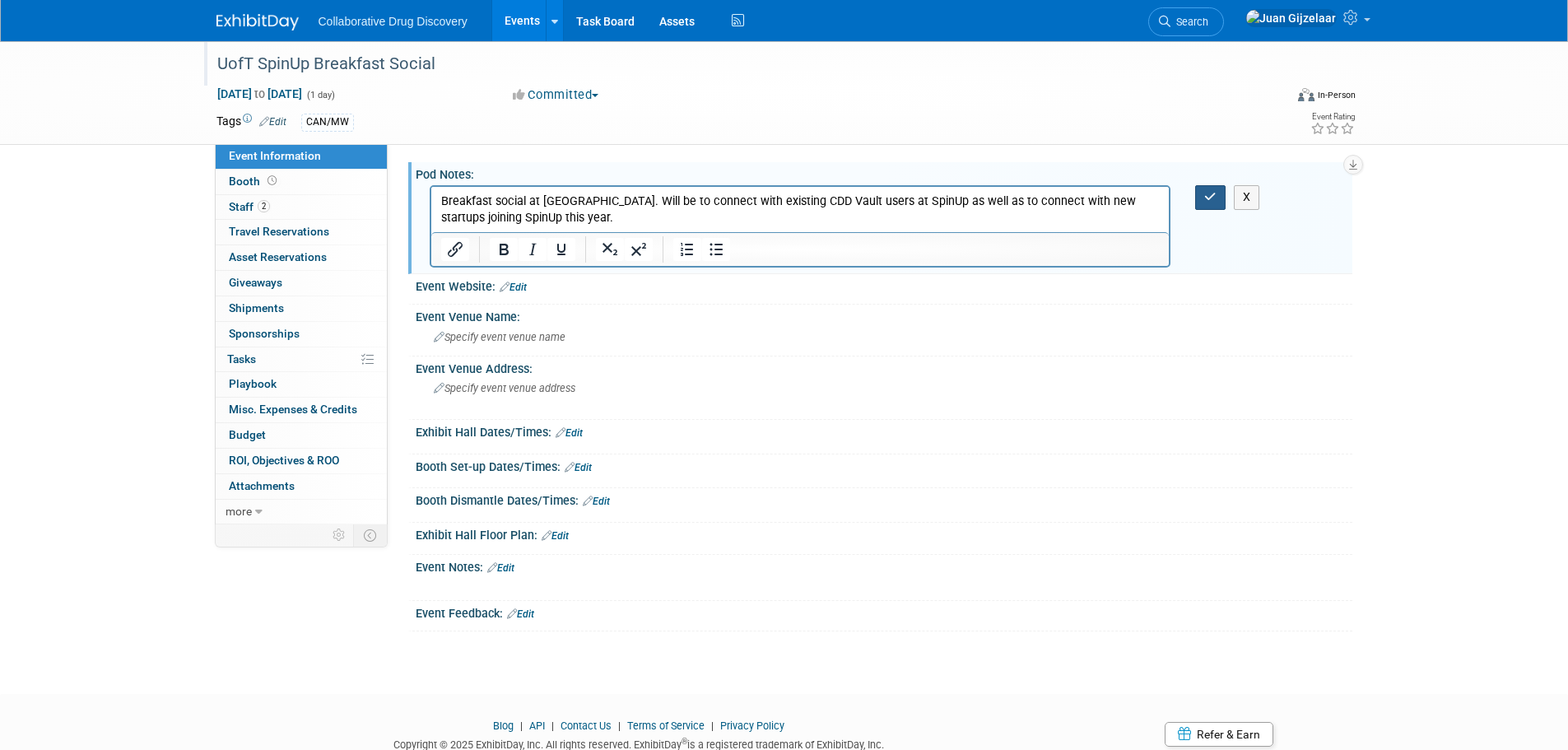
click at [1211, 201] on icon "button" at bounding box center [1210, 196] width 12 height 12
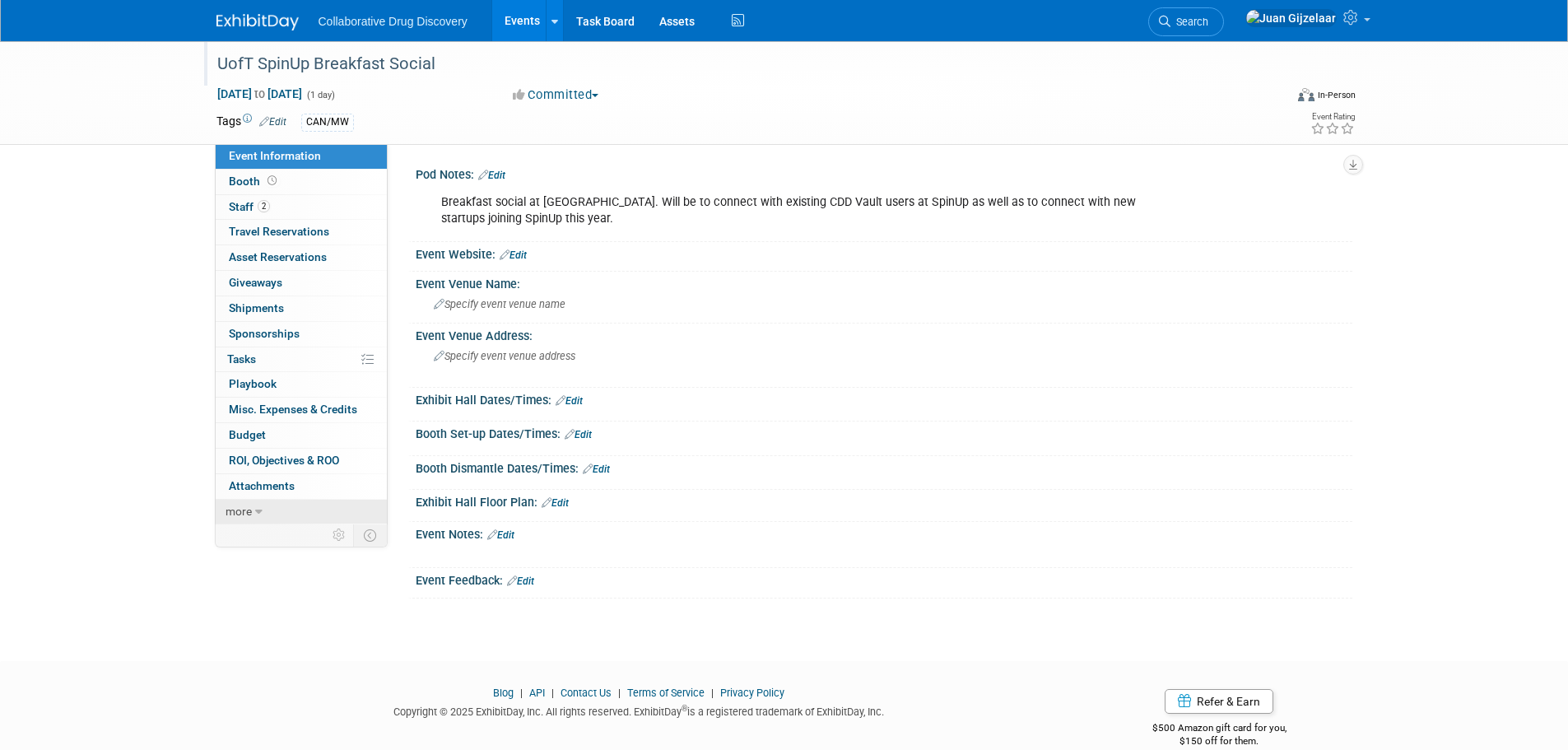
click at [261, 514] on icon at bounding box center [259, 512] width 7 height 12
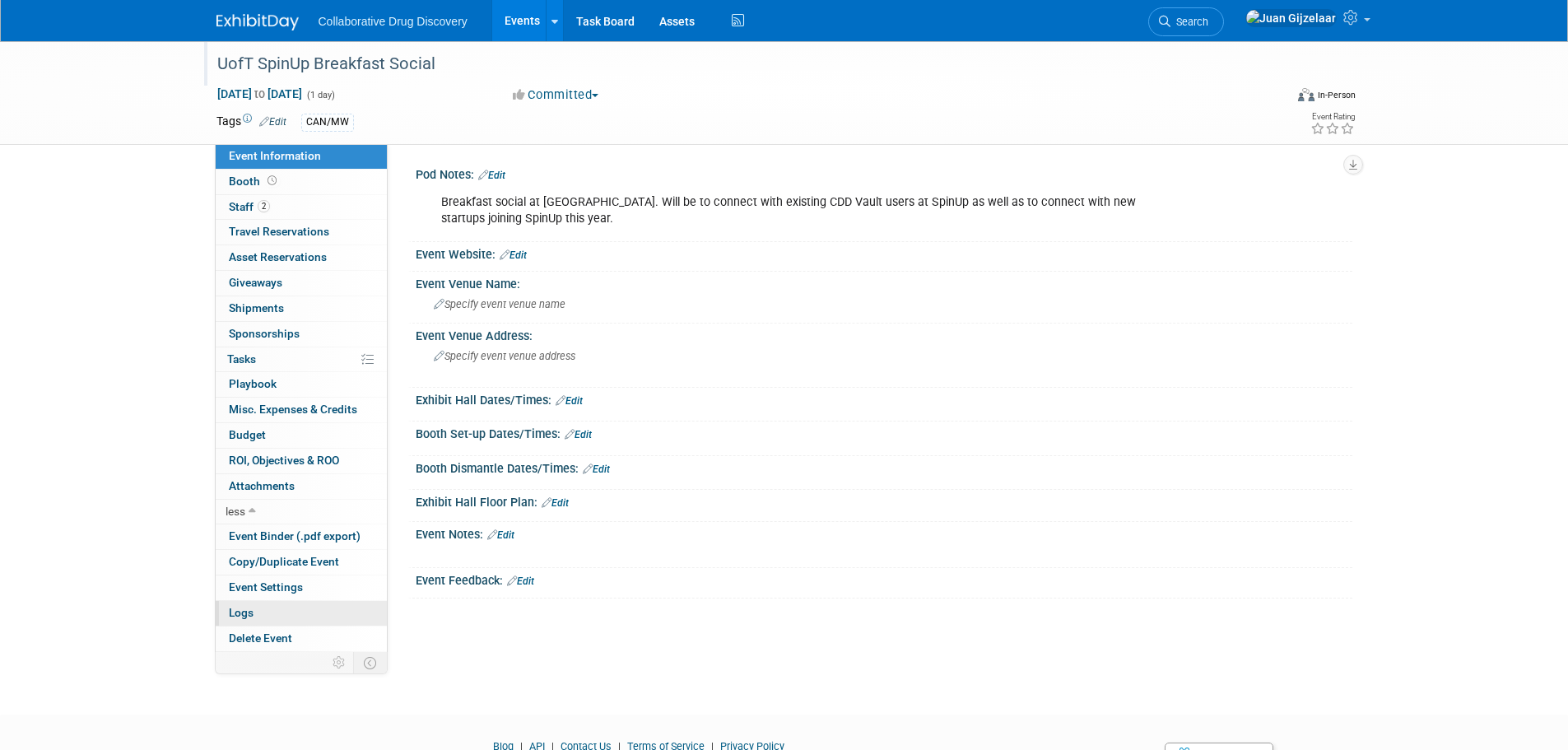
click at [281, 612] on link "Logs" at bounding box center [301, 613] width 171 height 25
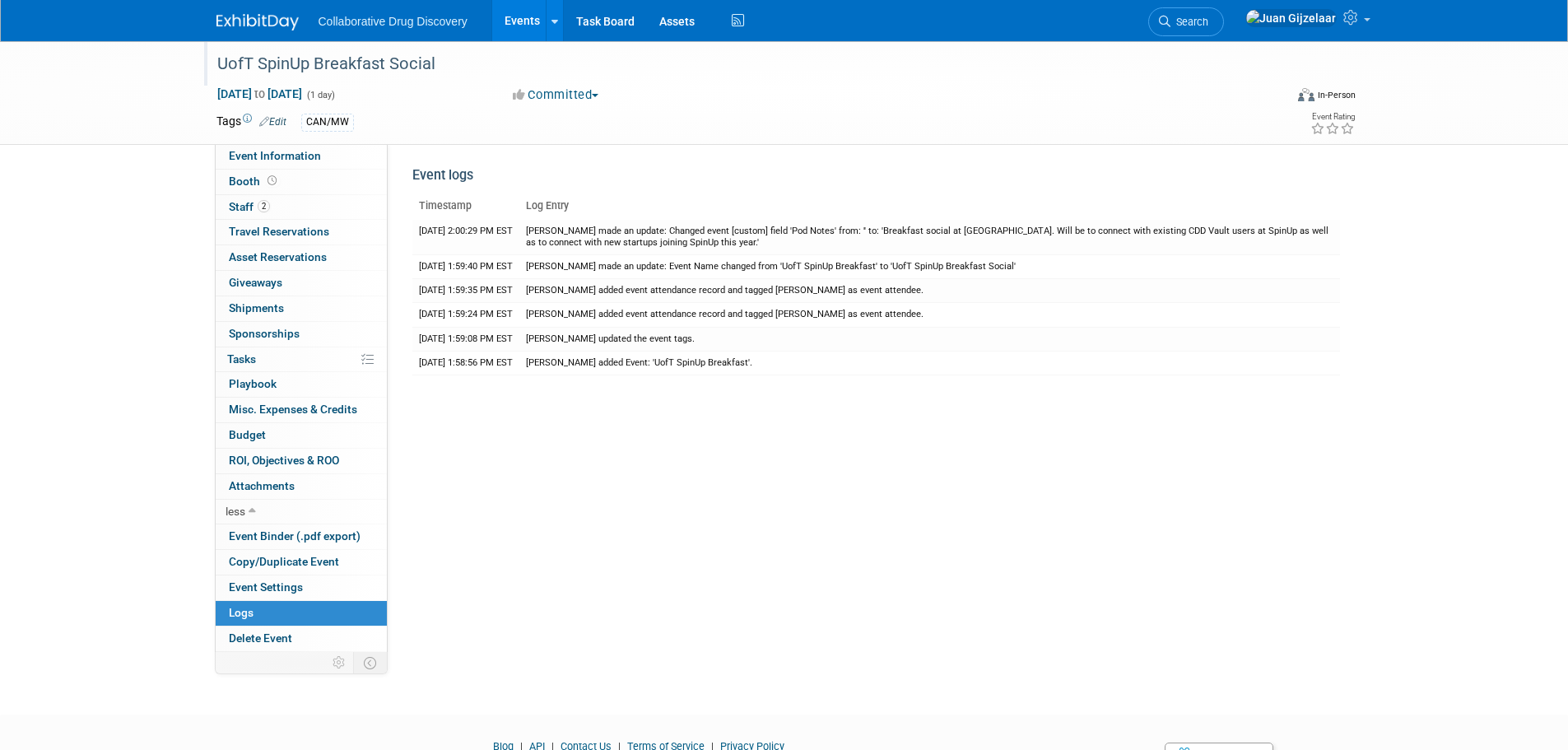
click at [254, 15] on img at bounding box center [258, 22] width 83 height 17
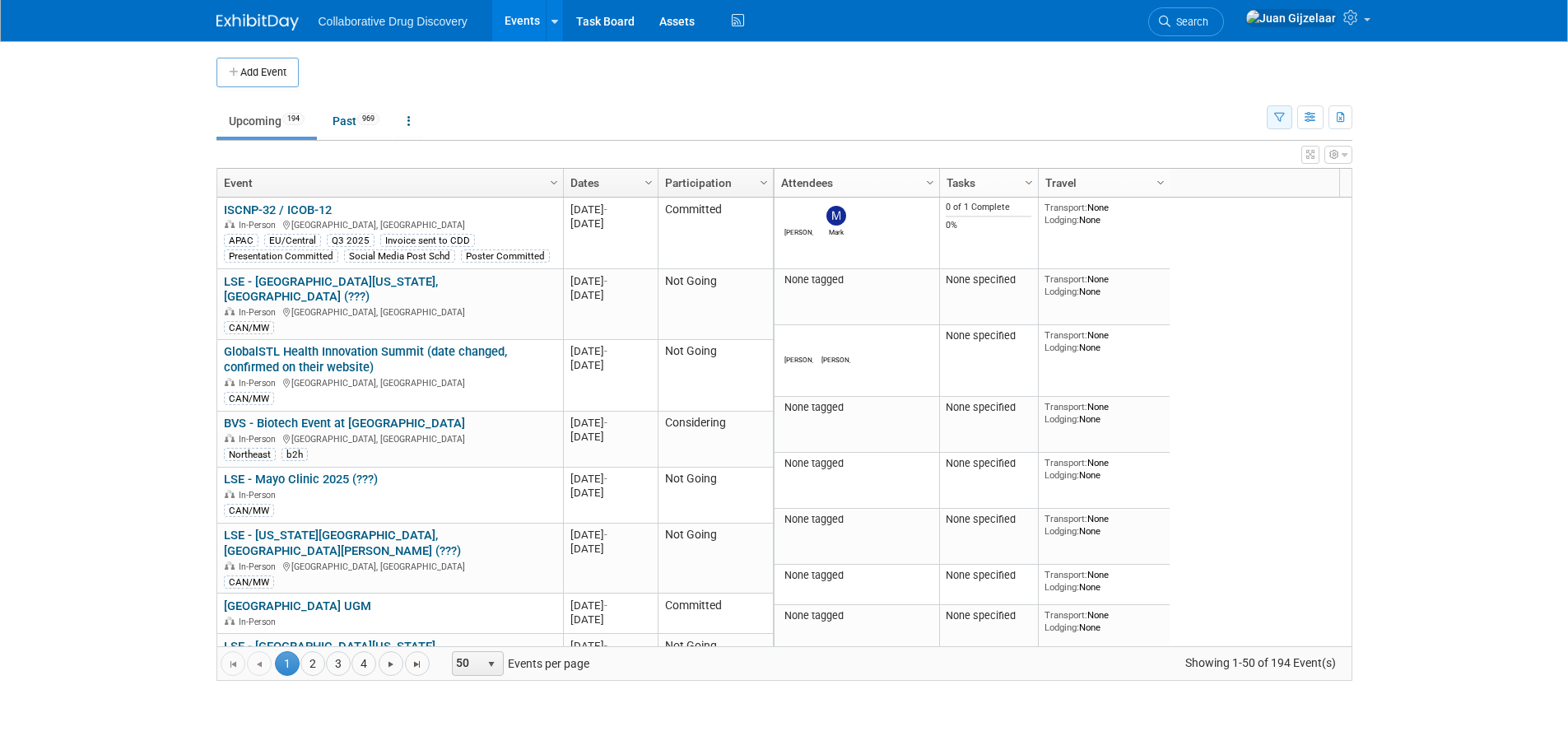
click at [1277, 121] on icon "button" at bounding box center [1279, 118] width 11 height 11
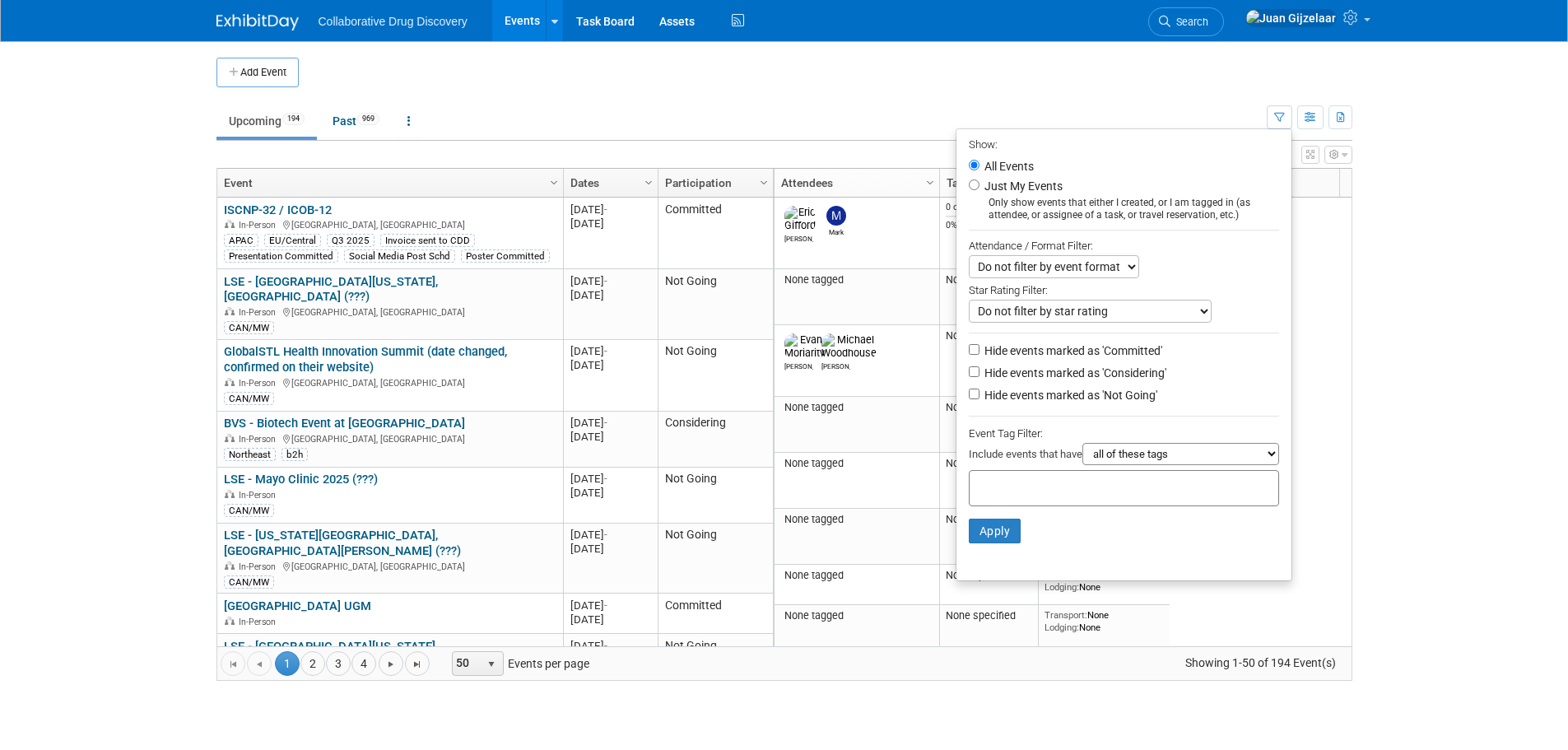
drag, startPoint x: 1039, startPoint y: 491, endPoint x: 1029, endPoint y: 488, distance: 10.4
click at [1036, 491] on input "text" at bounding box center [1042, 485] width 131 height 17
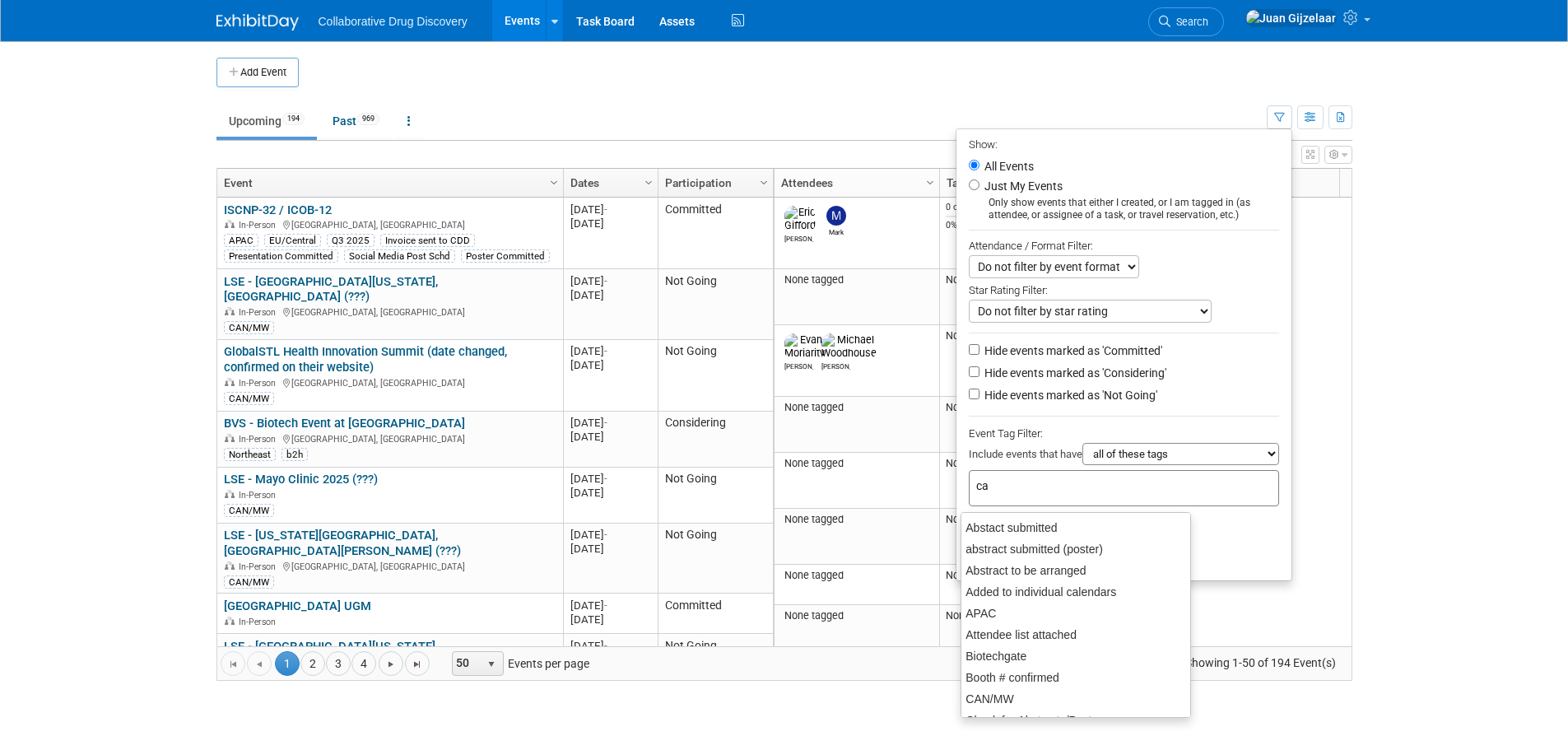
type input "can"
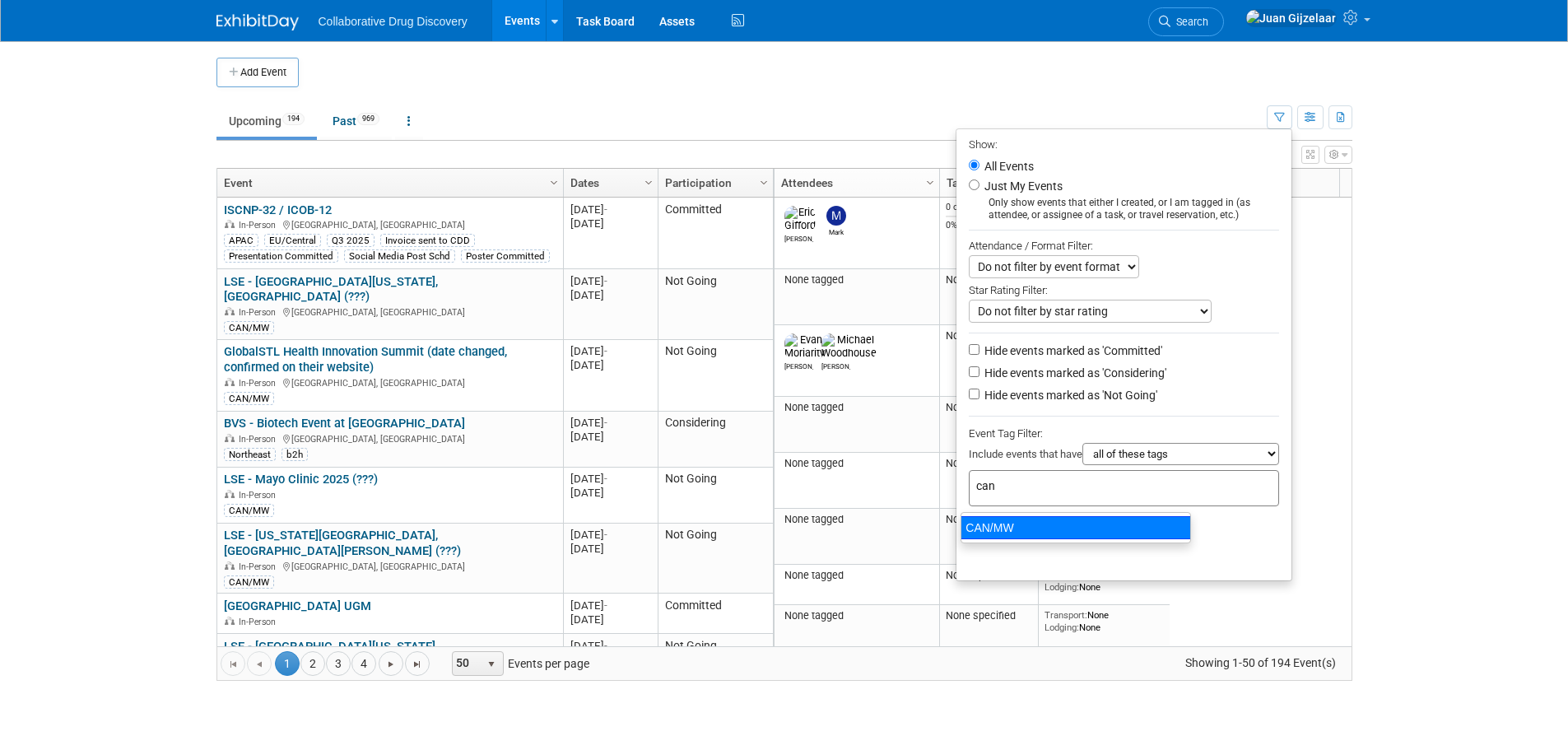
click at [1100, 529] on div "CAN/MW" at bounding box center [1075, 528] width 230 height 23
type input "CAN/MW"
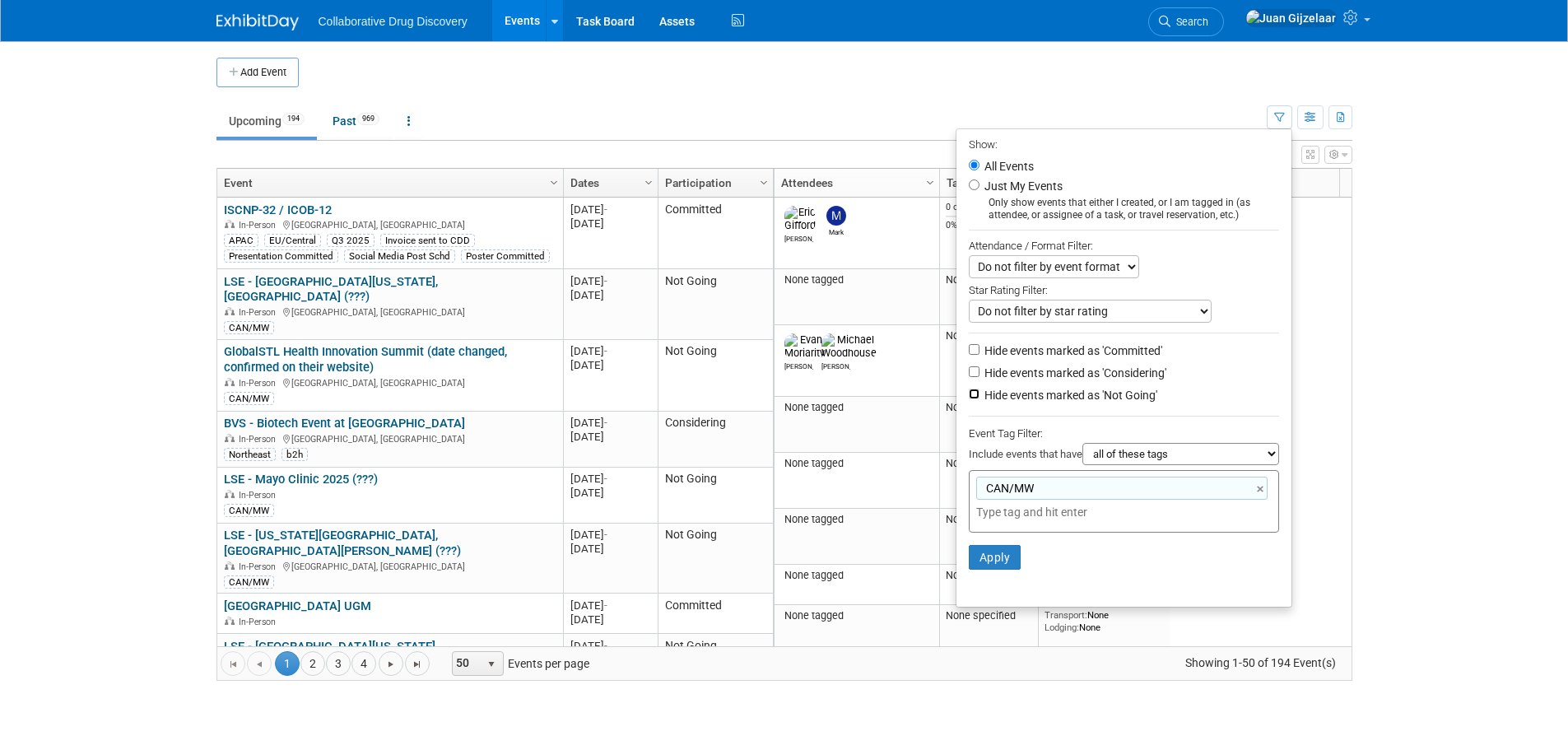
click at [968, 399] on input "Hide events marked as 'Not Going'" at bounding box center [974, 394] width 11 height 11
checkbox input "true"
click at [991, 568] on button "Apply" at bounding box center [994, 557] width 52 height 25
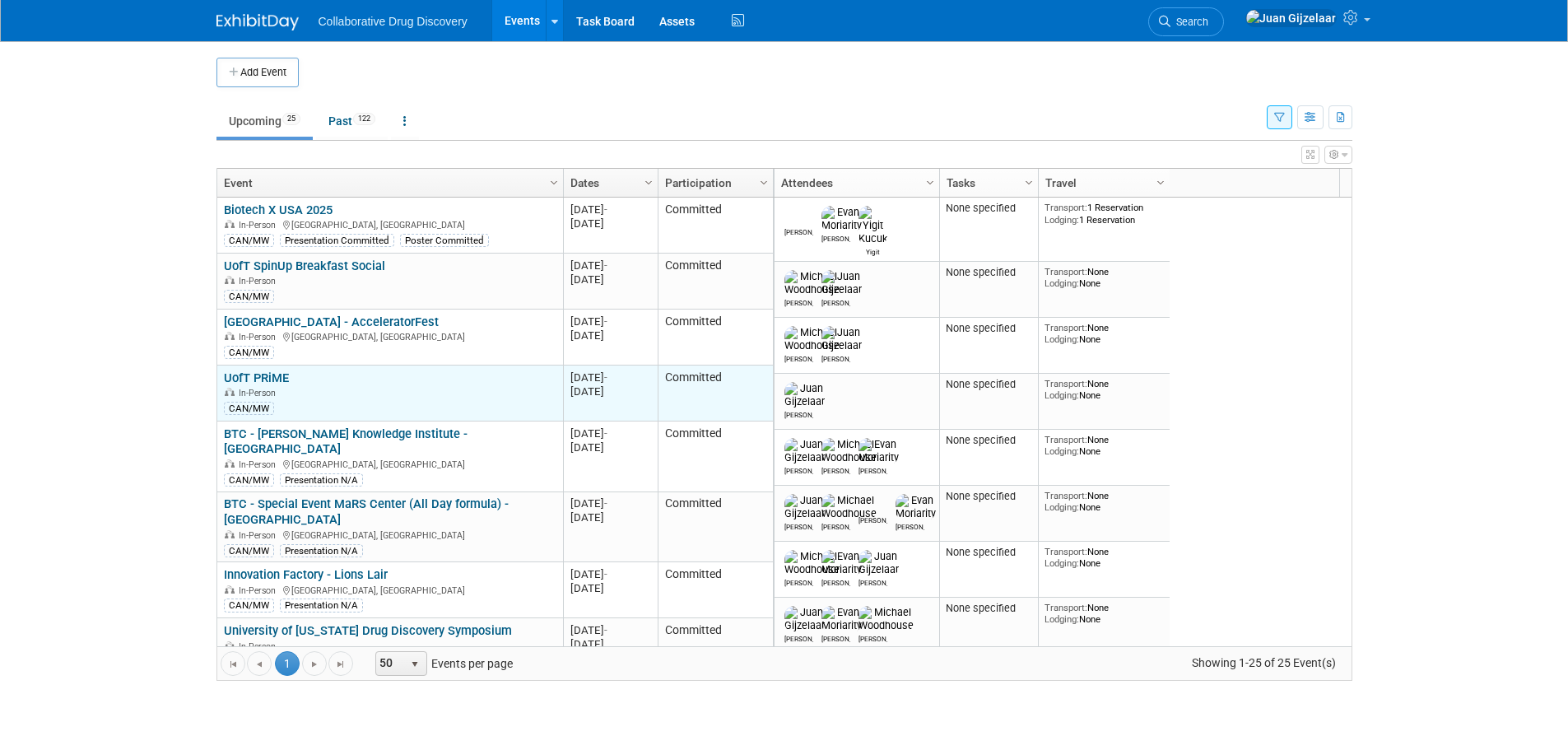
click at [281, 379] on link "UofT PRiME" at bounding box center [256, 378] width 65 height 15
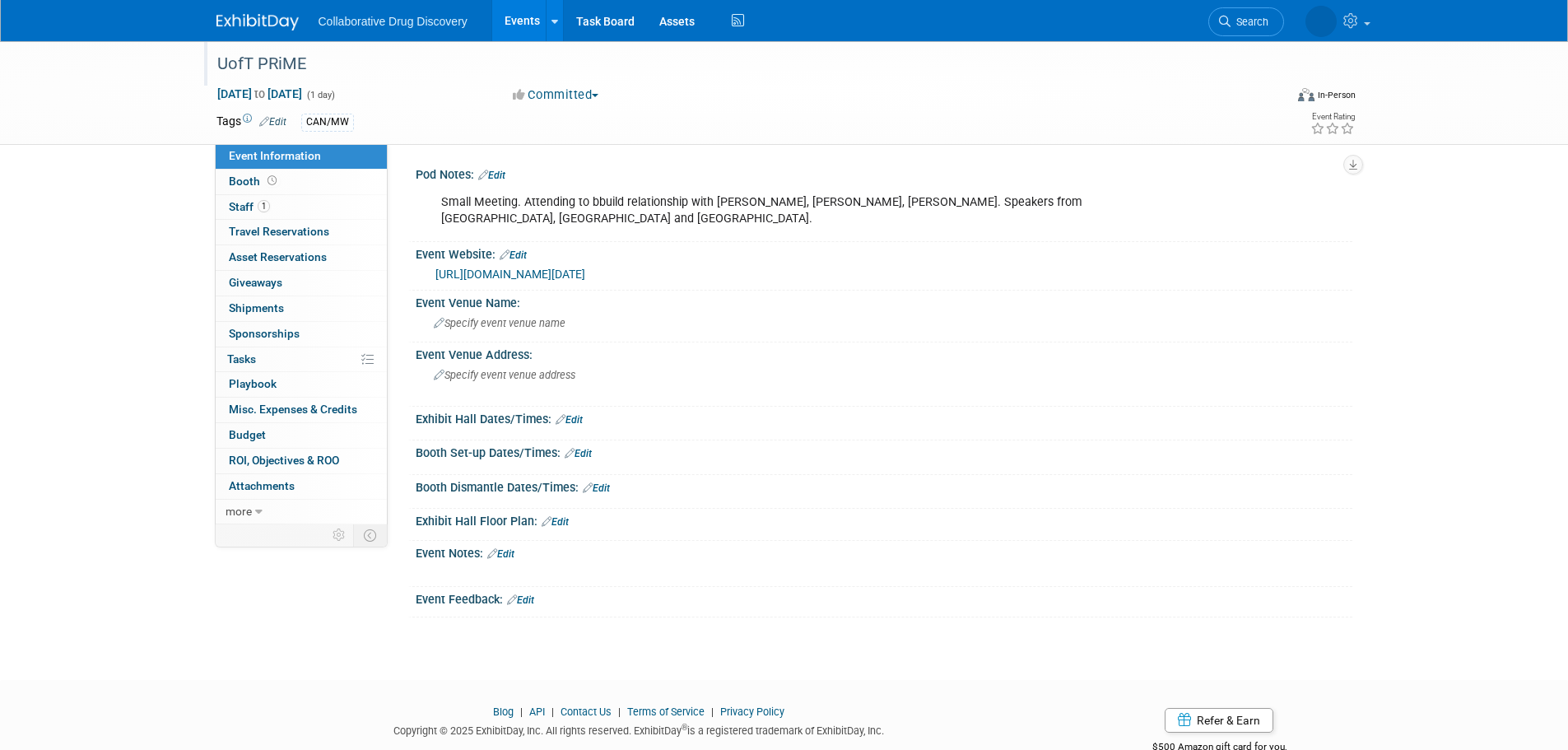
click at [306, 67] on div "UofT PRiME" at bounding box center [735, 64] width 1047 height 29
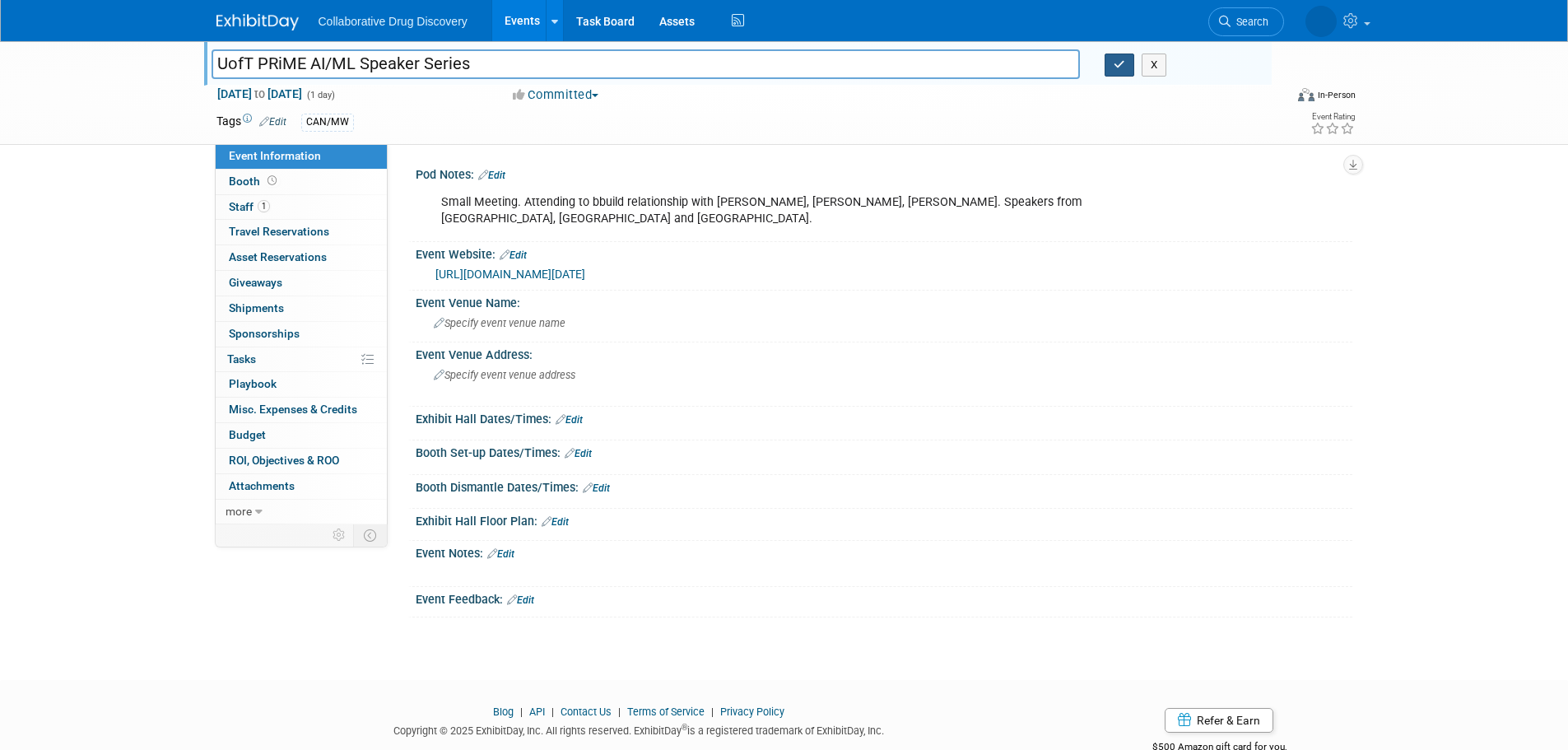
type input "UofT PRiME AI/ML Speaker Series"
click at [1113, 60] on icon "button" at bounding box center [1118, 65] width 12 height 11
